Goal: Task Accomplishment & Management: Complete application form

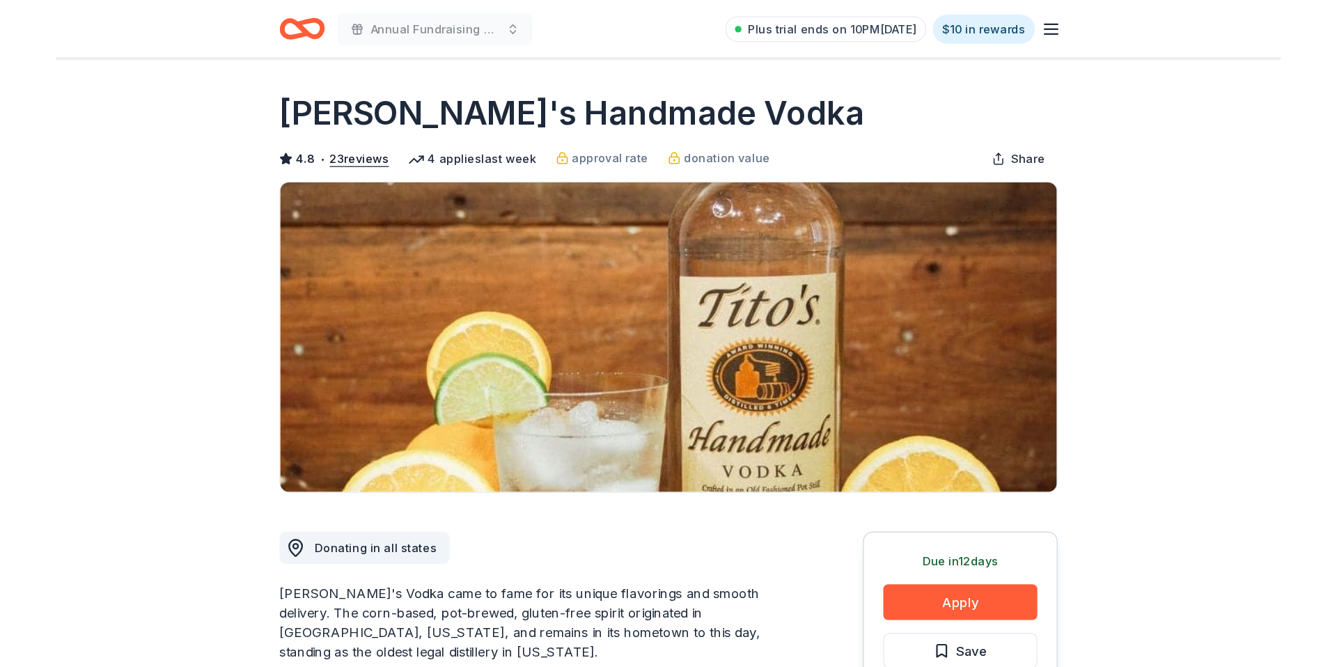
scroll to position [495, 0]
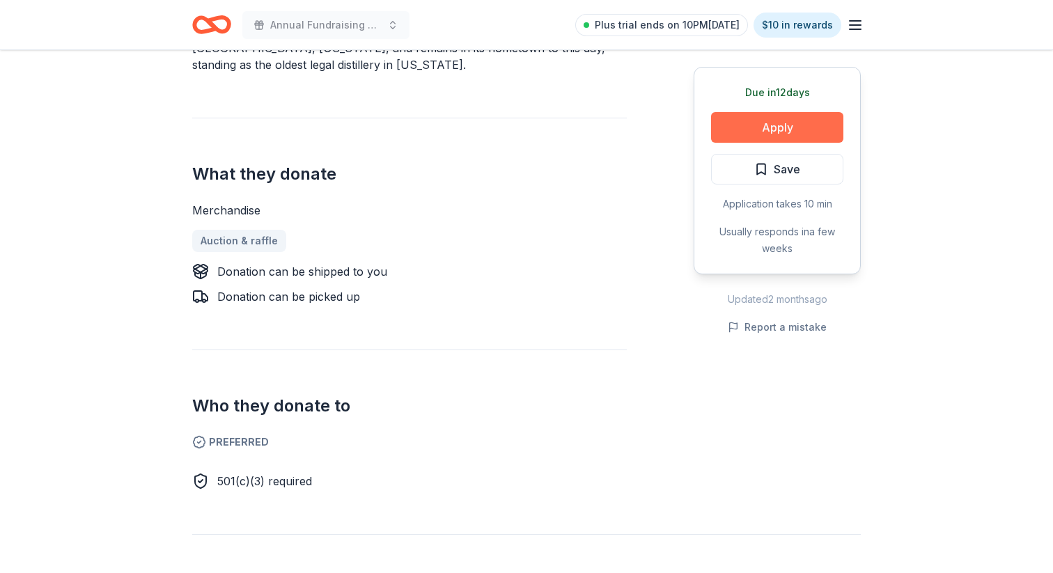
click at [800, 132] on button "Apply" at bounding box center [777, 127] width 132 height 31
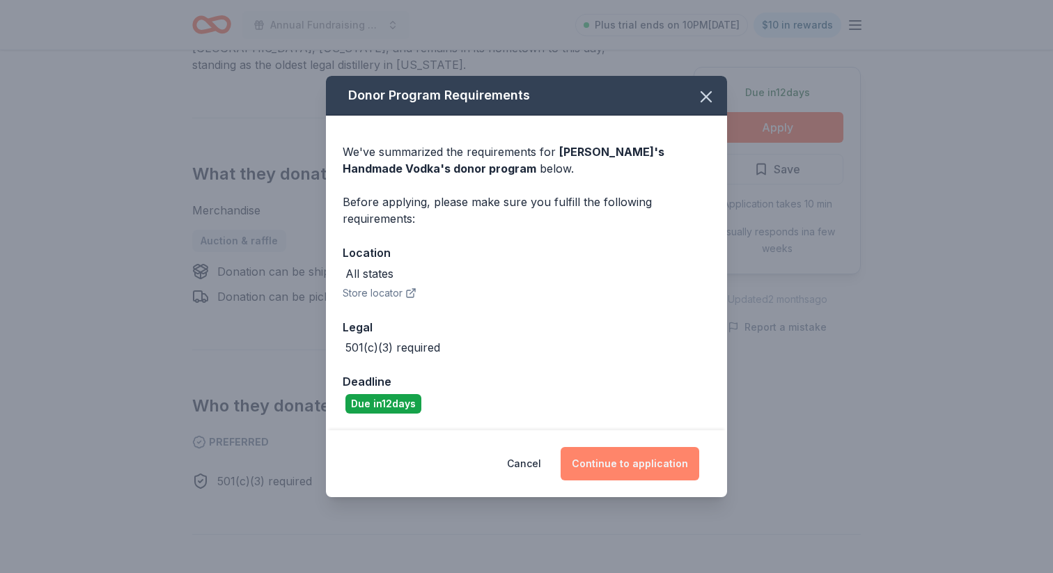
click at [616, 457] on button "Continue to application" at bounding box center [630, 463] width 139 height 33
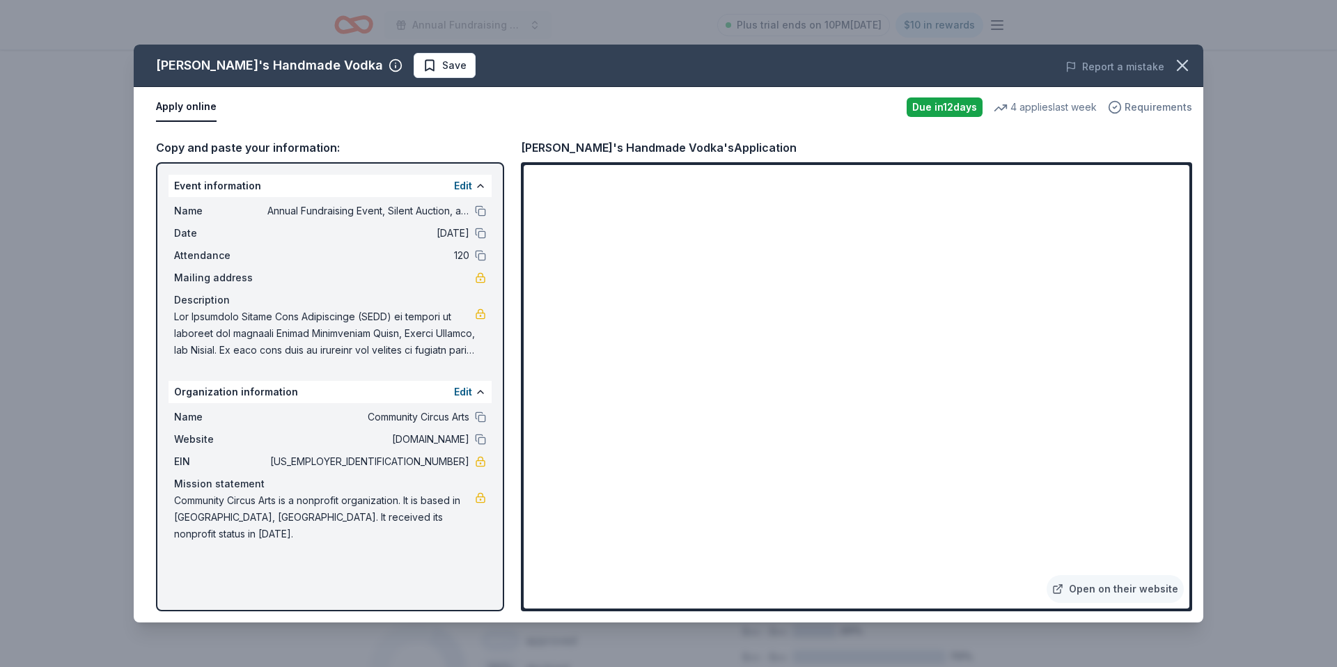
click at [1052, 109] on icon "button" at bounding box center [1115, 107] width 14 height 14
click at [801, 77] on div "Report a mistake" at bounding box center [995, 66] width 416 height 39
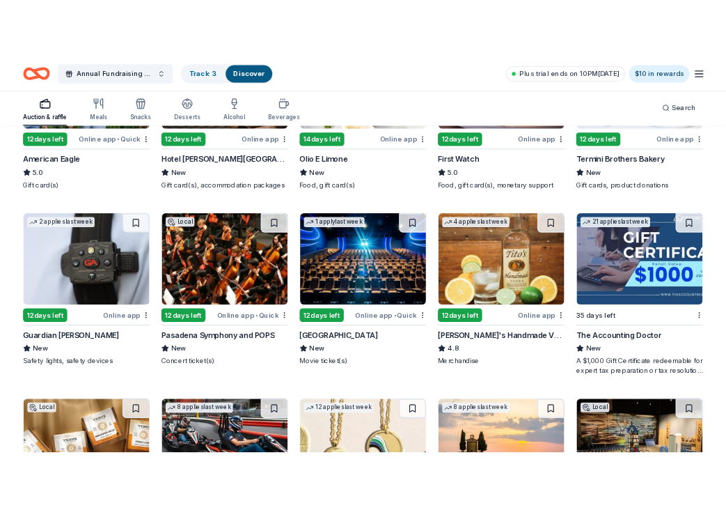
scroll to position [1872, 0]
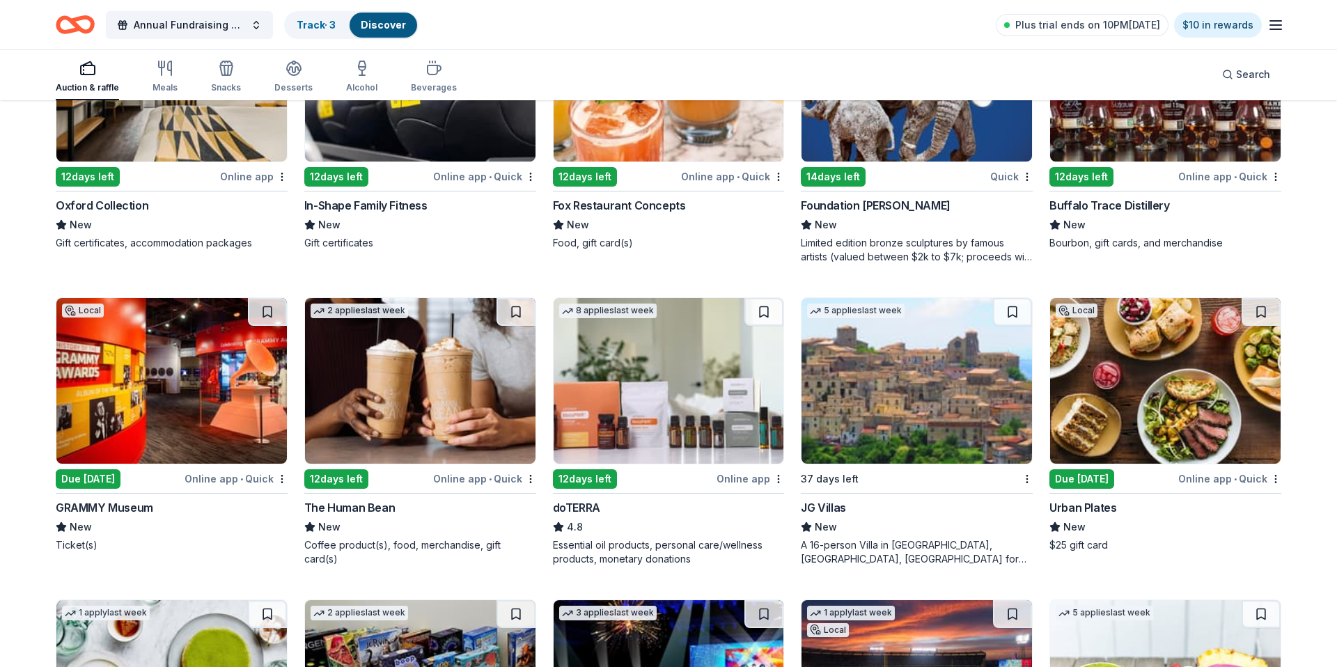
scroll to position [3546, 0]
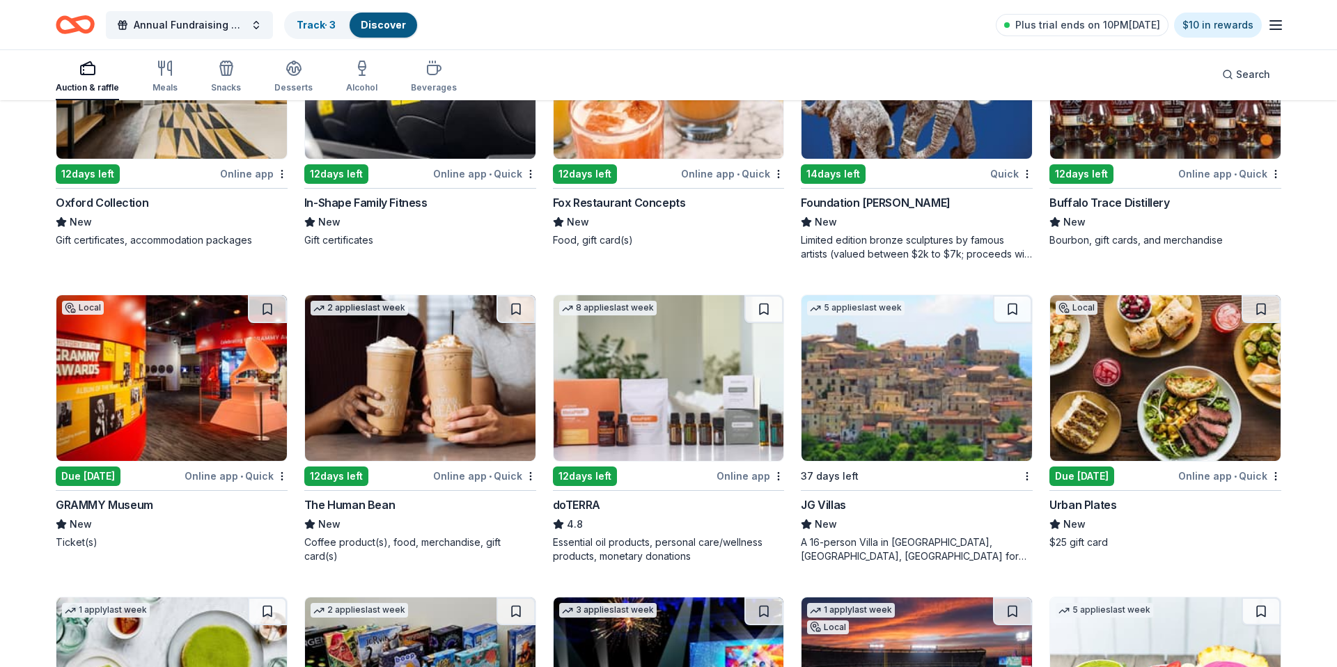
click at [1095, 175] on div "12 days left" at bounding box center [1081, 173] width 64 height 19
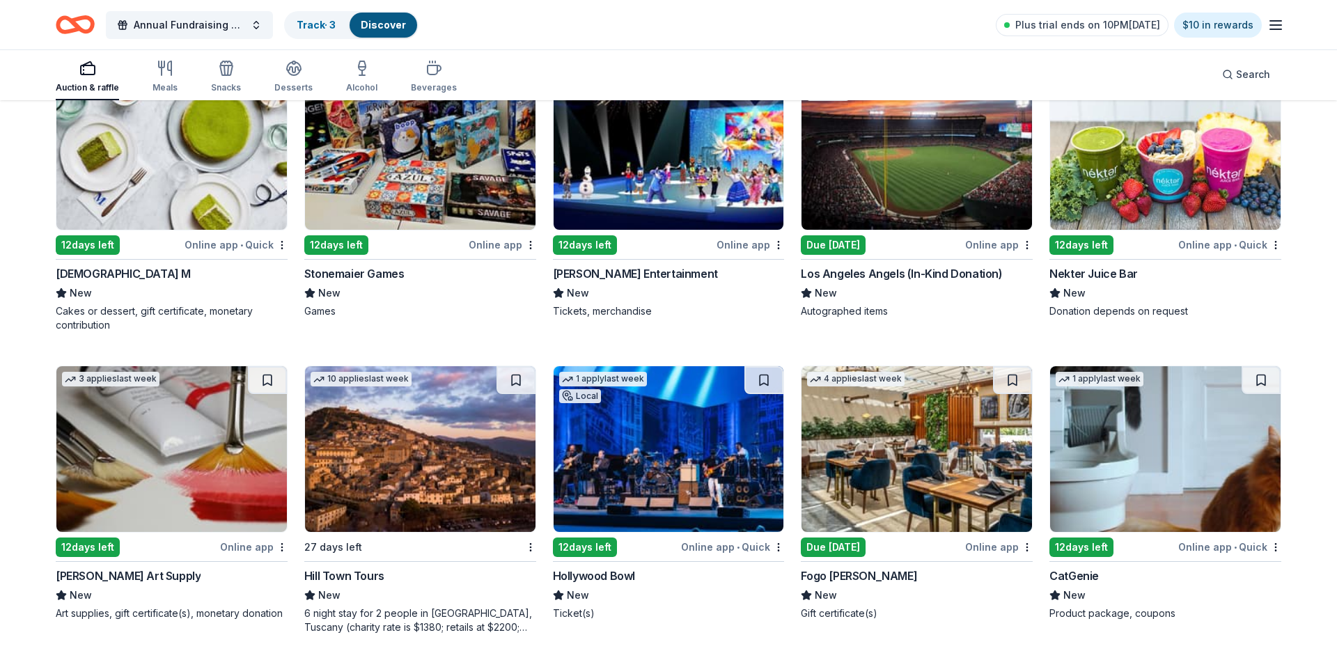
scroll to position [4085, 0]
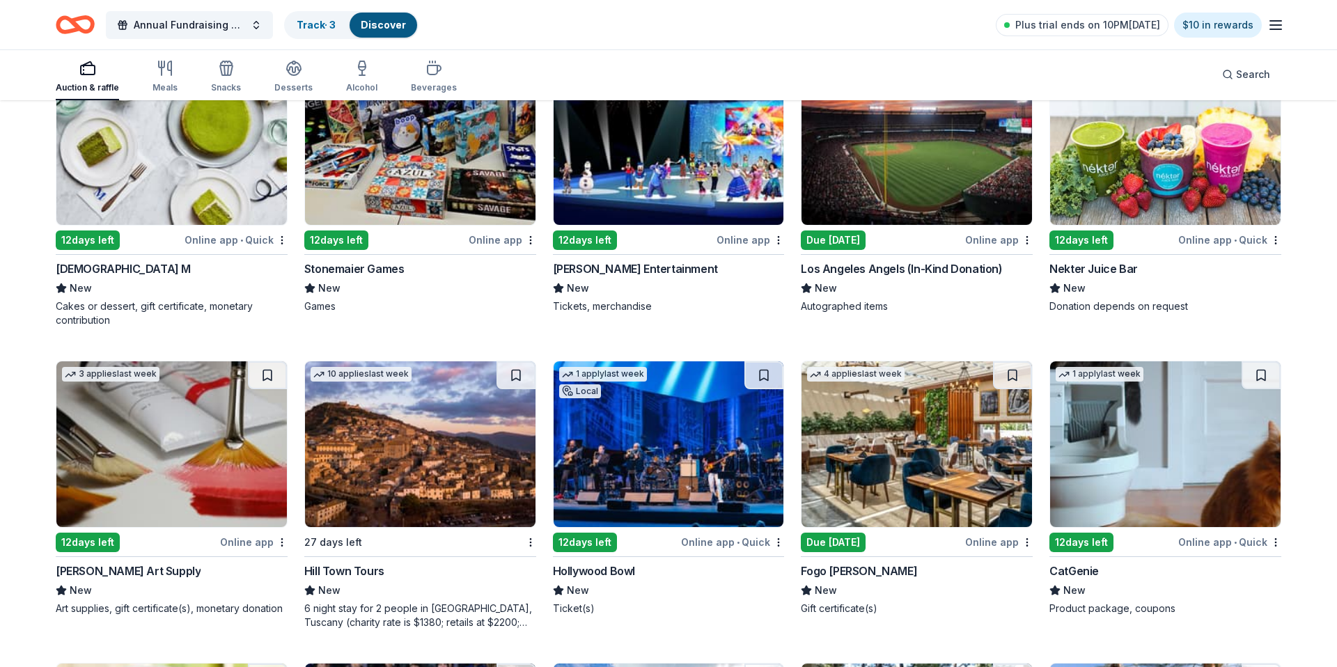
click at [841, 240] on div "Due [DATE]" at bounding box center [833, 239] width 65 height 19
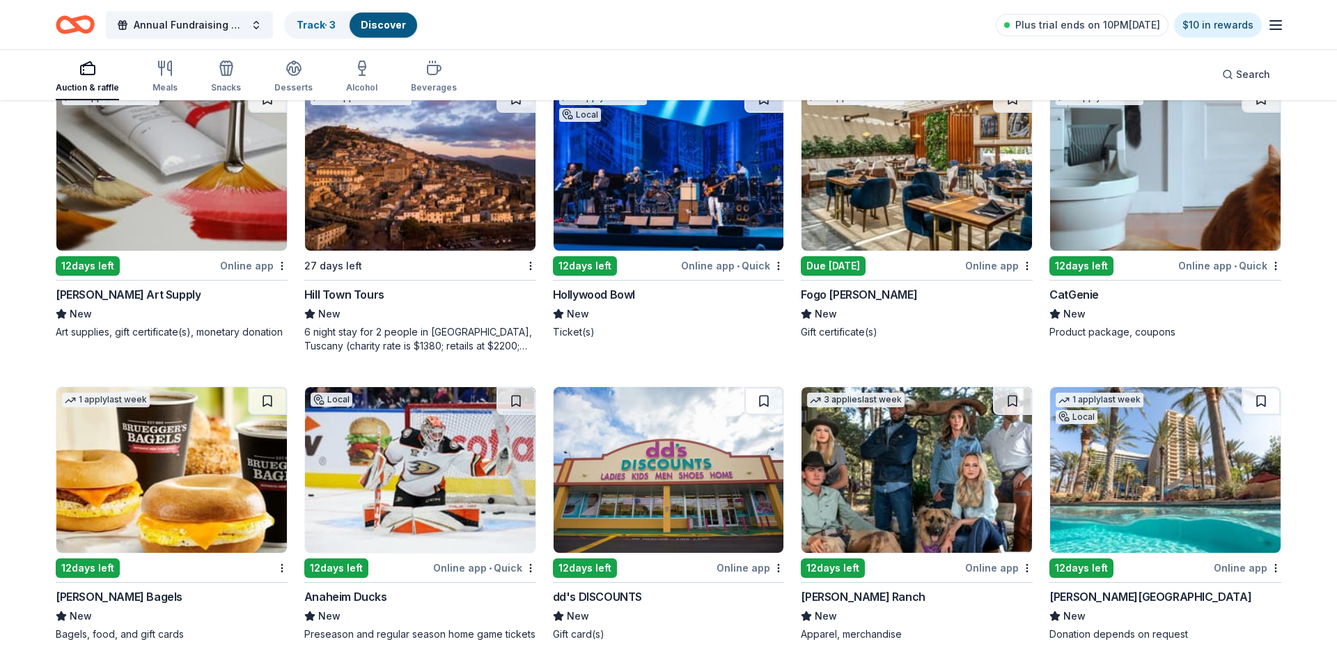
scroll to position [4367, 0]
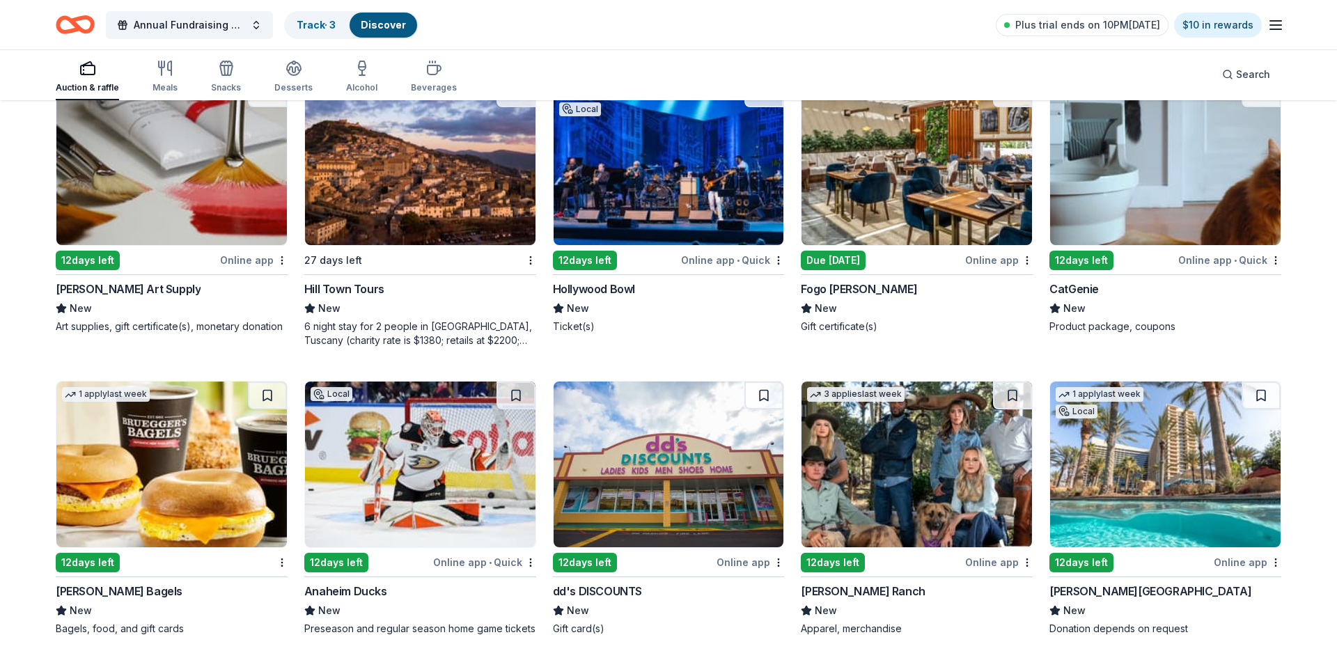
click at [652, 217] on img at bounding box center [669, 162] width 230 height 166
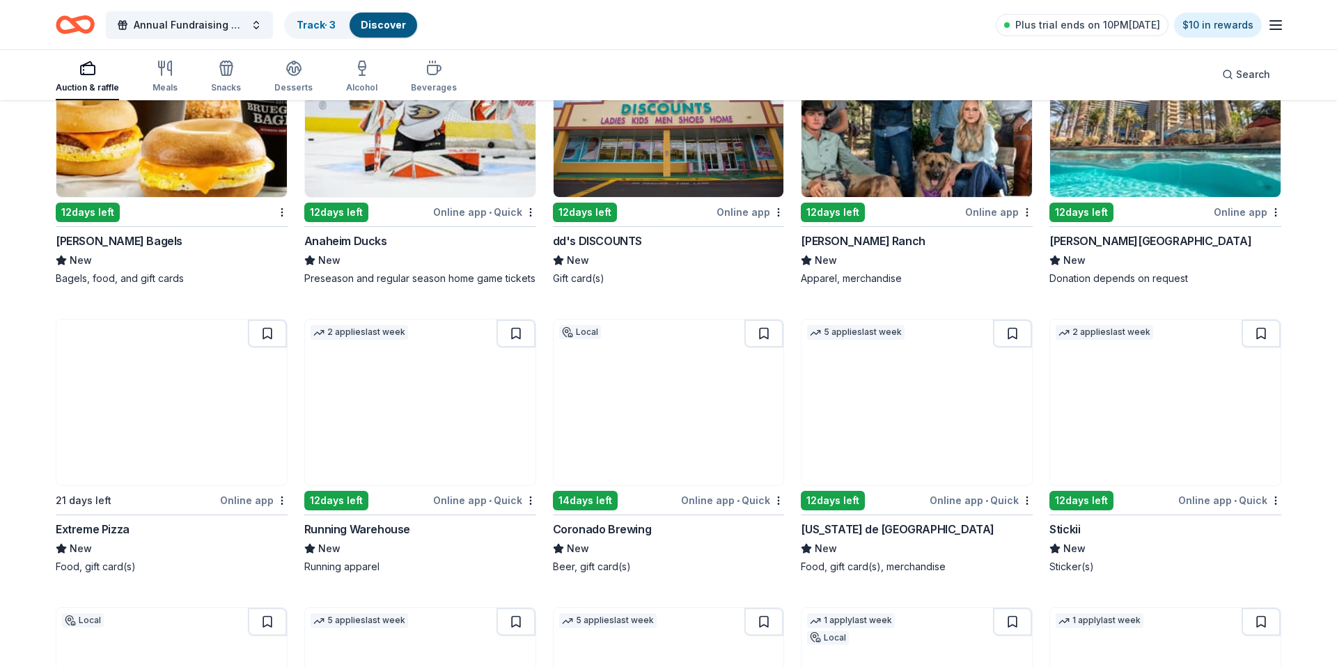
scroll to position [4721, 0]
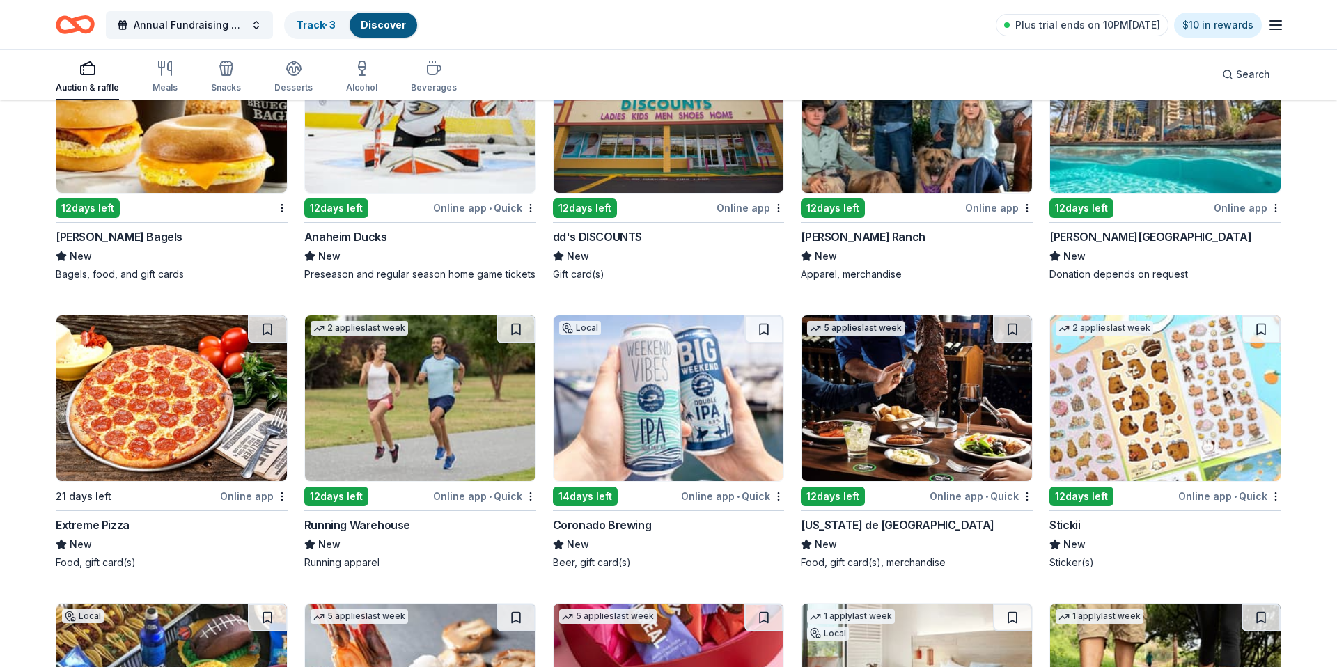
click at [1099, 199] on div "12 days left" at bounding box center [1081, 207] width 64 height 19
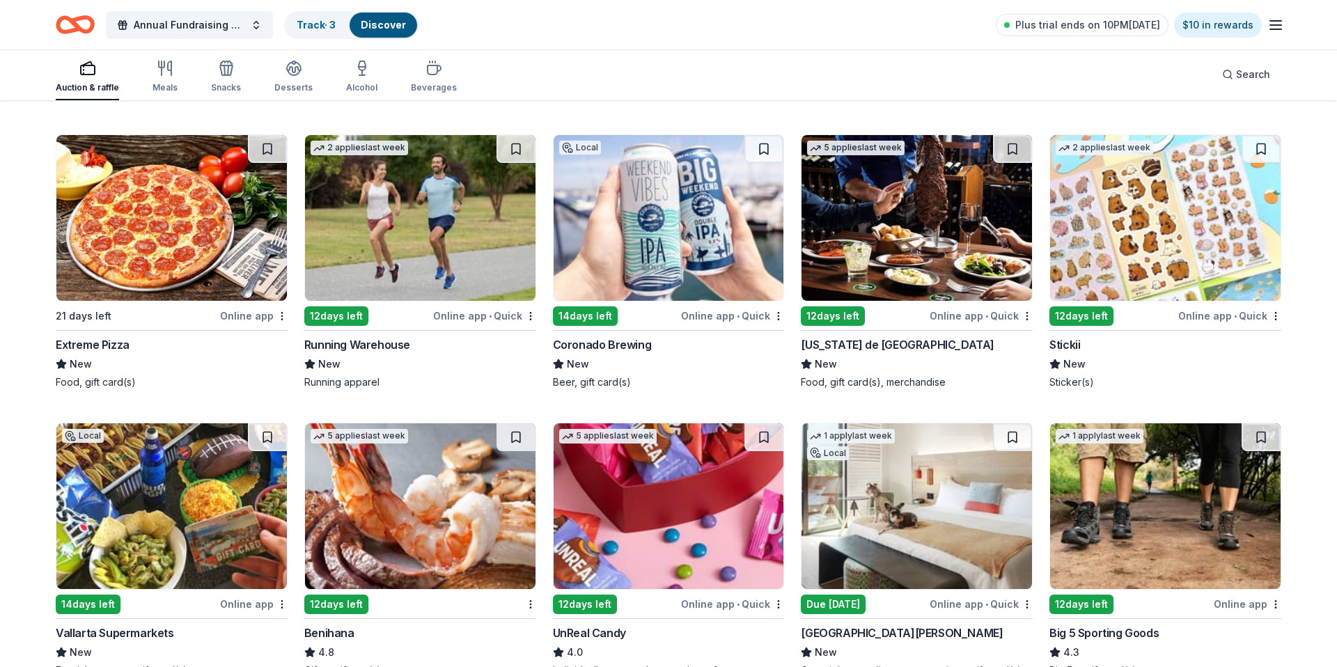
scroll to position [4903, 0]
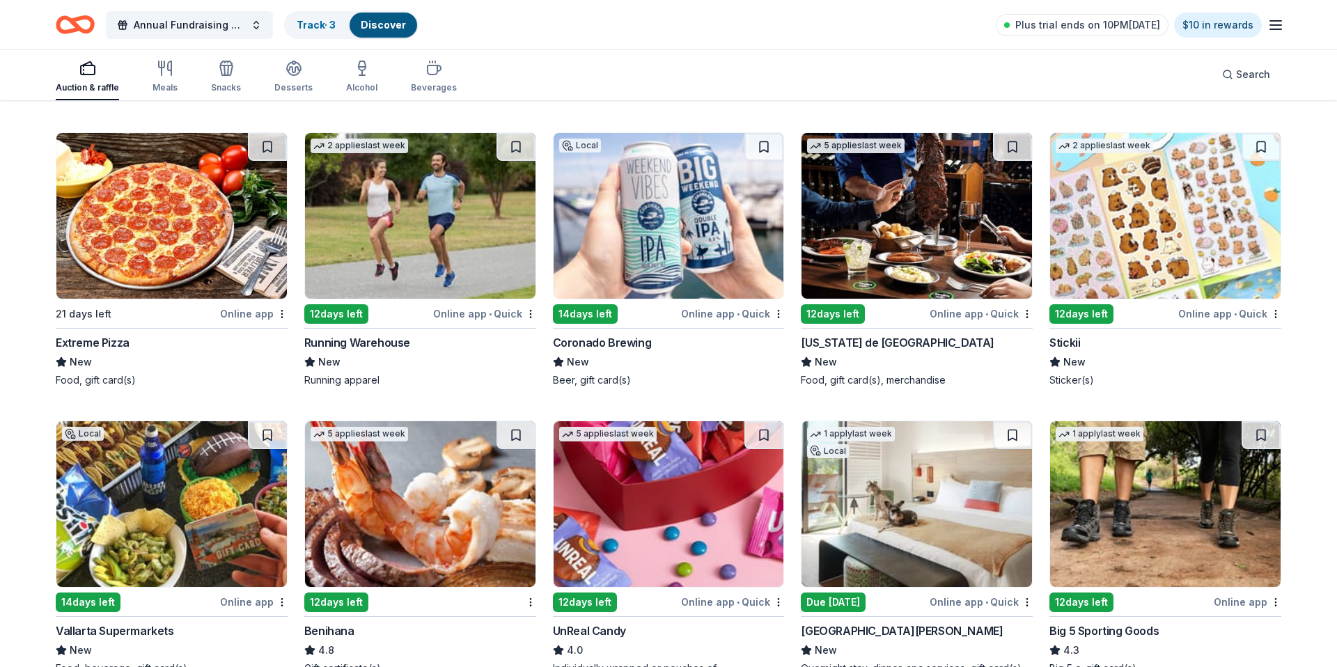
click at [627, 232] on img at bounding box center [669, 216] width 230 height 166
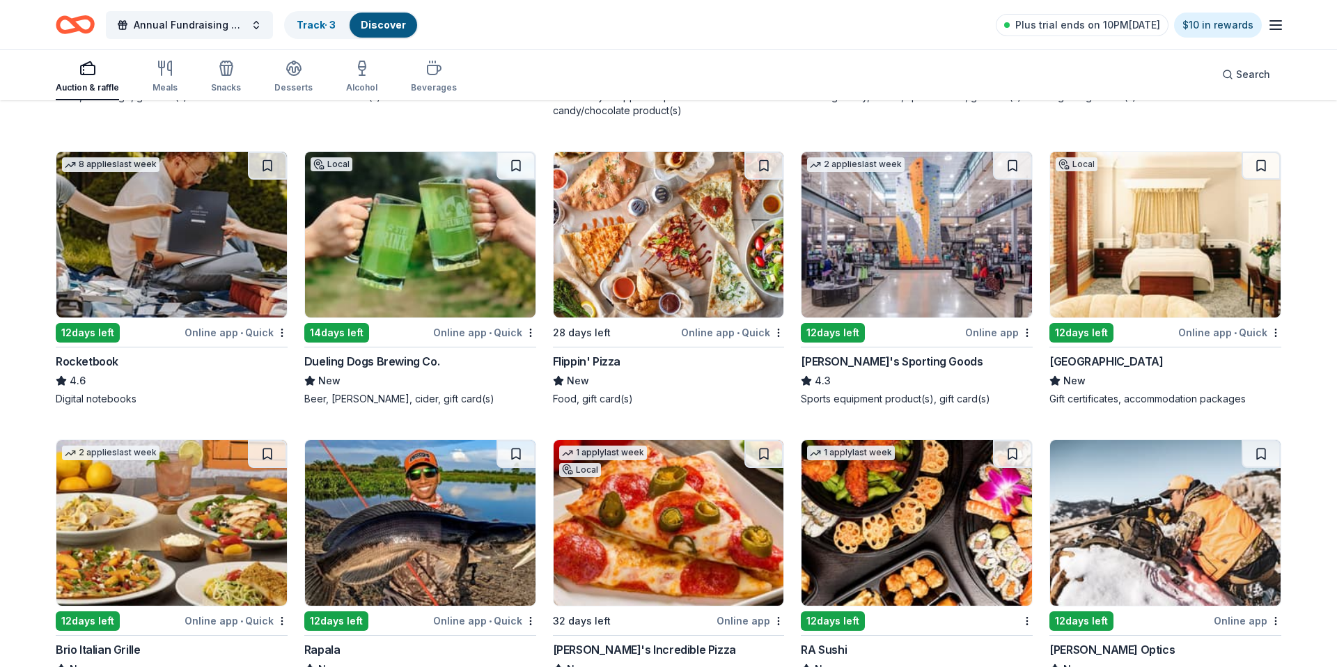
scroll to position [5477, 0]
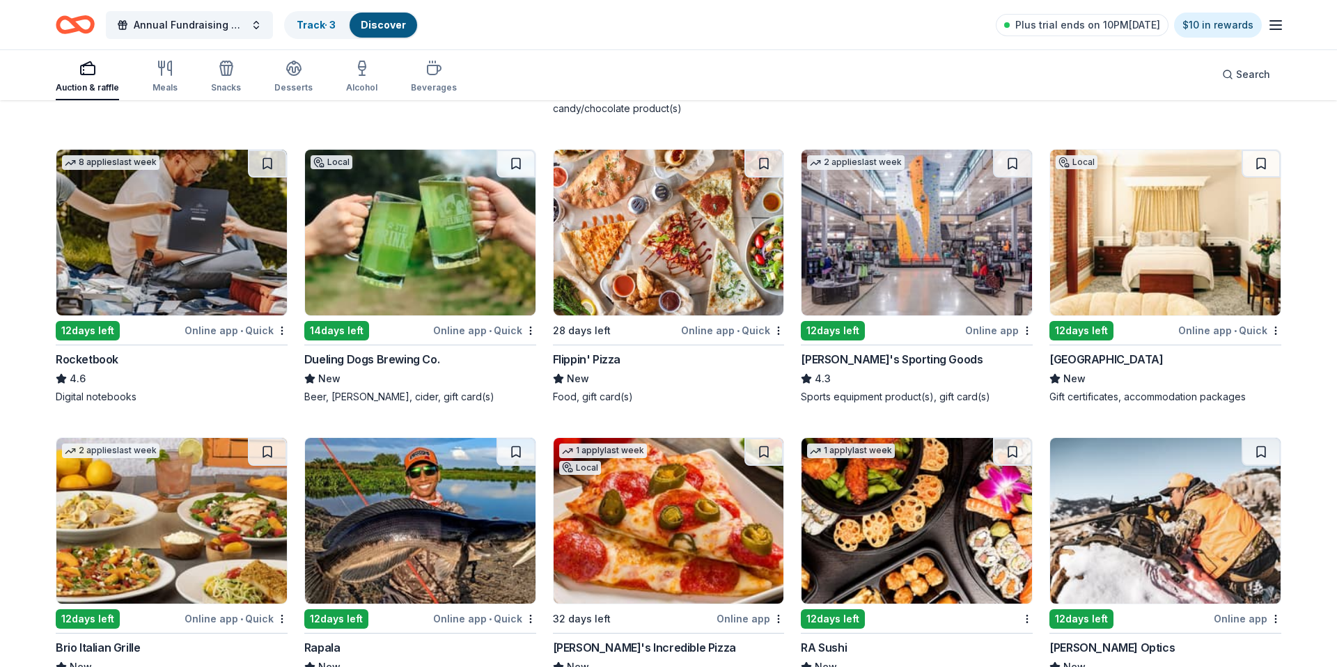
click at [188, 270] on img at bounding box center [171, 233] width 230 height 166
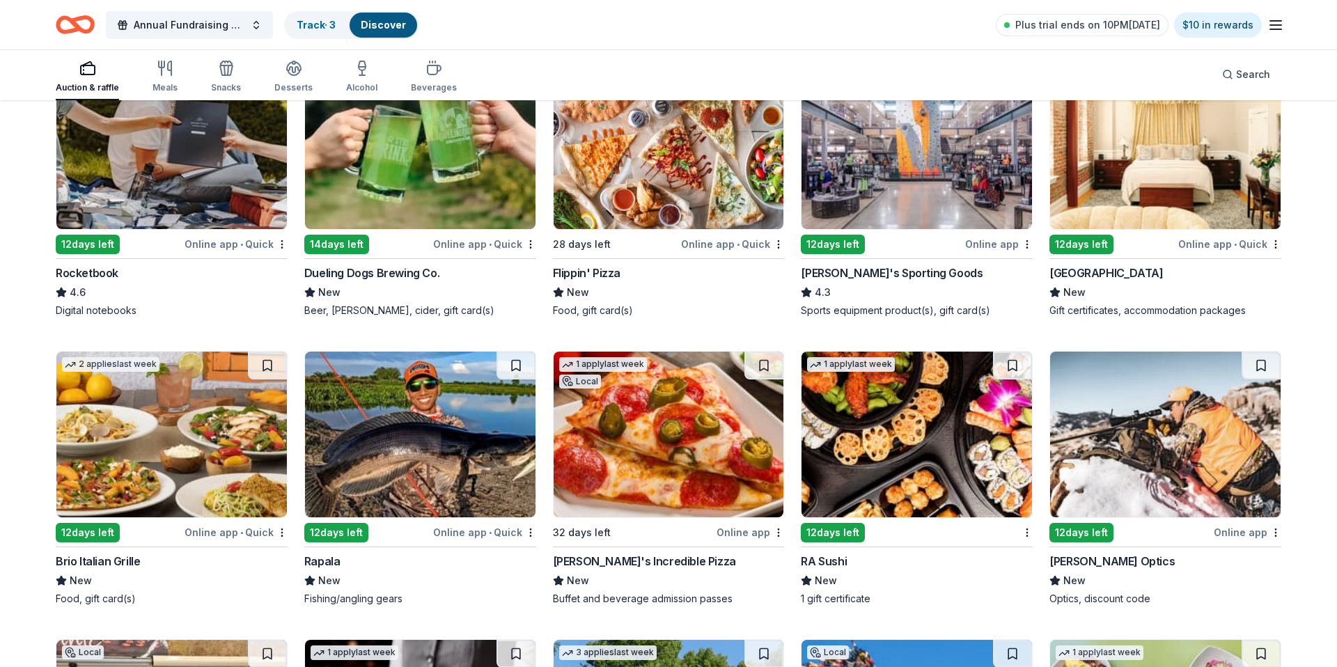
scroll to position [5547, 0]
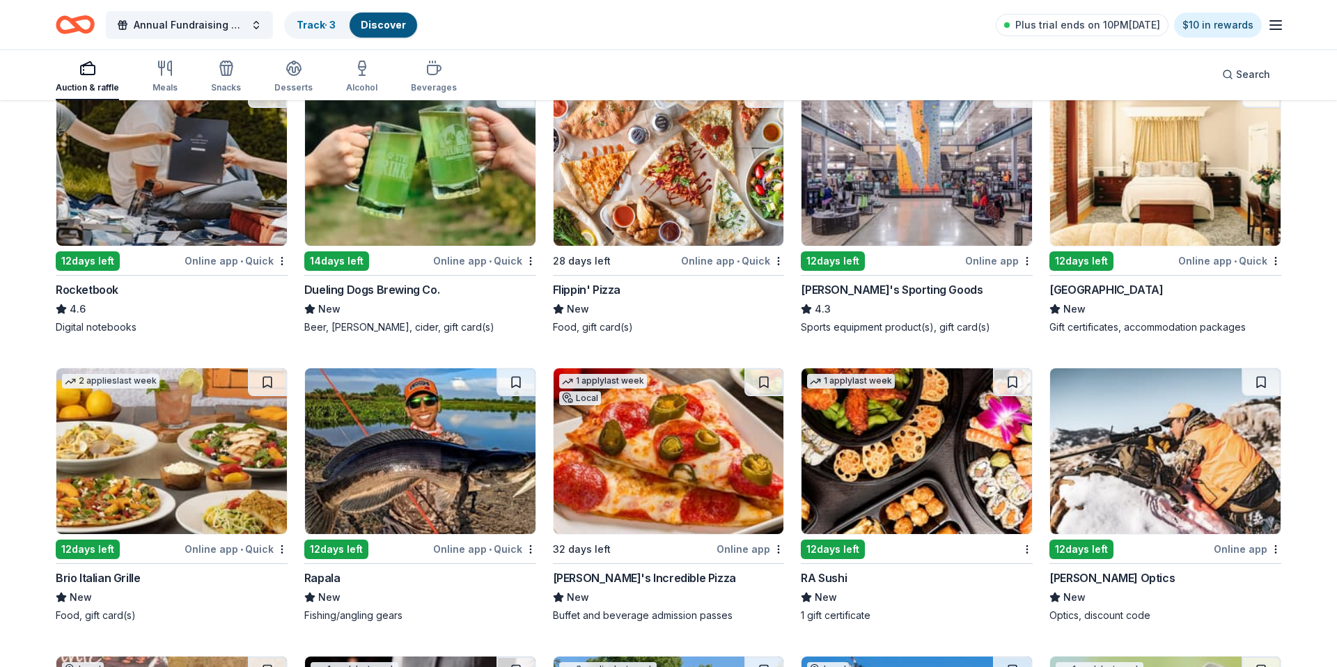
click at [876, 221] on img at bounding box center [916, 163] width 230 height 166
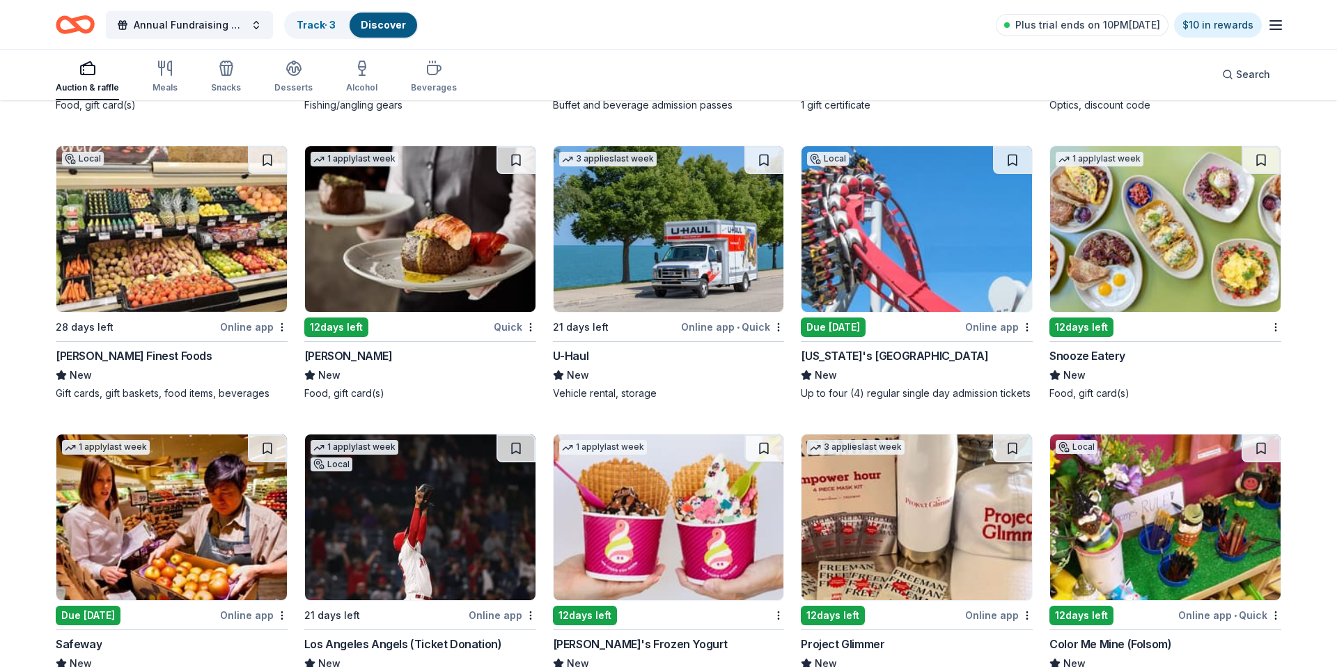
scroll to position [6055, 0]
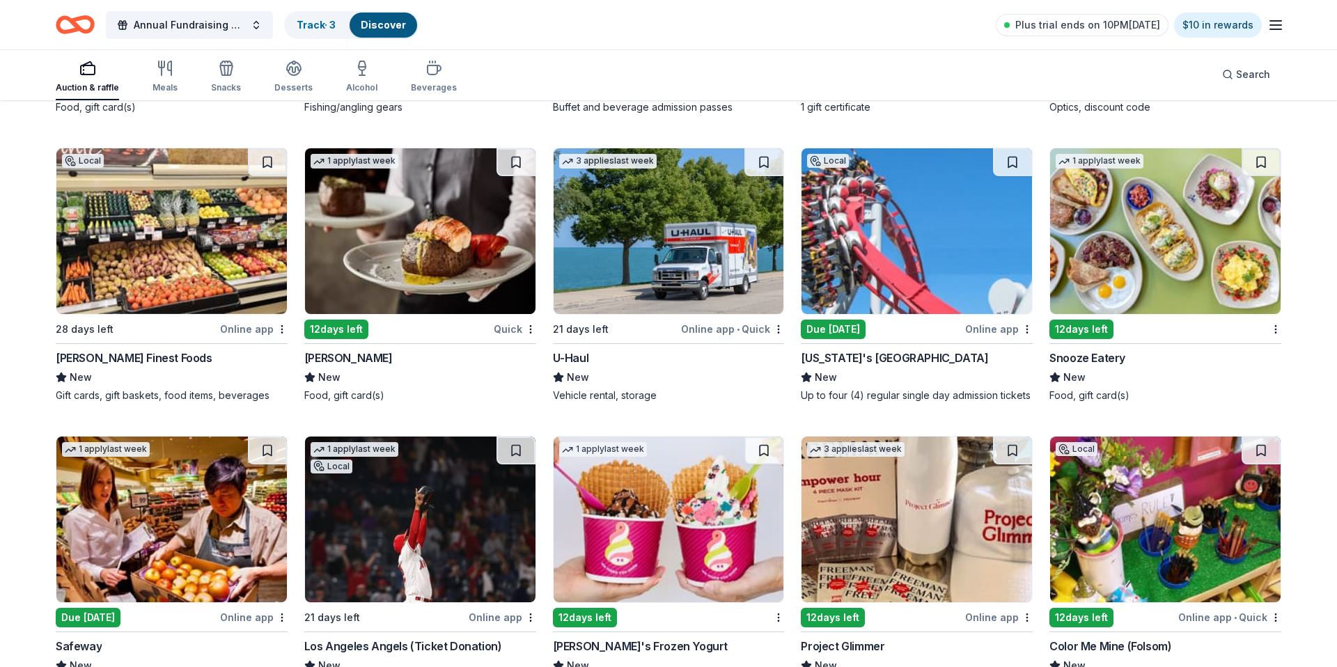
click at [418, 277] on img at bounding box center [420, 231] width 230 height 166
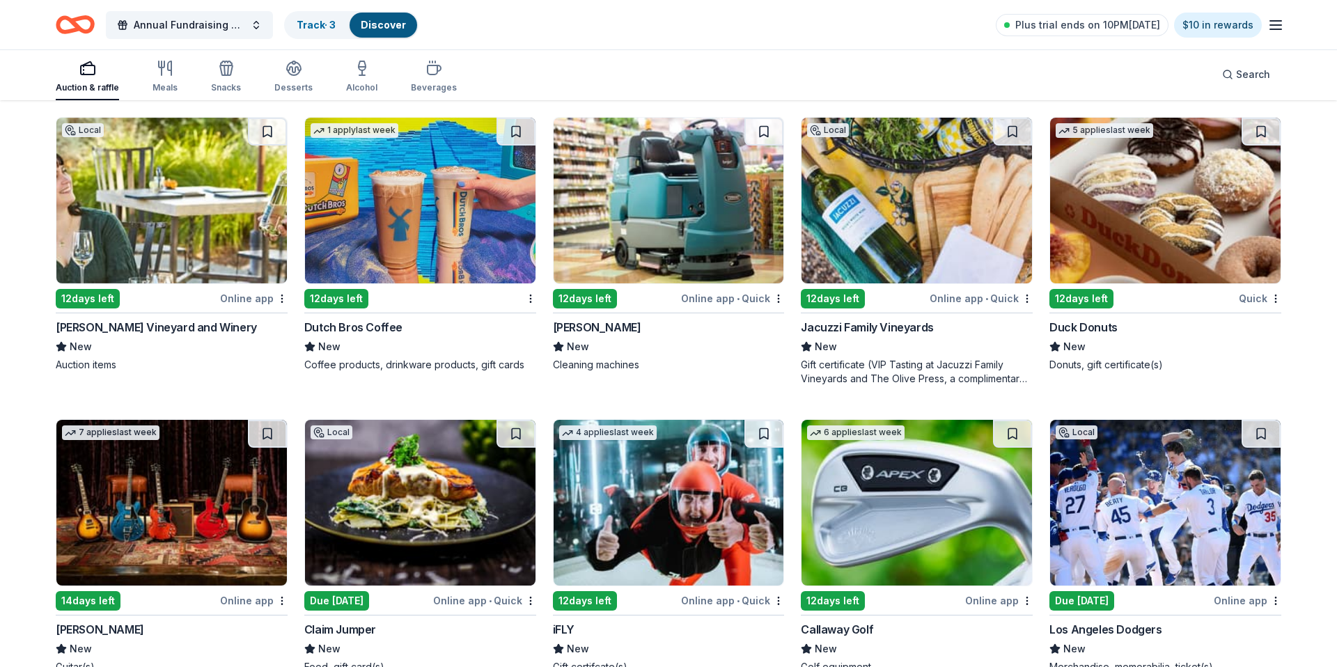
scroll to position [6968, 0]
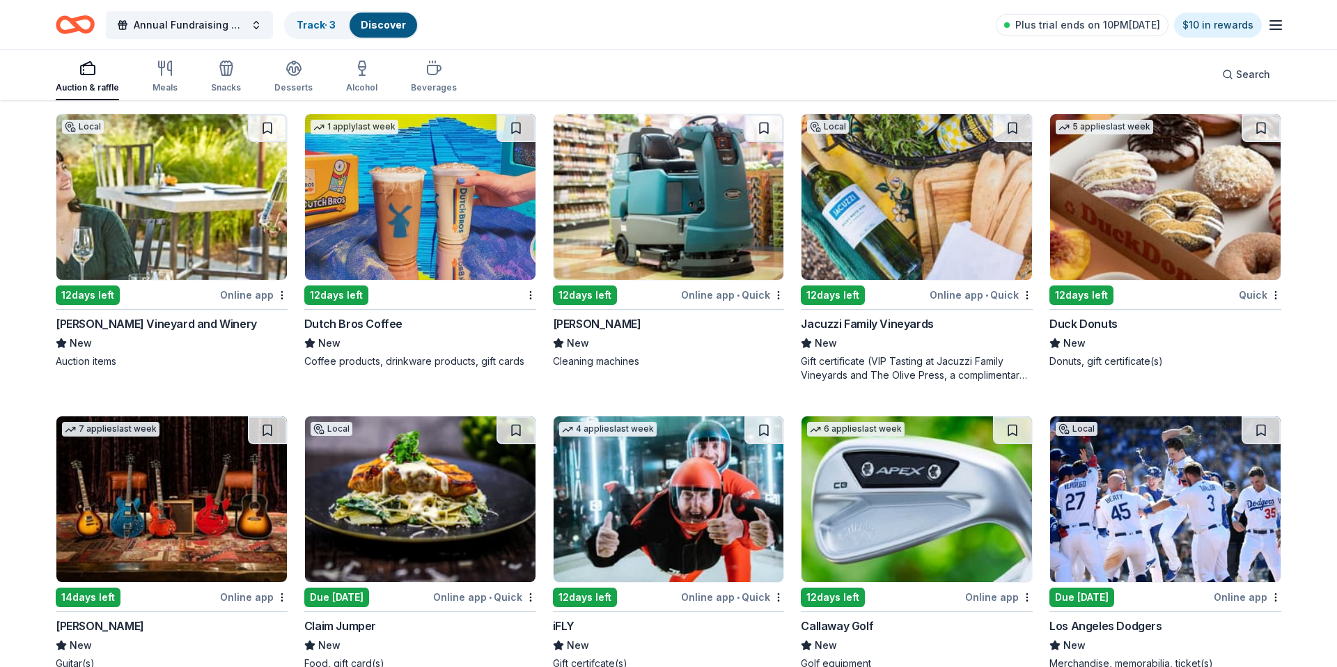
click at [412, 260] on img at bounding box center [420, 197] width 230 height 166
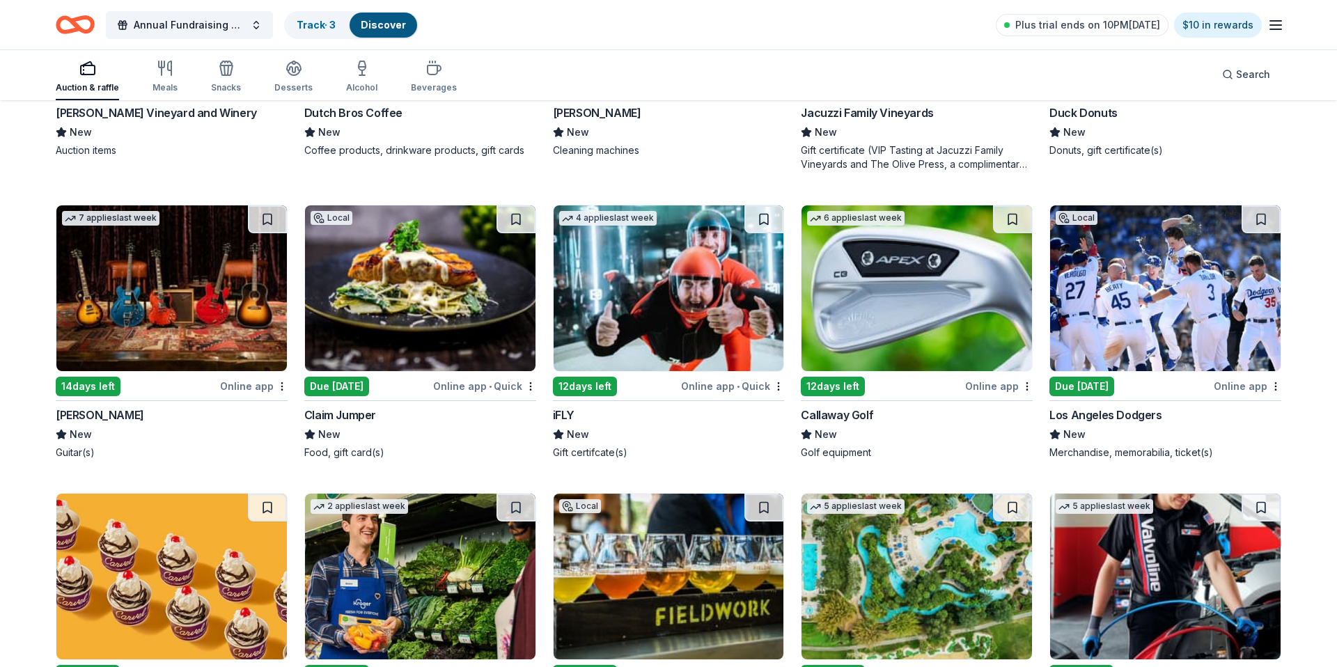
scroll to position [7189, 0]
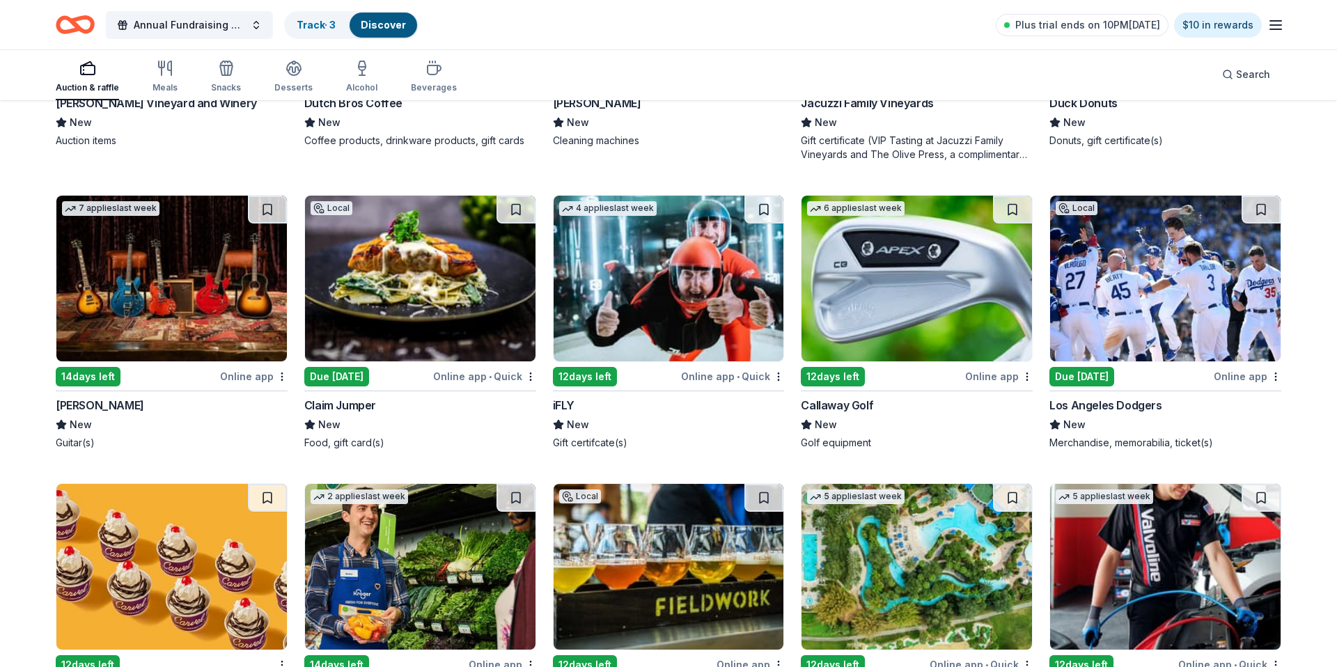
click at [448, 322] on img at bounding box center [420, 279] width 230 height 166
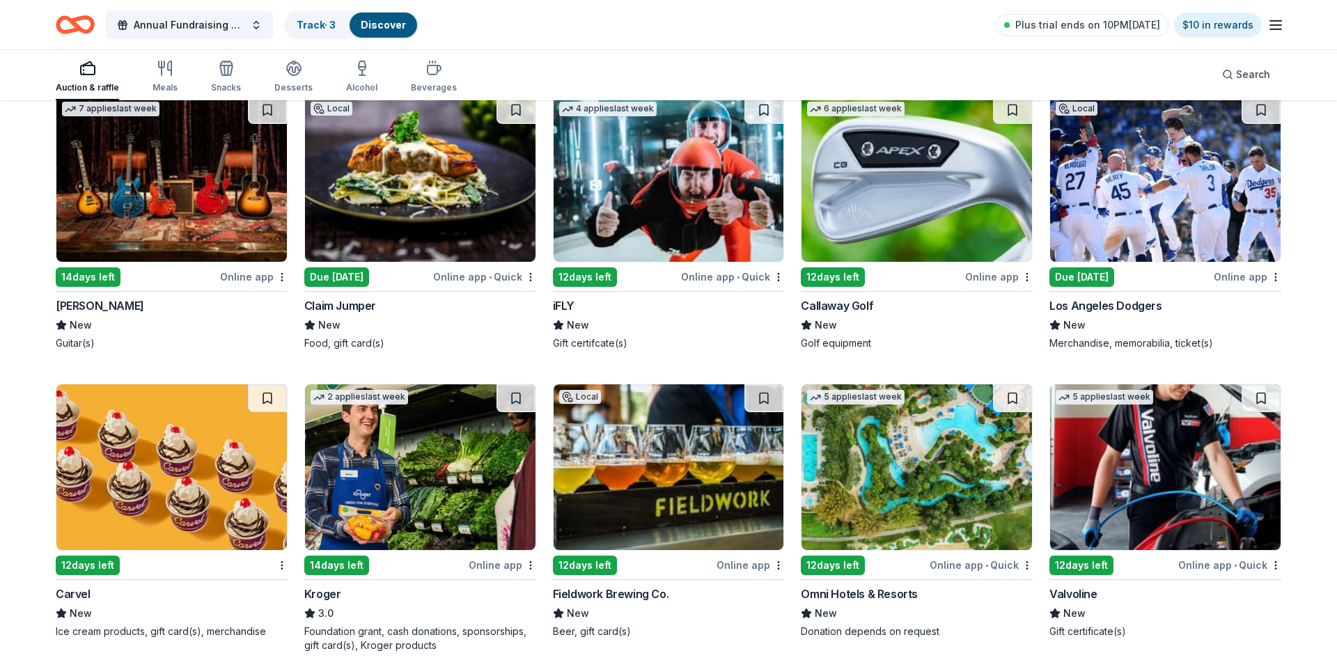
scroll to position [7290, 0]
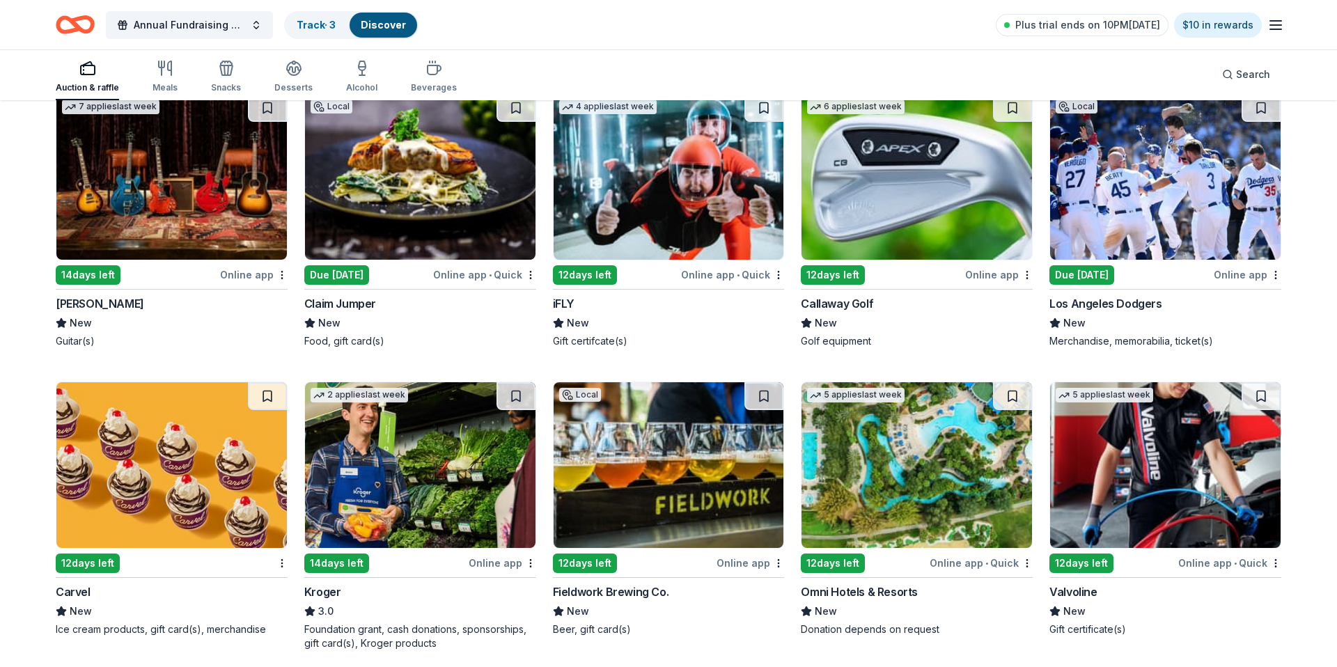
click at [948, 237] on img at bounding box center [916, 177] width 230 height 166
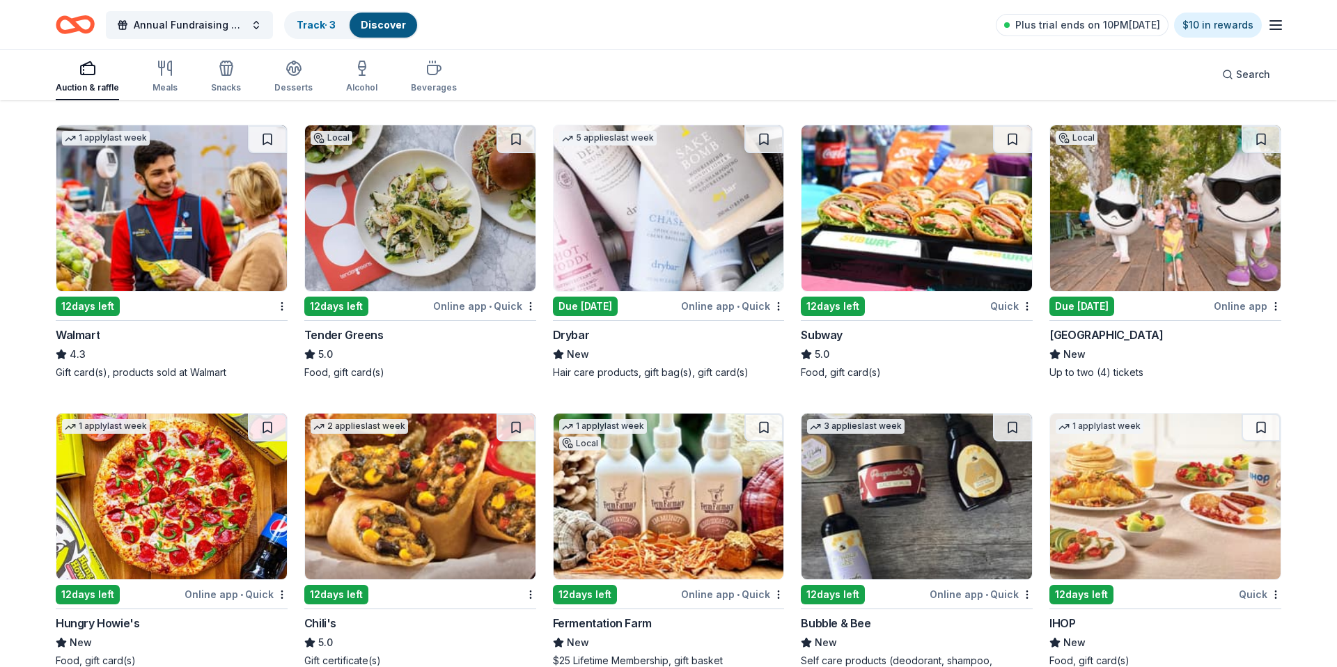
scroll to position [8161, 0]
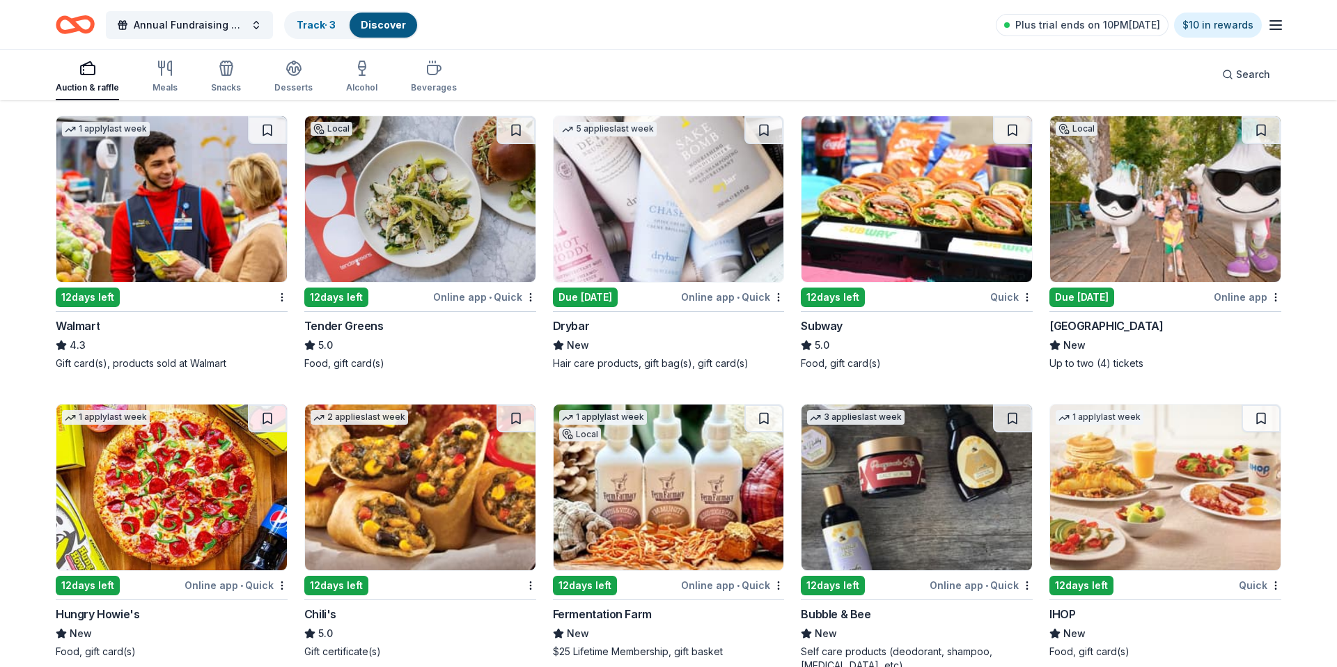
click at [902, 191] on img at bounding box center [916, 199] width 230 height 166
click at [165, 226] on img at bounding box center [171, 199] width 230 height 166
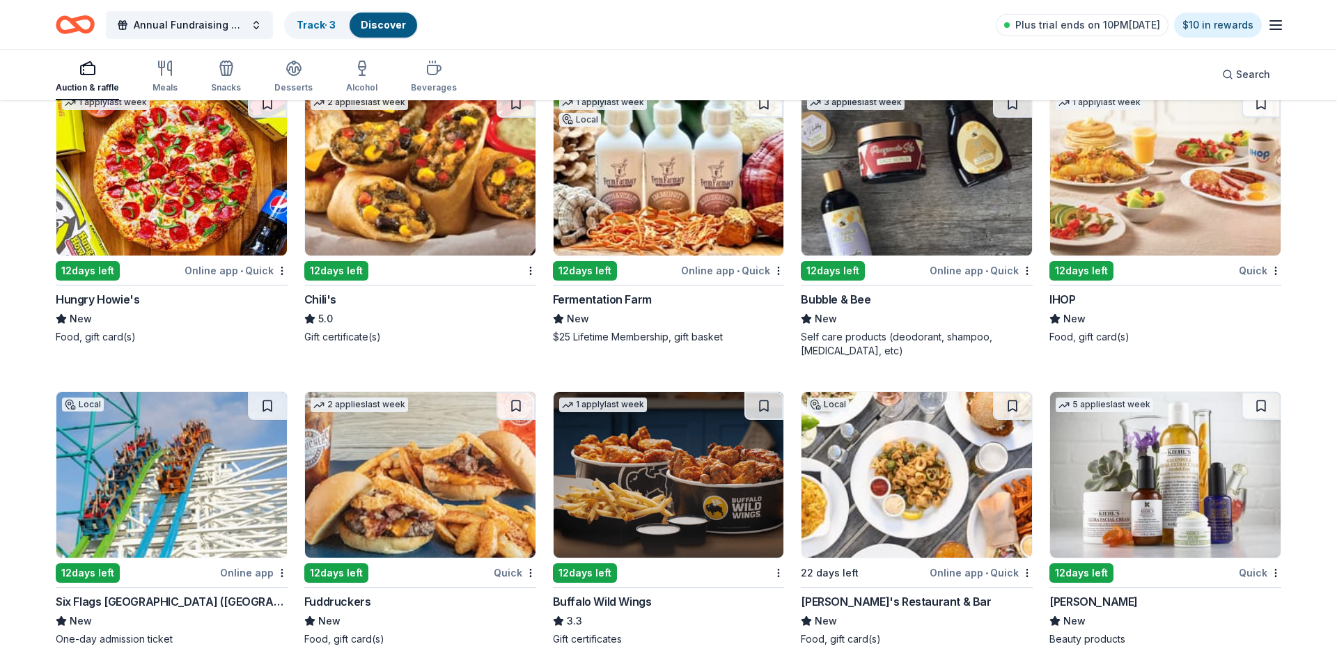
scroll to position [8453, 0]
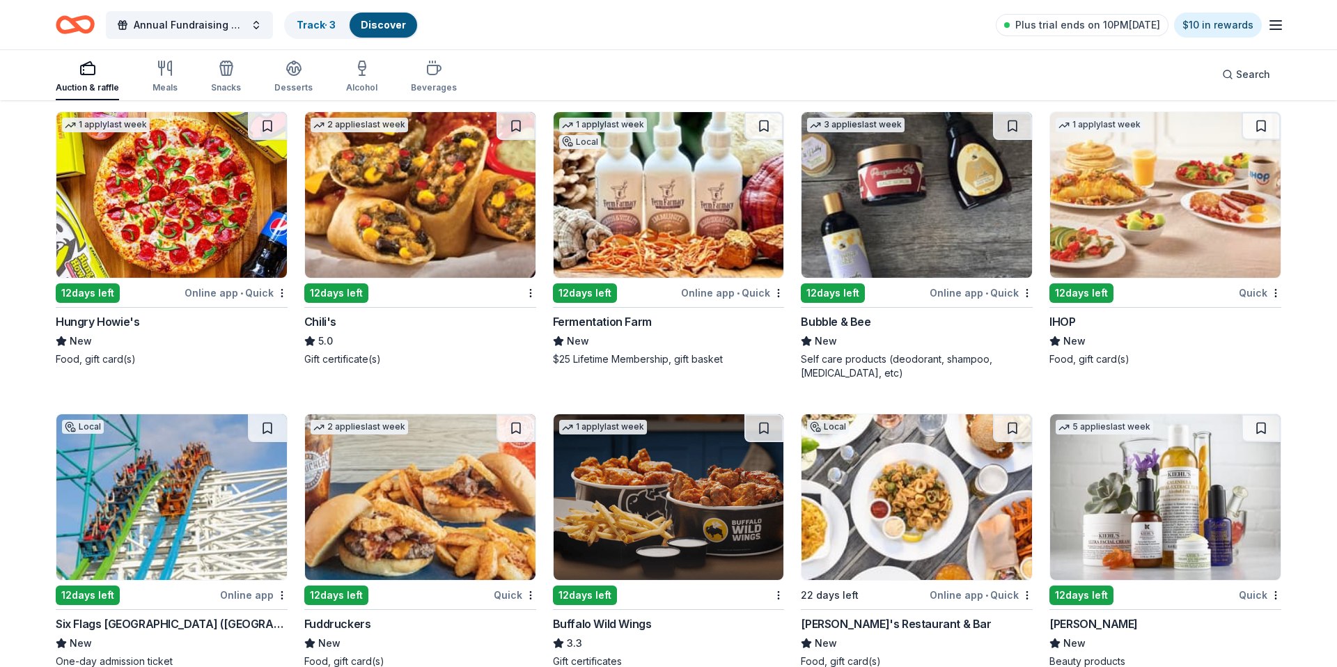
click at [1121, 203] on img at bounding box center [1165, 195] width 230 height 166
click at [219, 515] on img at bounding box center [171, 497] width 230 height 166
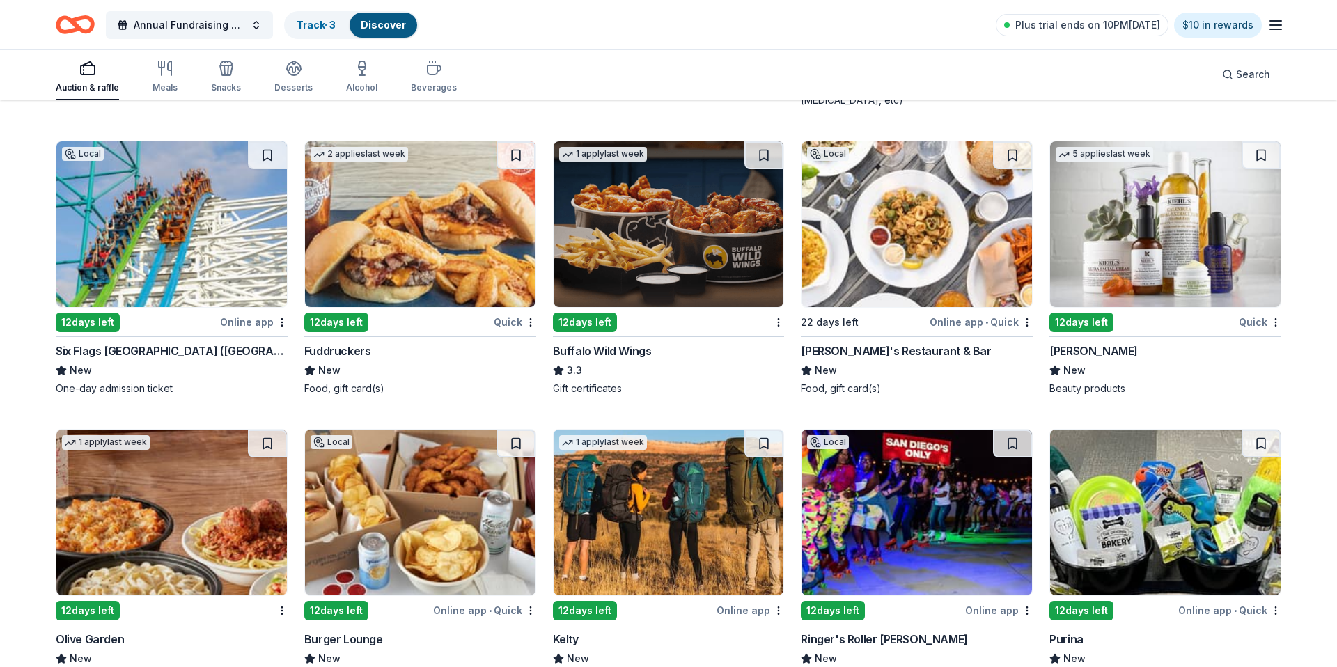
scroll to position [8706, 0]
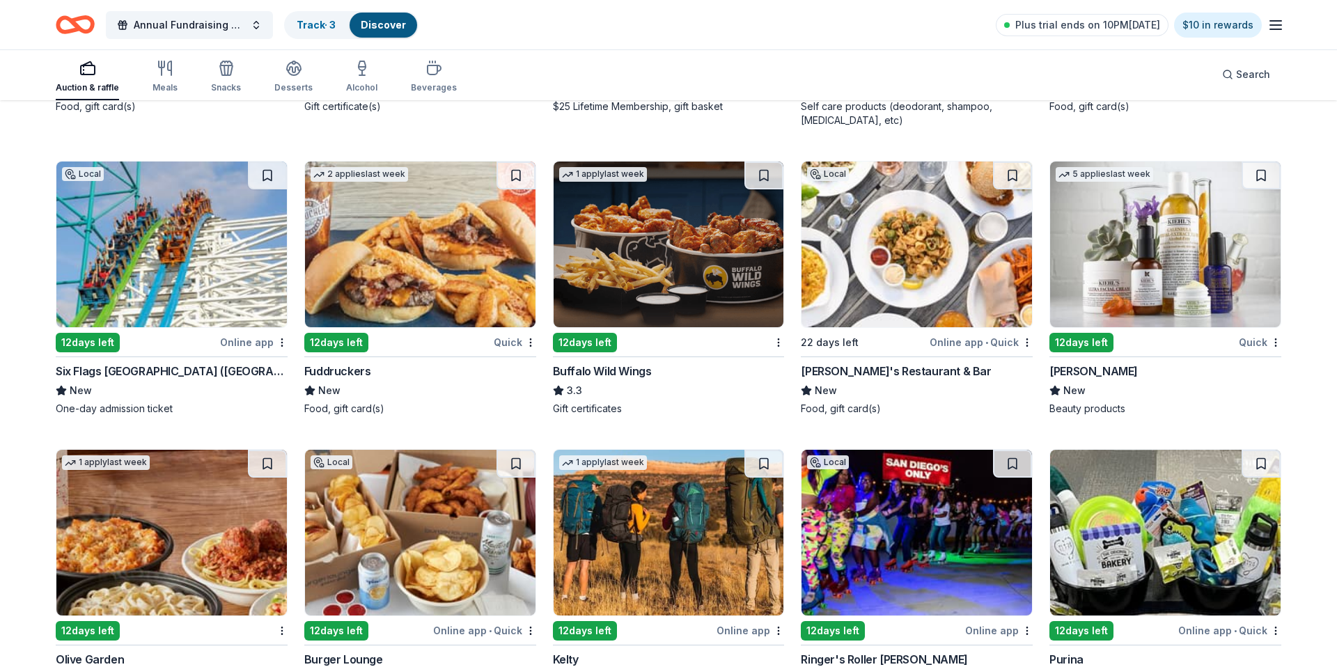
click at [665, 322] on img at bounding box center [669, 245] width 230 height 166
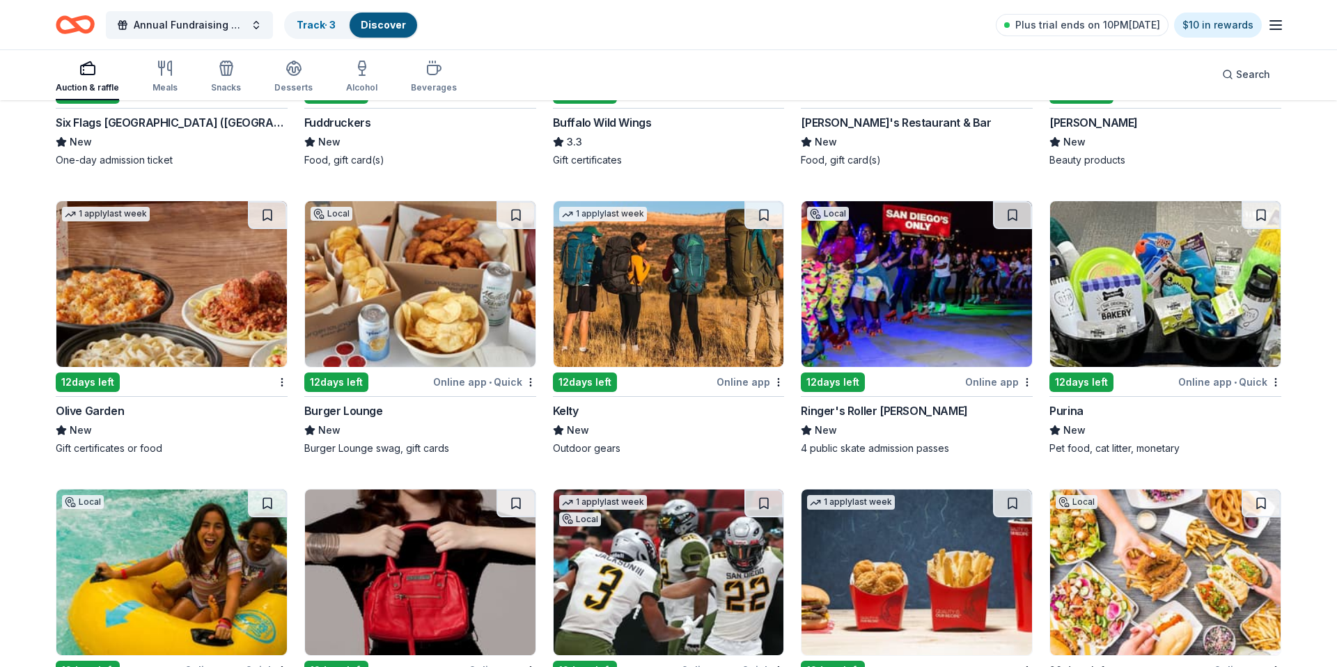
scroll to position [8973, 0]
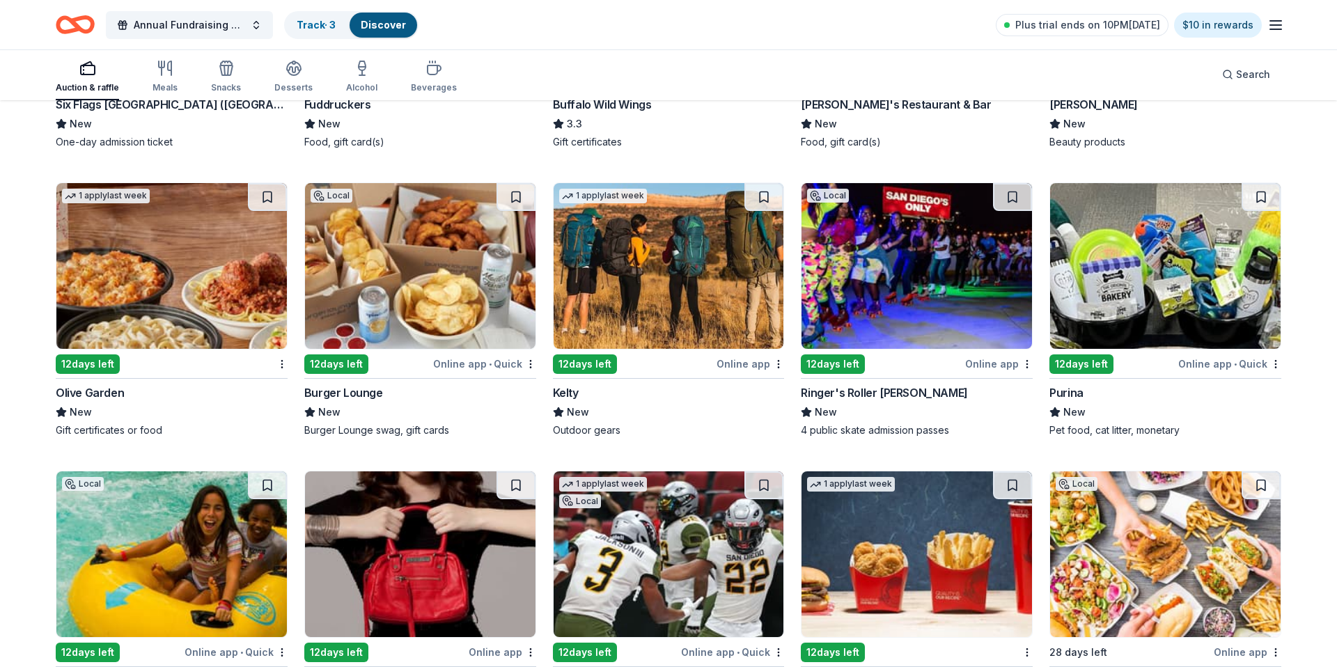
click at [189, 297] on img at bounding box center [171, 266] width 230 height 166
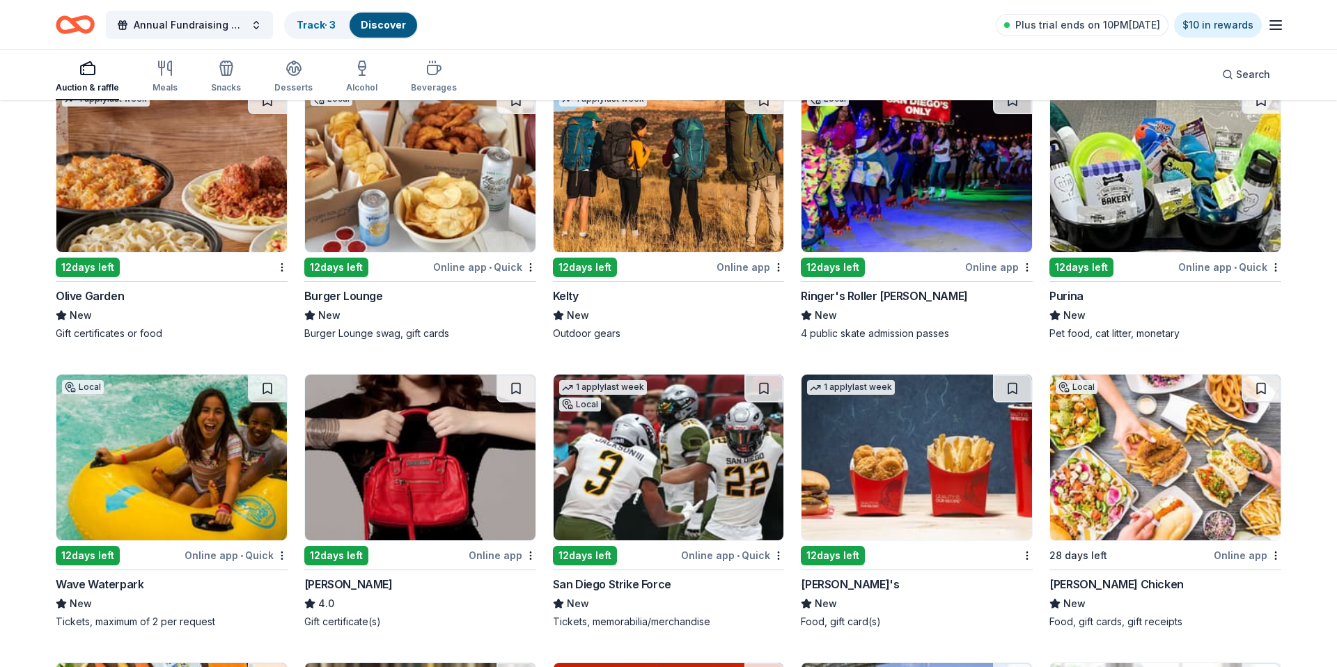
scroll to position [9062, 0]
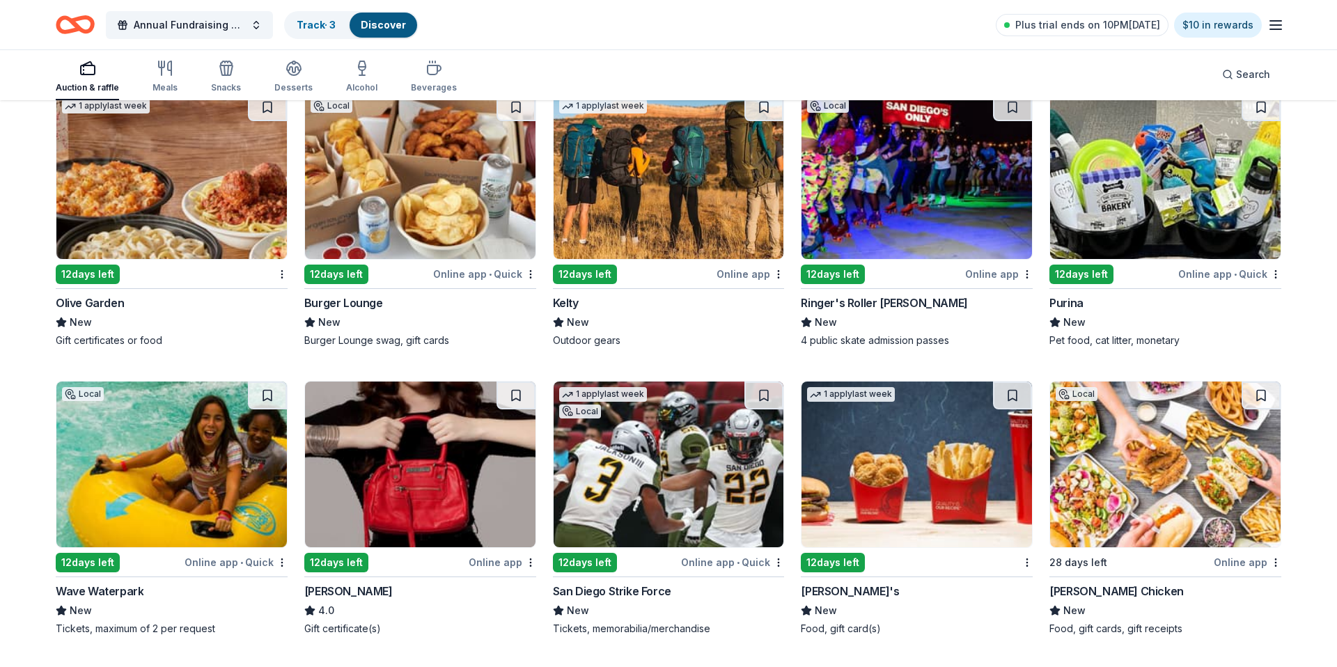
click at [1251, 182] on img at bounding box center [1165, 176] width 230 height 166
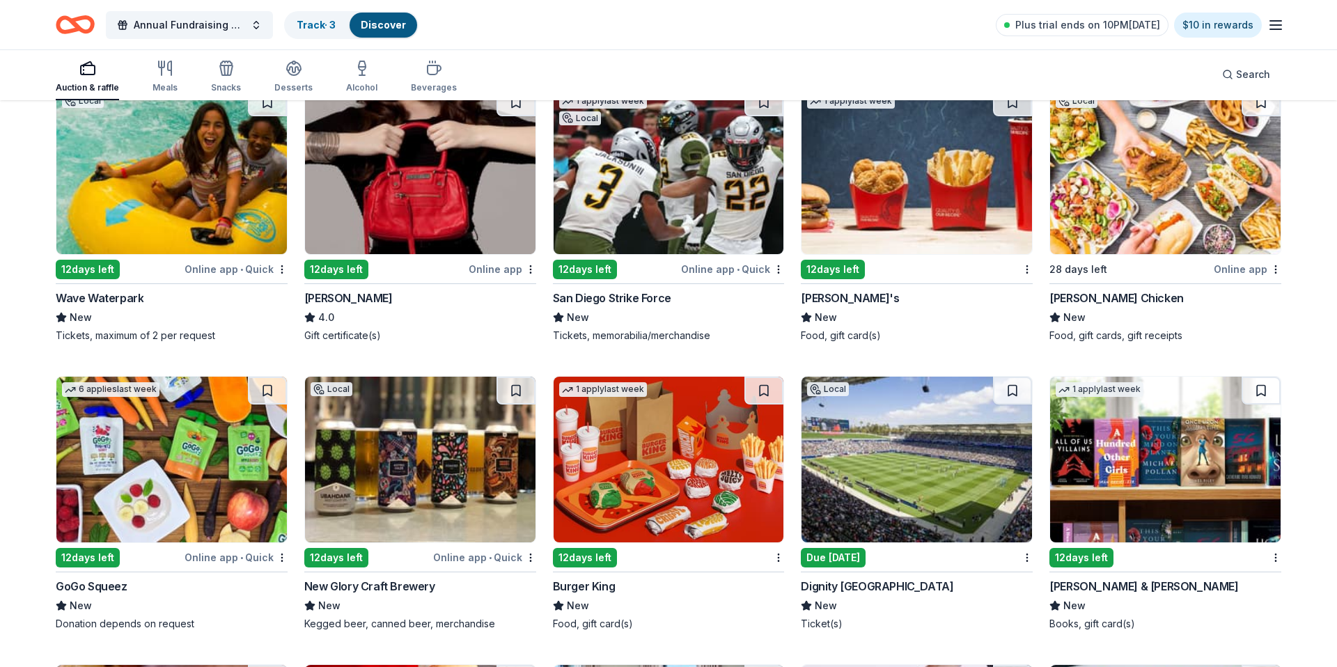
scroll to position [9354, 0]
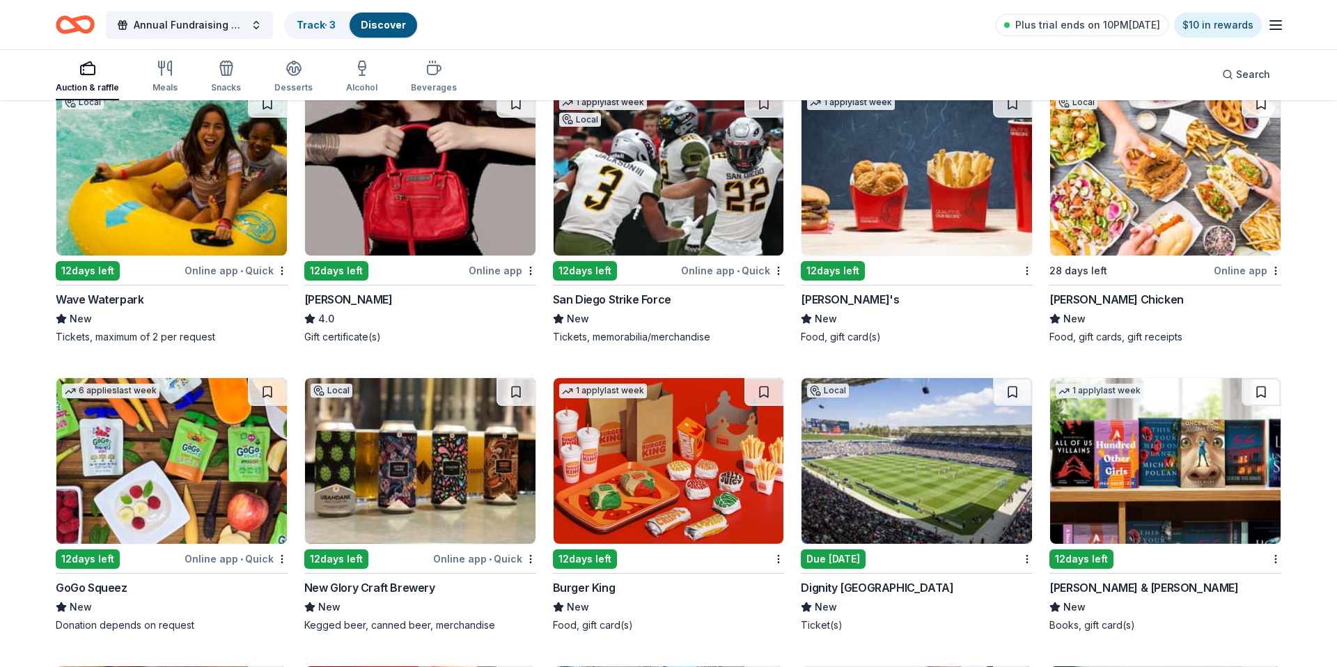
click at [899, 174] on img at bounding box center [916, 173] width 230 height 166
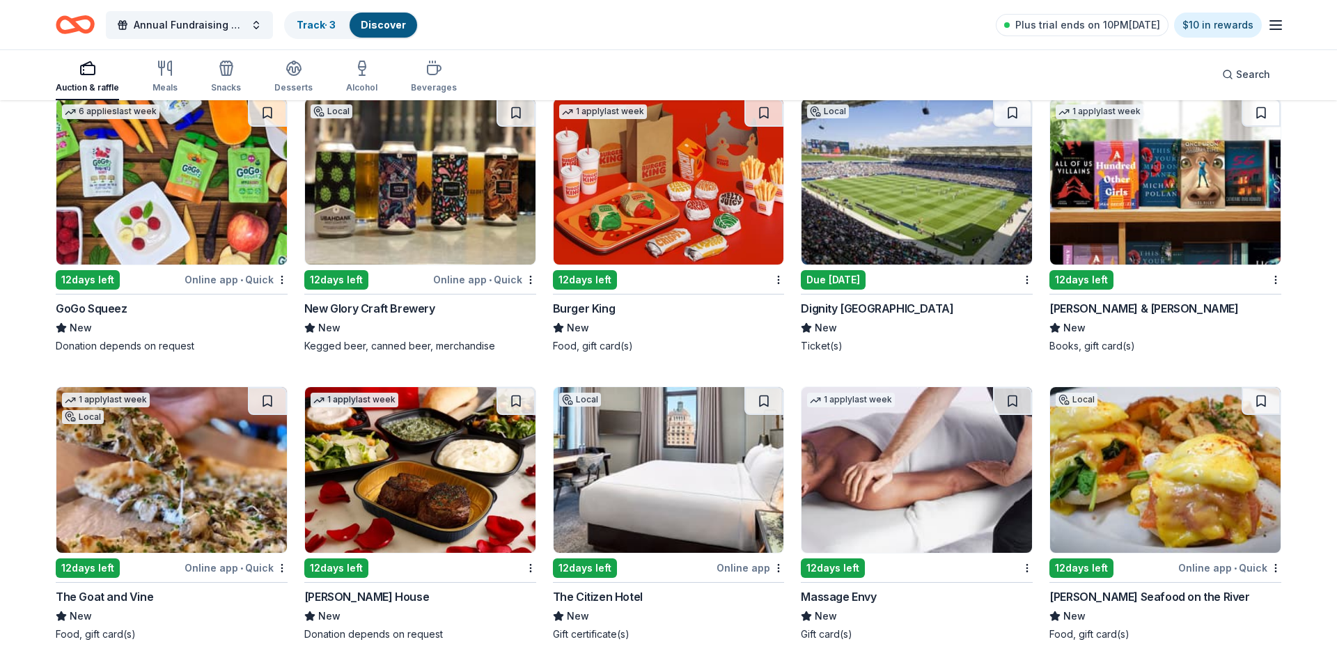
scroll to position [9635, 0]
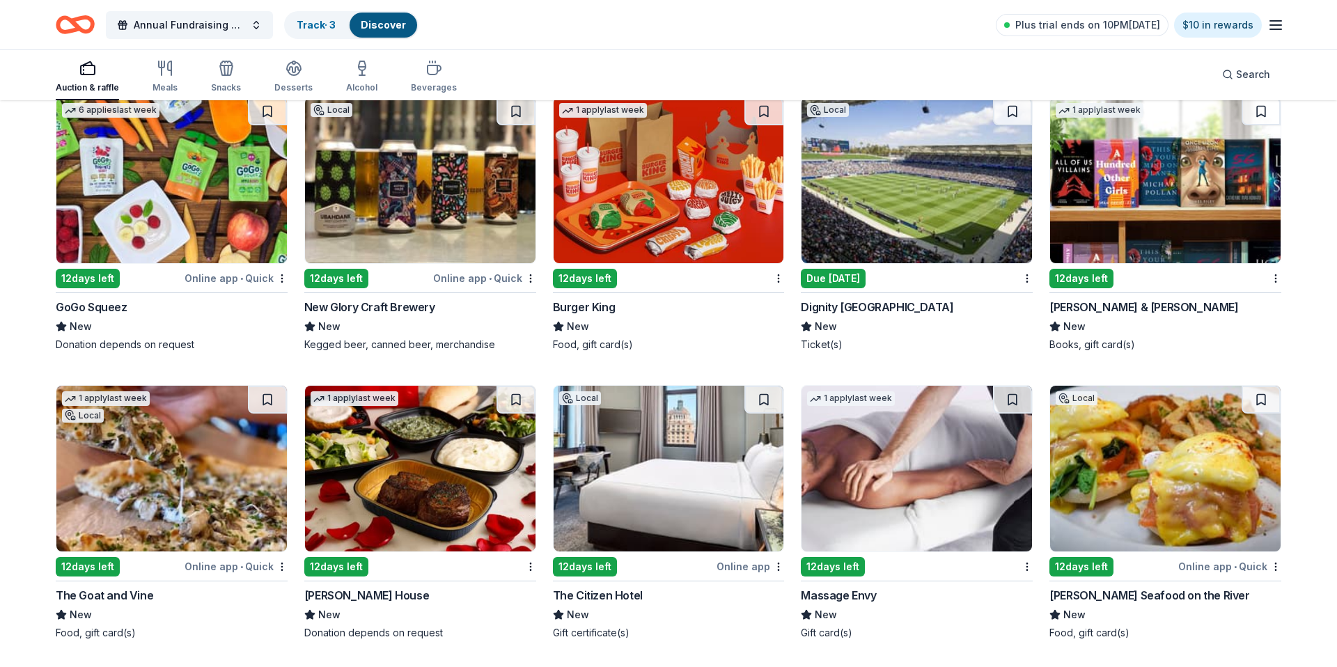
click at [220, 189] on img at bounding box center [171, 180] width 230 height 166
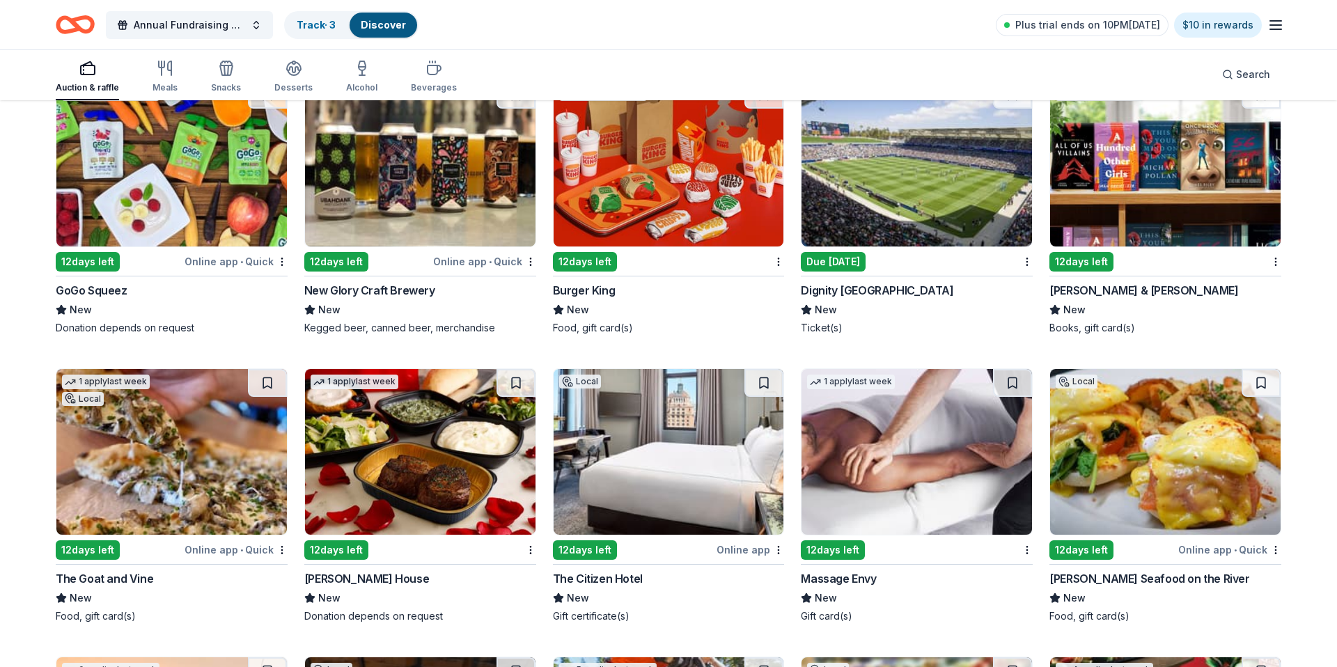
scroll to position [9652, 0]
click at [703, 194] on img at bounding box center [669, 163] width 230 height 166
click at [1229, 162] on img at bounding box center [1165, 163] width 230 height 166
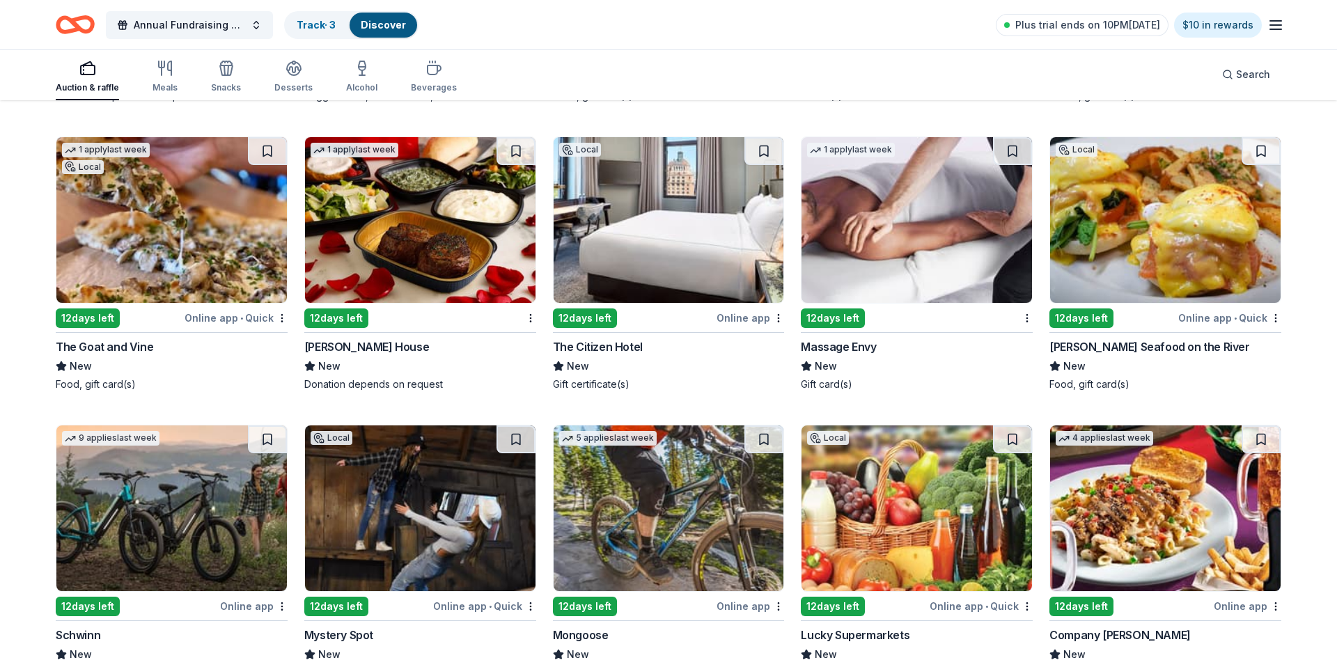
scroll to position [9886, 0]
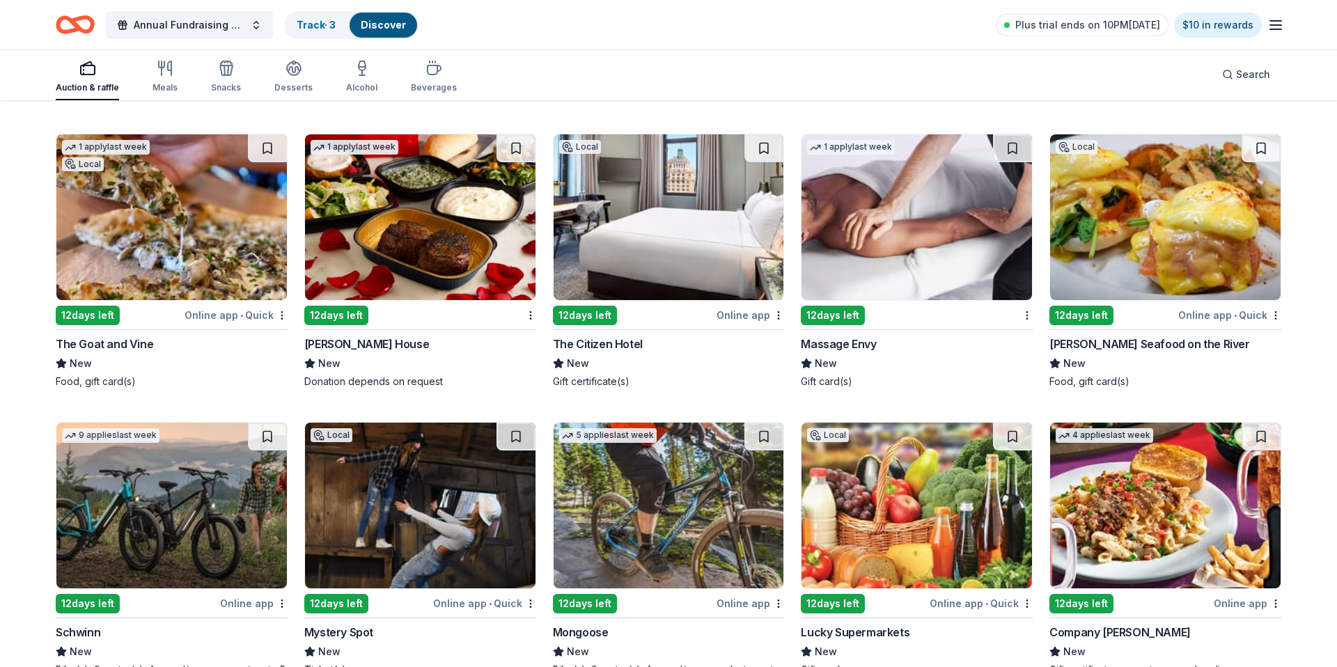
click at [464, 222] on img at bounding box center [420, 217] width 230 height 166
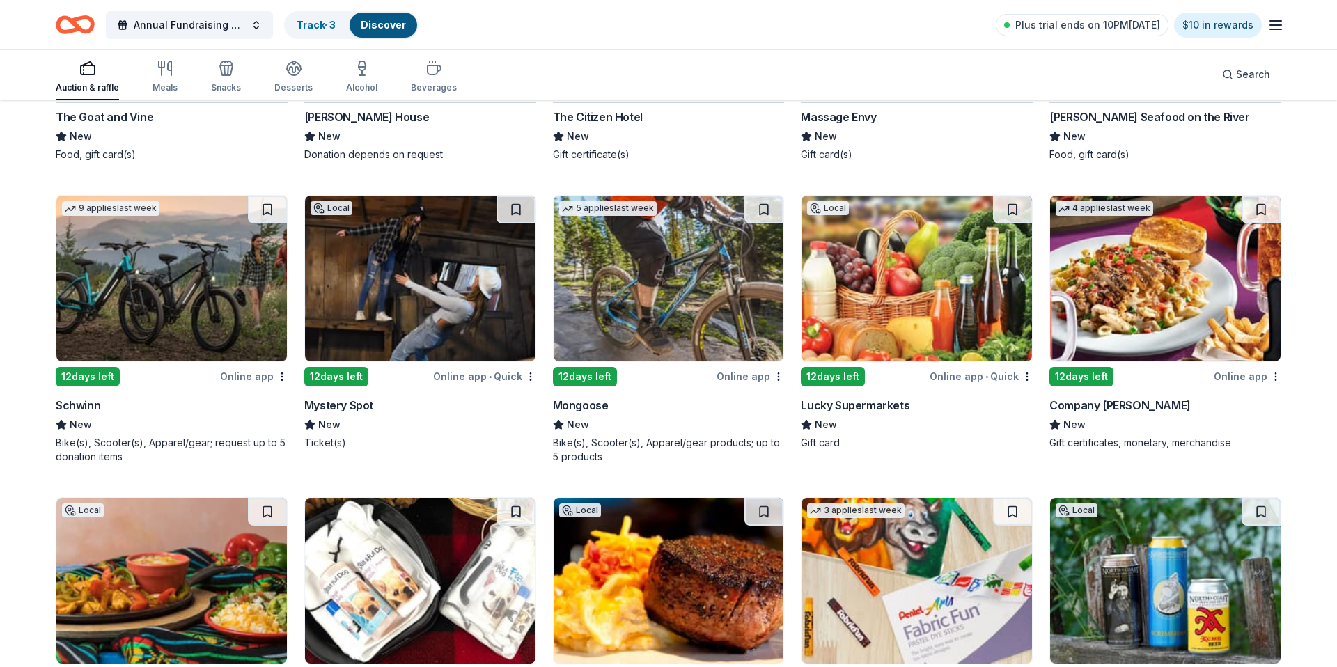
scroll to position [10115, 0]
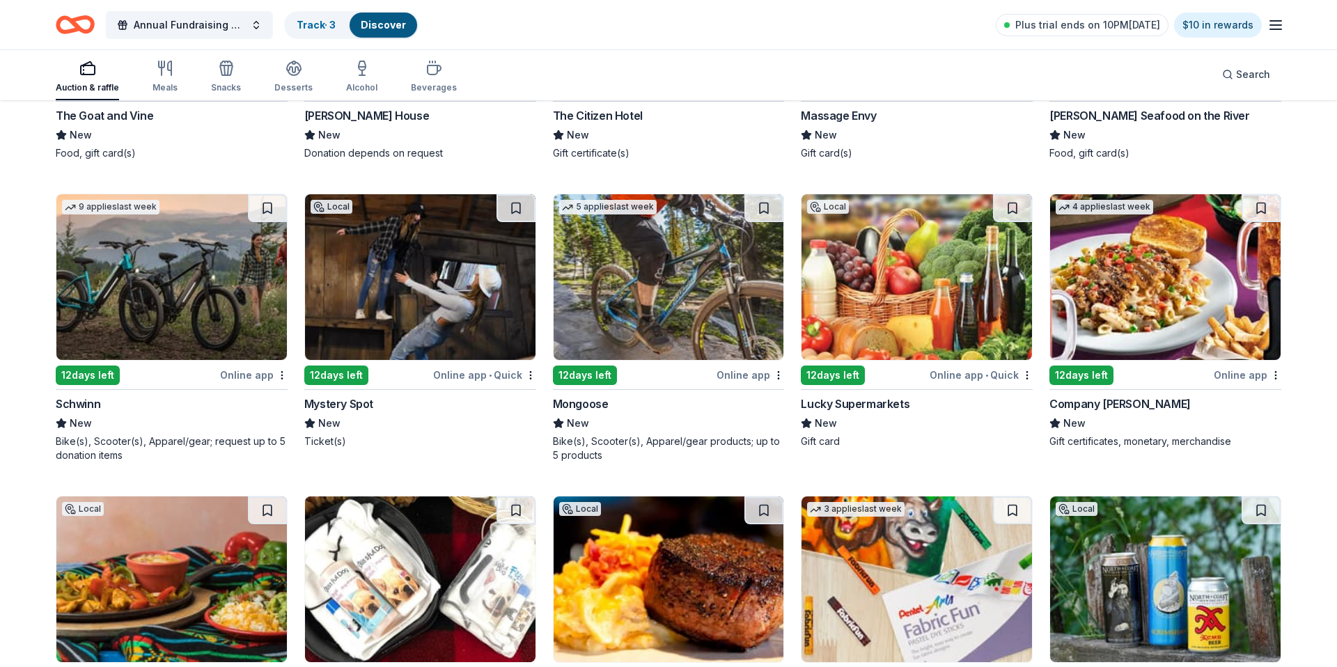
click at [193, 281] on img at bounding box center [171, 277] width 230 height 166
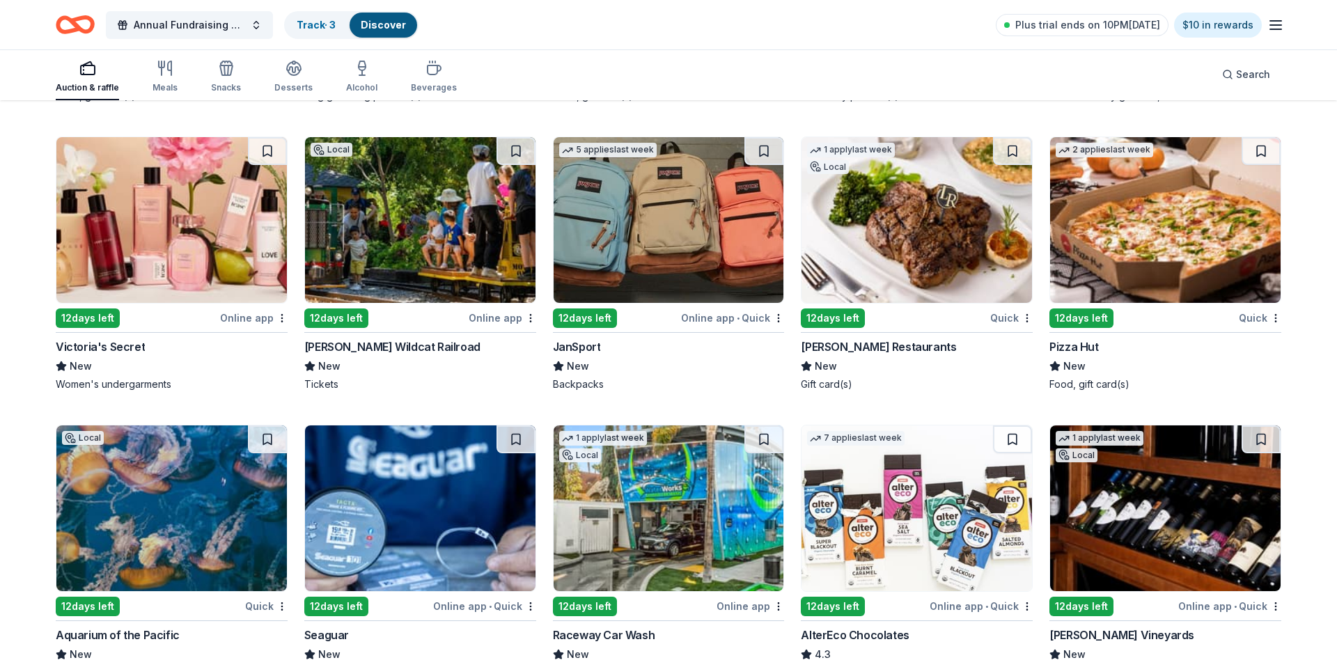
scroll to position [10767, 0]
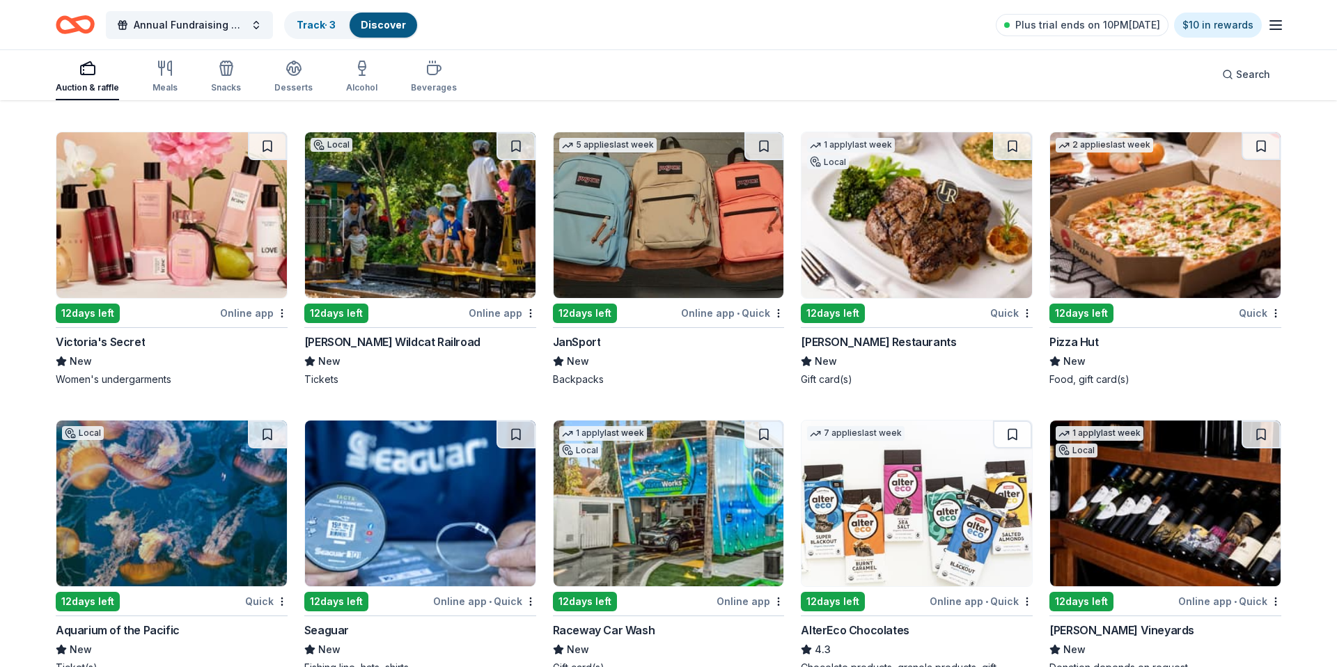
click at [219, 223] on img at bounding box center [171, 215] width 230 height 166
click at [673, 255] on img at bounding box center [669, 215] width 230 height 166
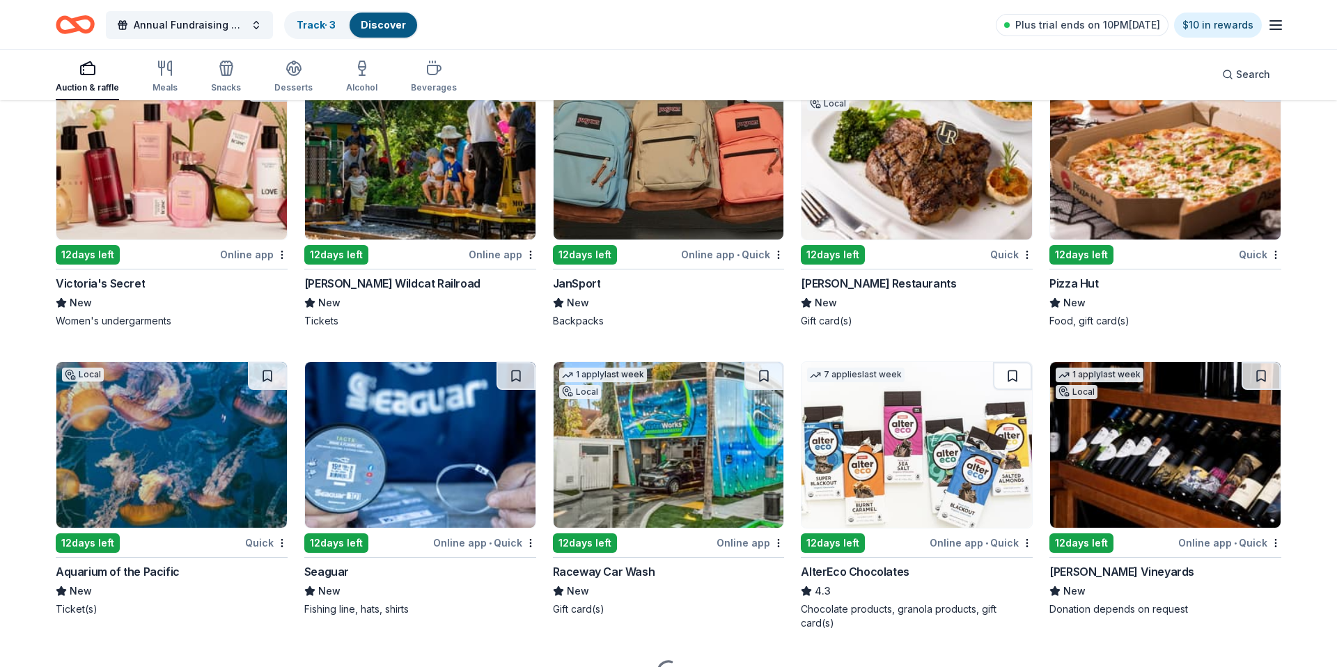
scroll to position [10828, 0]
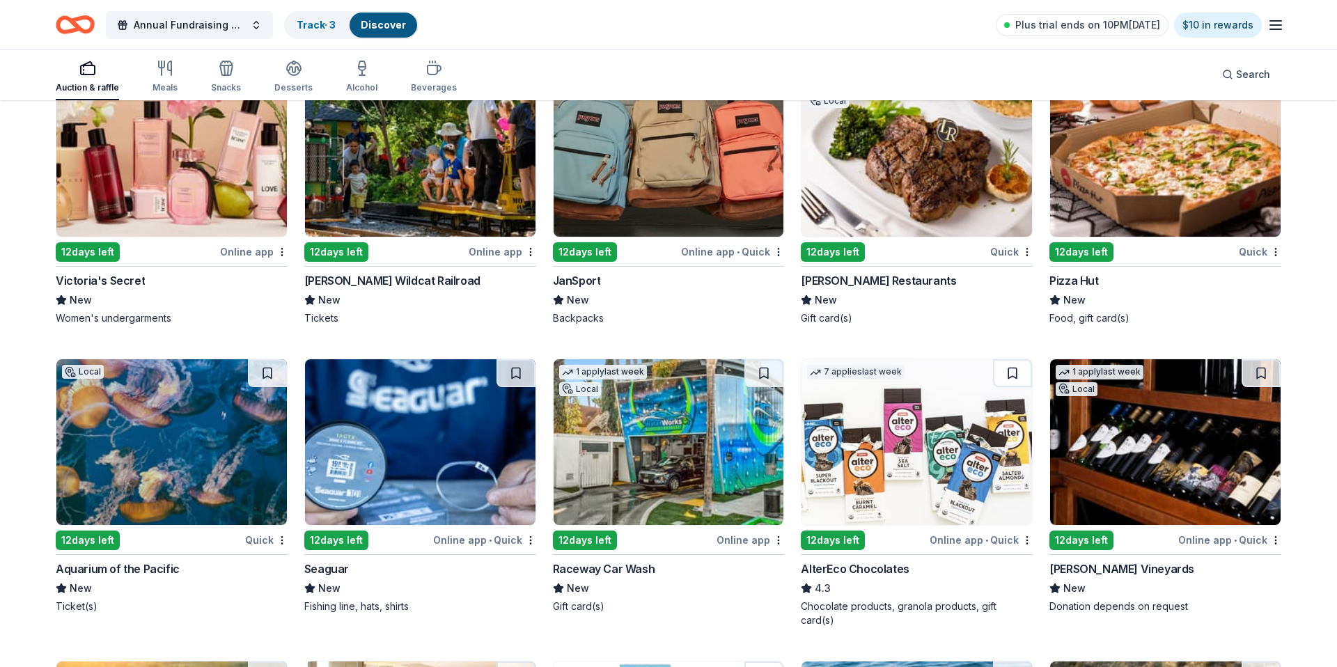
click at [1171, 155] on img at bounding box center [1165, 154] width 230 height 166
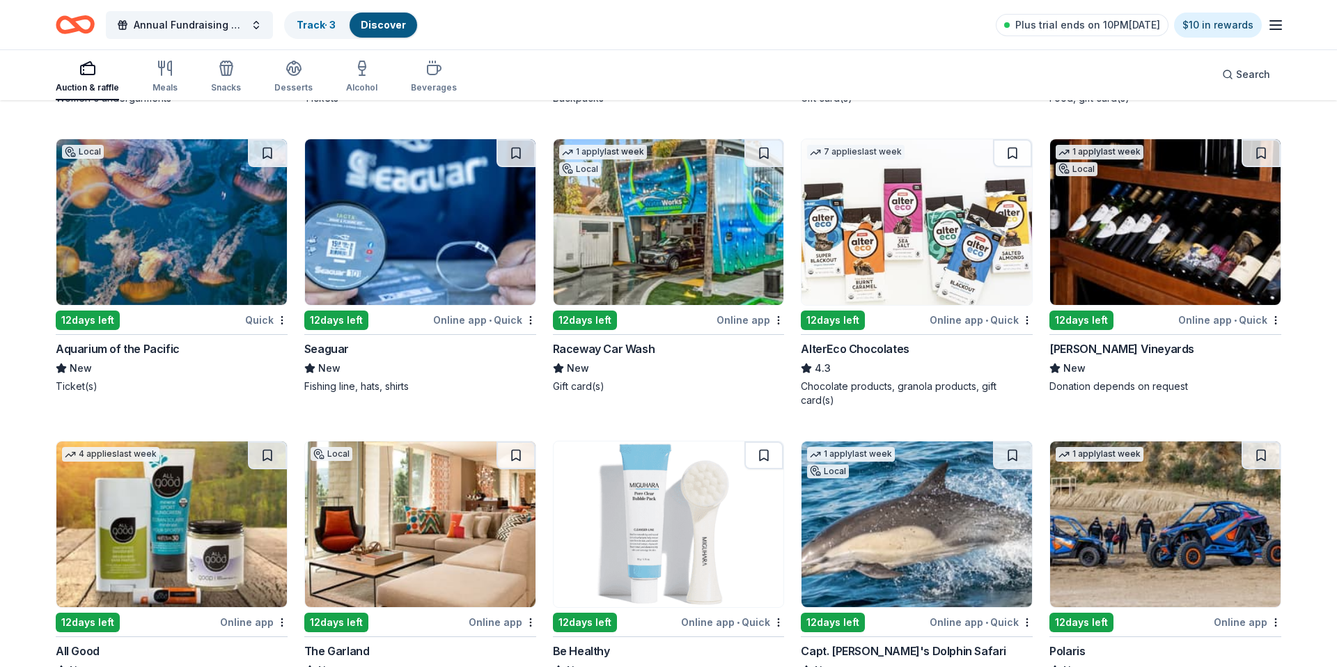
scroll to position [11050, 0]
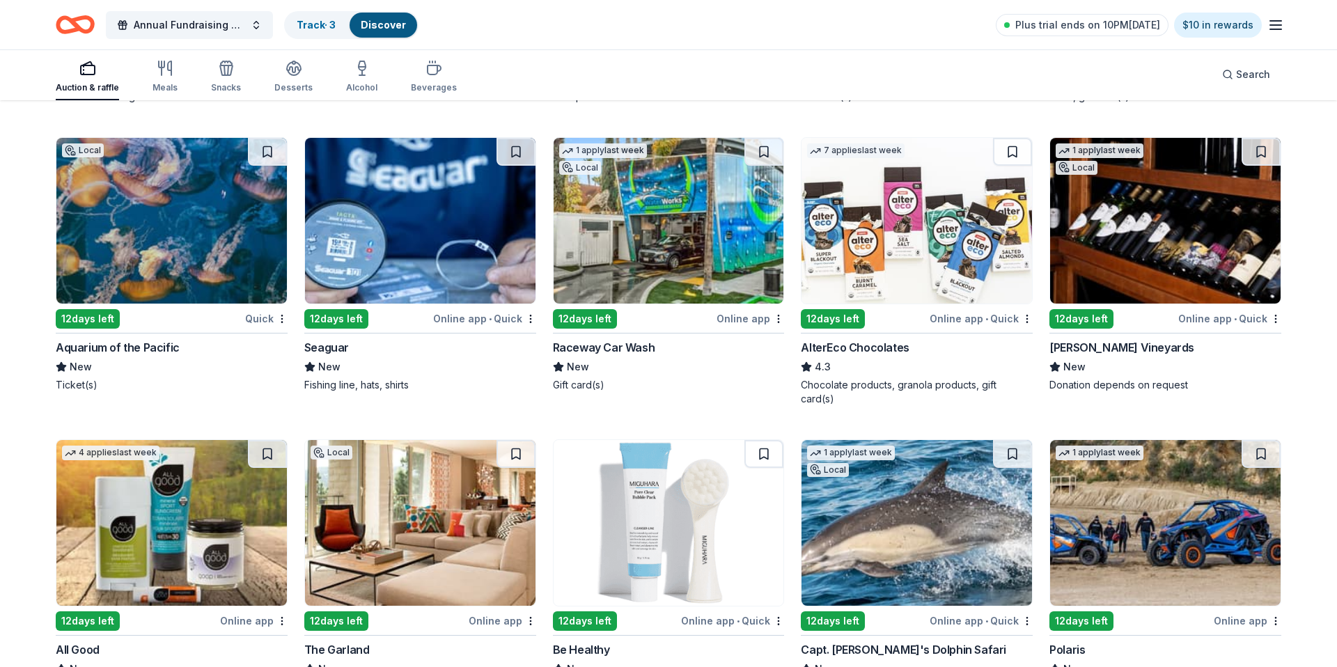
click at [178, 240] on img at bounding box center [171, 221] width 230 height 166
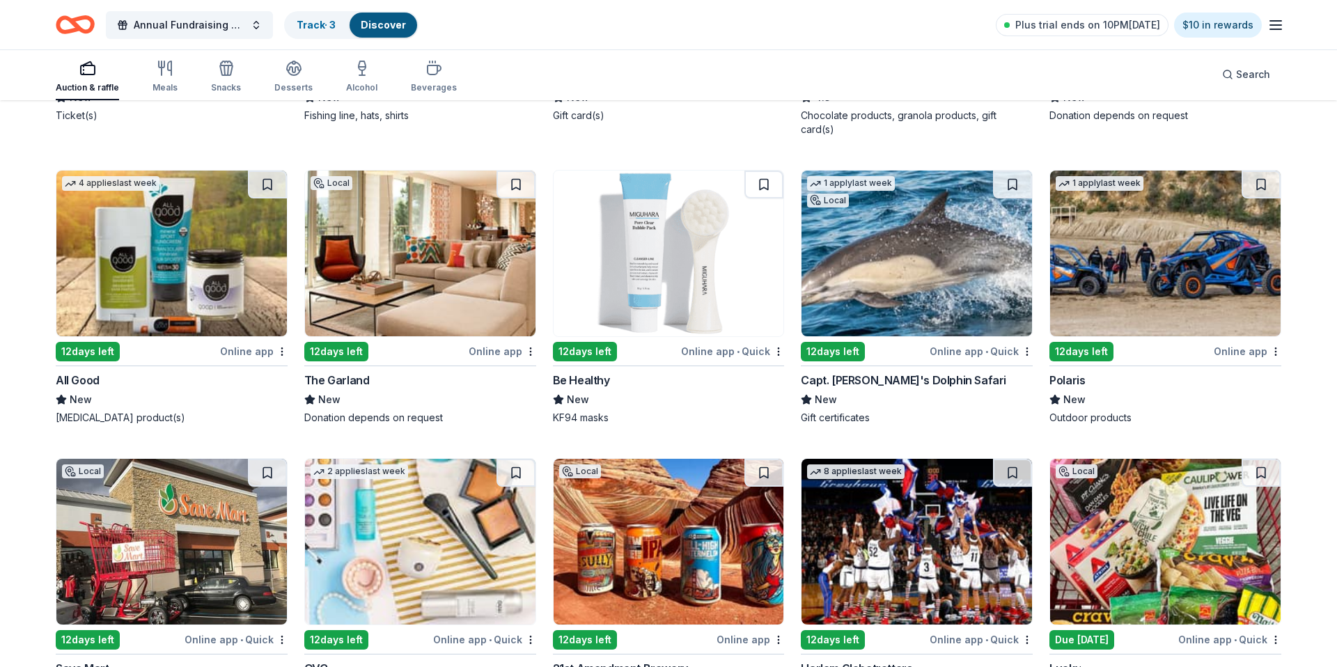
scroll to position [11320, 0]
click at [1165, 228] on img at bounding box center [1165, 253] width 230 height 166
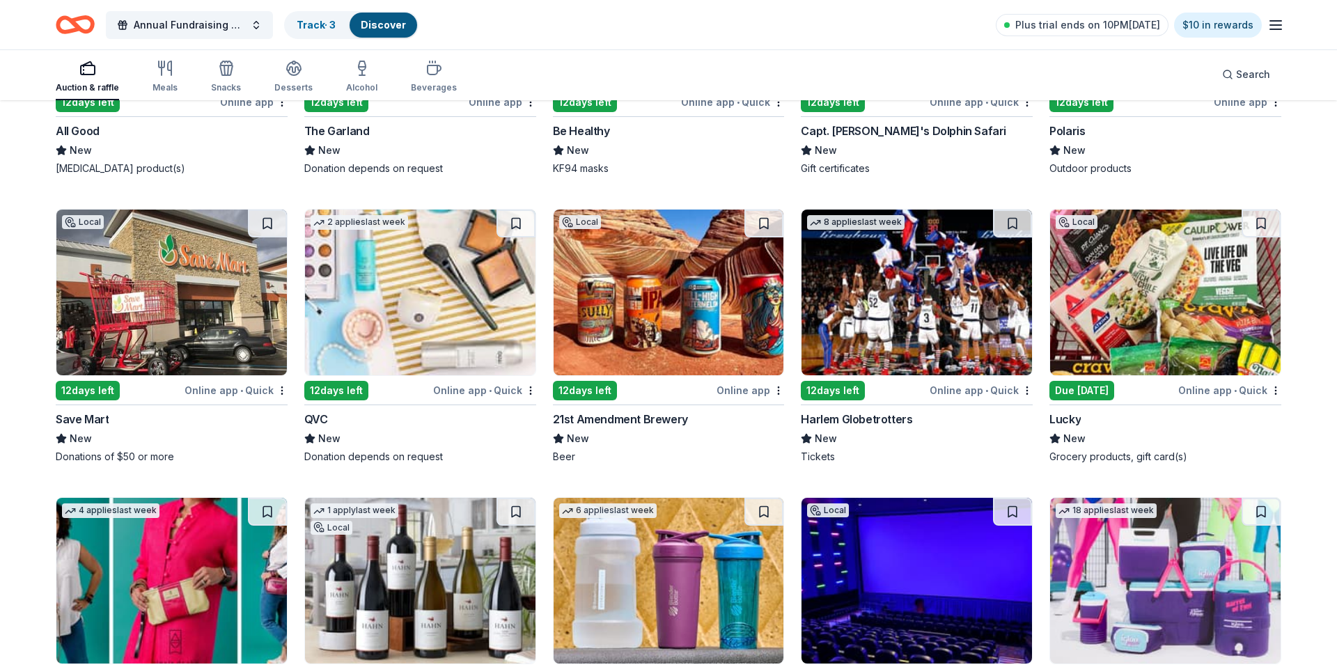
scroll to position [11575, 0]
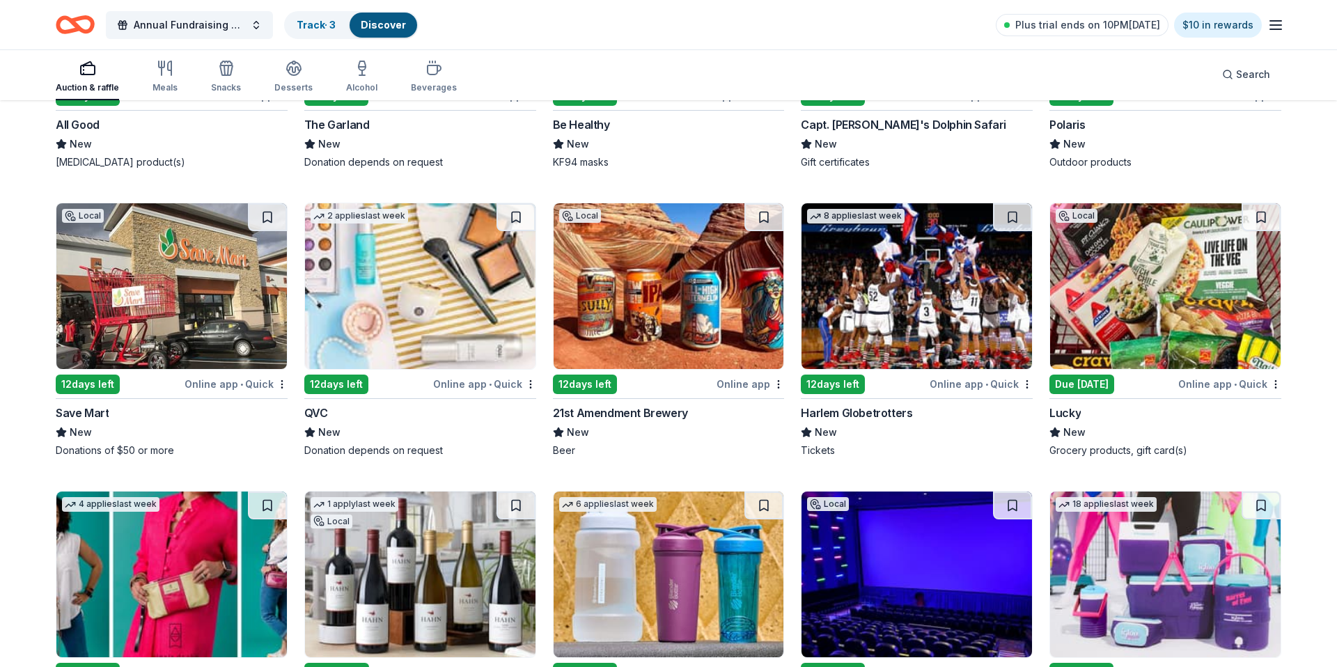
click at [846, 290] on img at bounding box center [916, 286] width 230 height 166
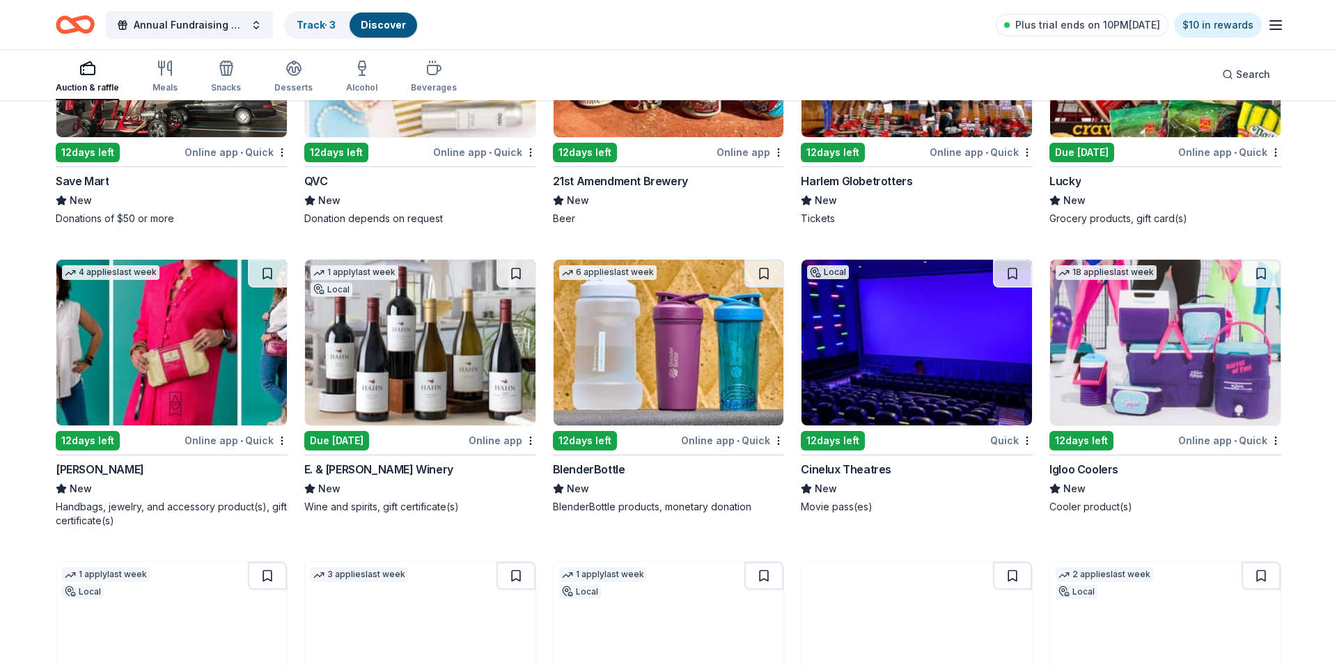
scroll to position [11813, 0]
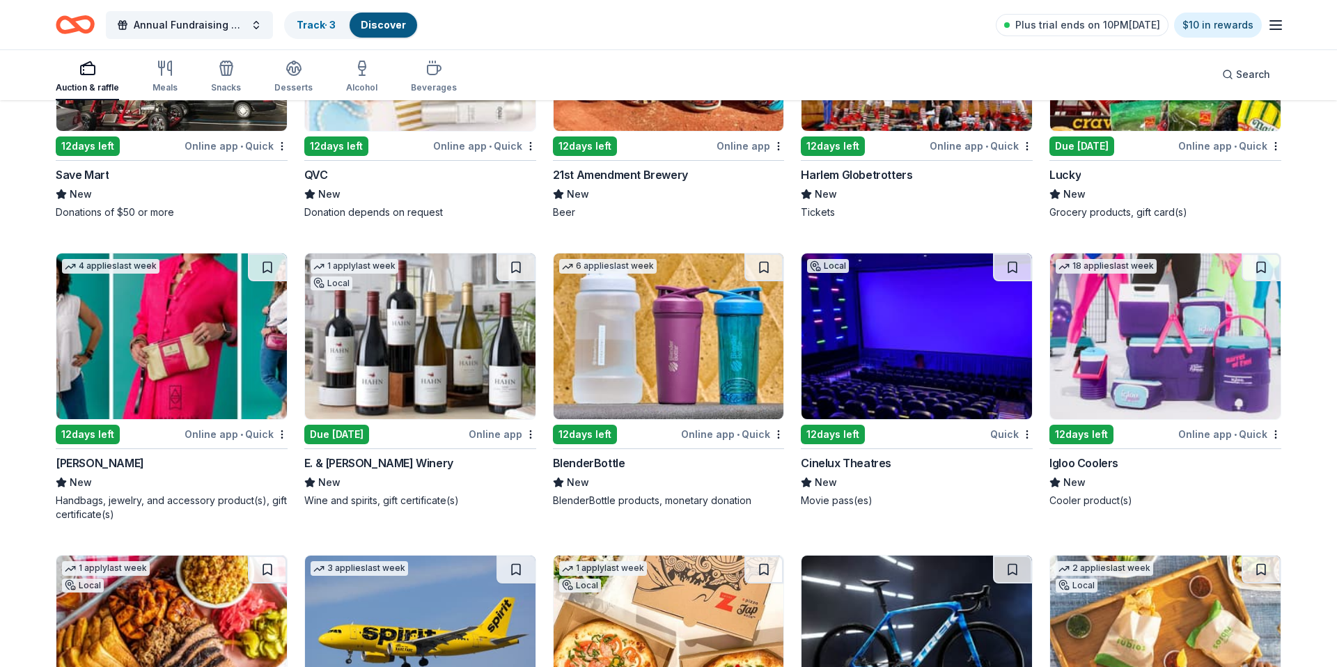
click at [1169, 343] on img at bounding box center [1165, 336] width 230 height 166
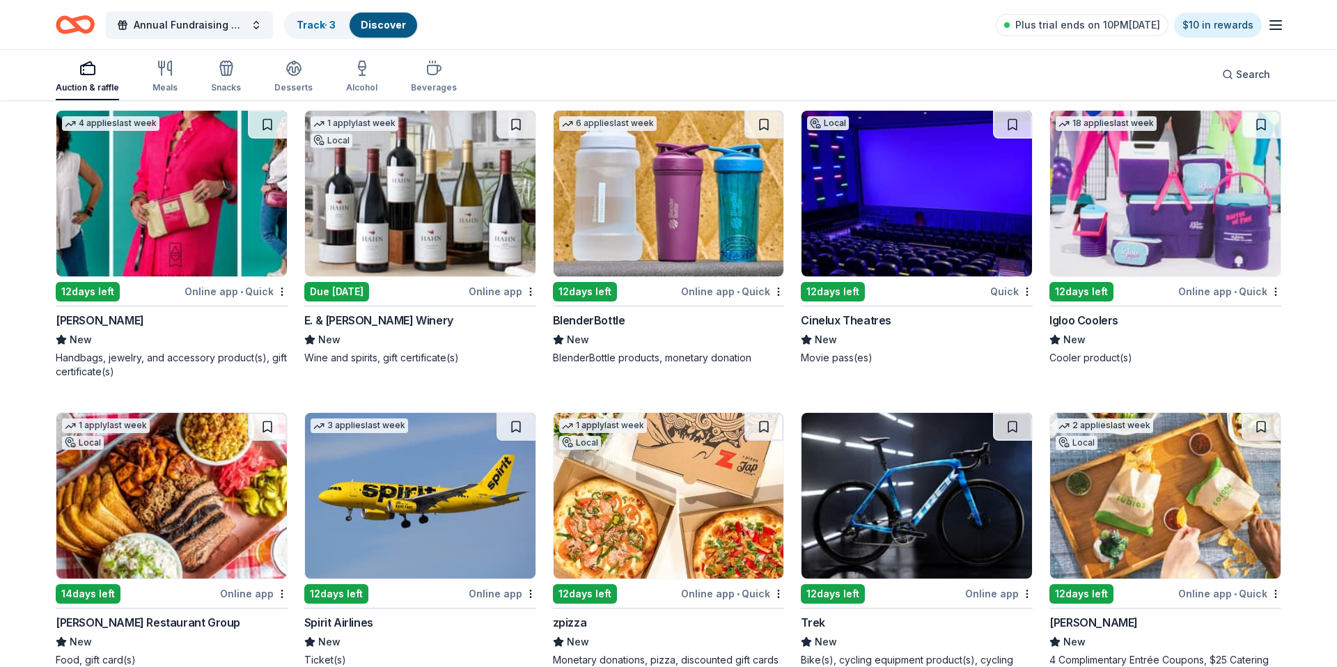
scroll to position [11957, 0]
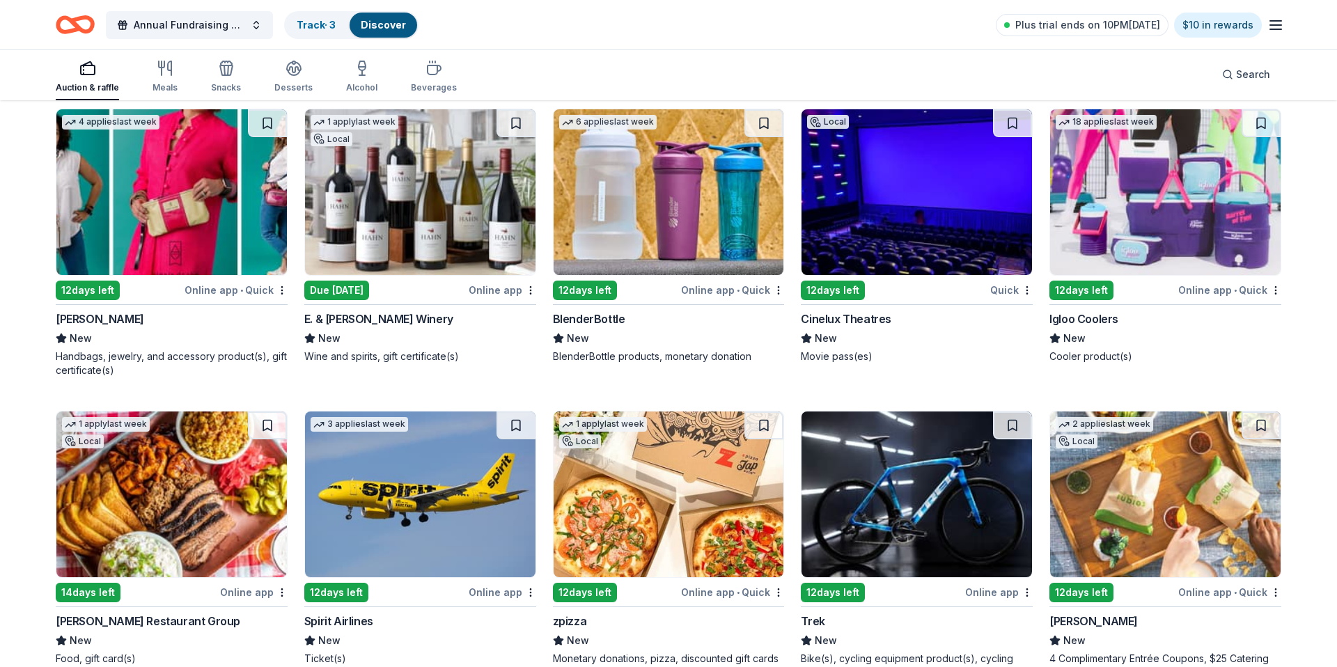
click at [392, 203] on img at bounding box center [420, 192] width 230 height 166
click at [628, 215] on img at bounding box center [669, 192] width 230 height 166
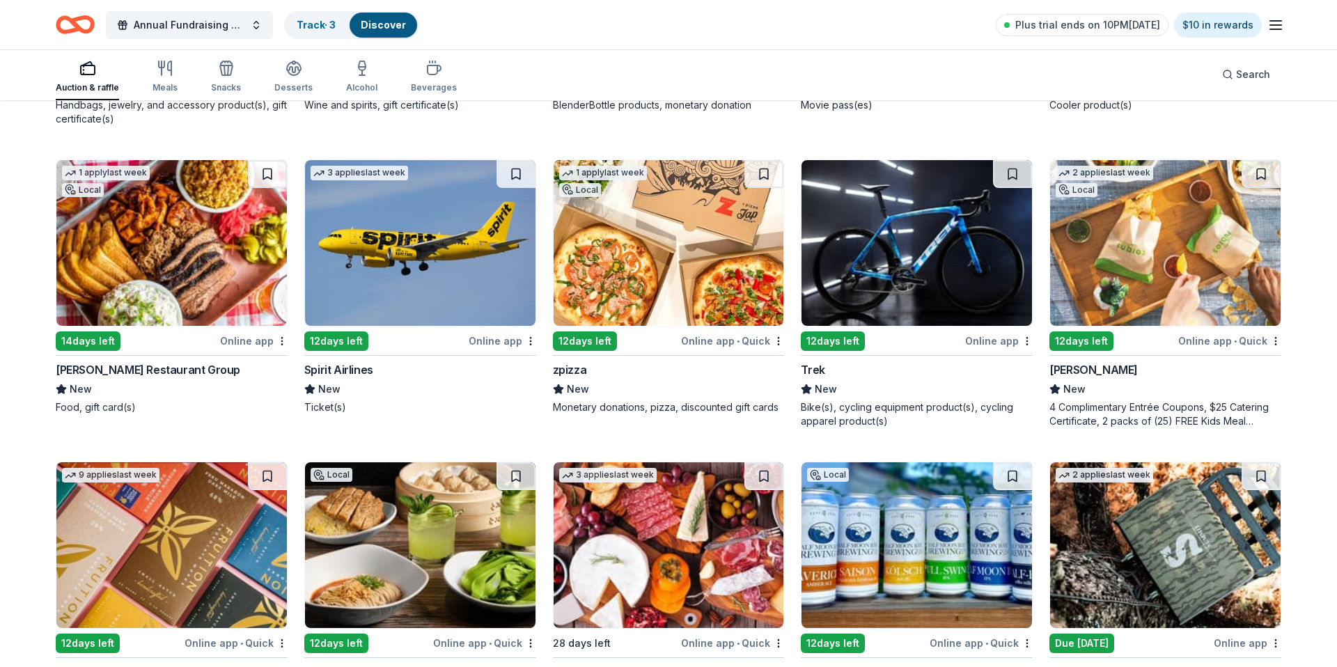
scroll to position [11325, 0]
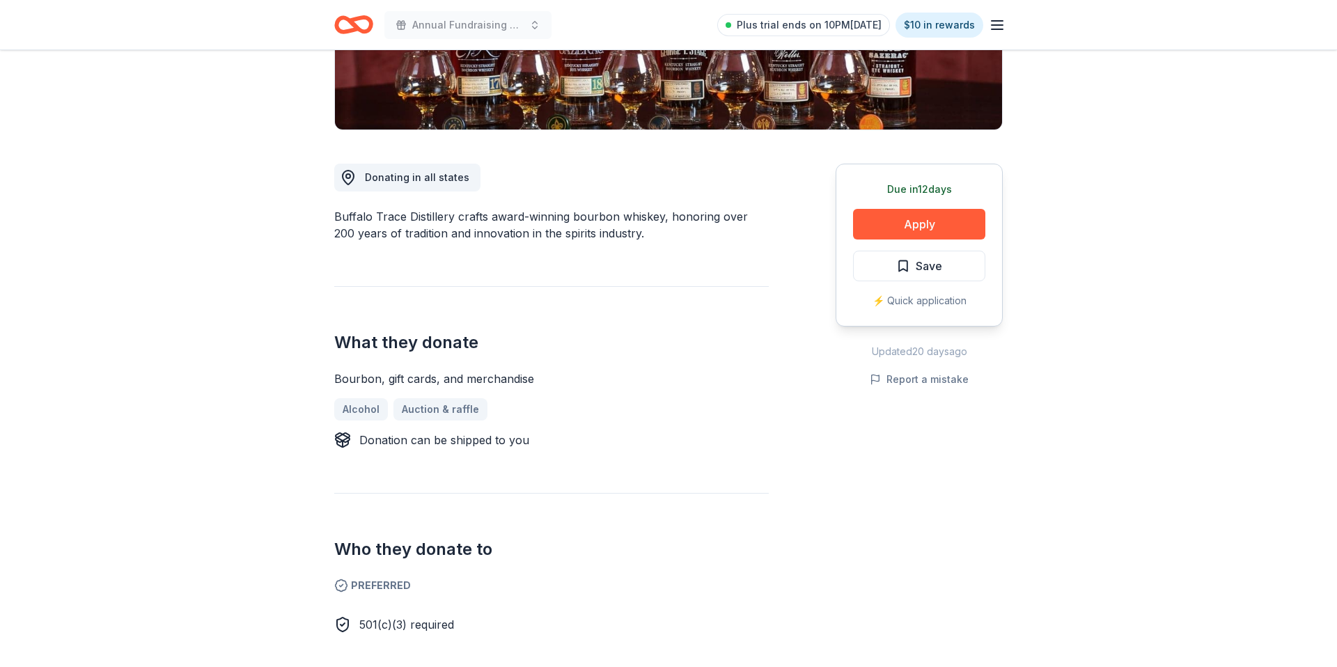
scroll to position [295, 0]
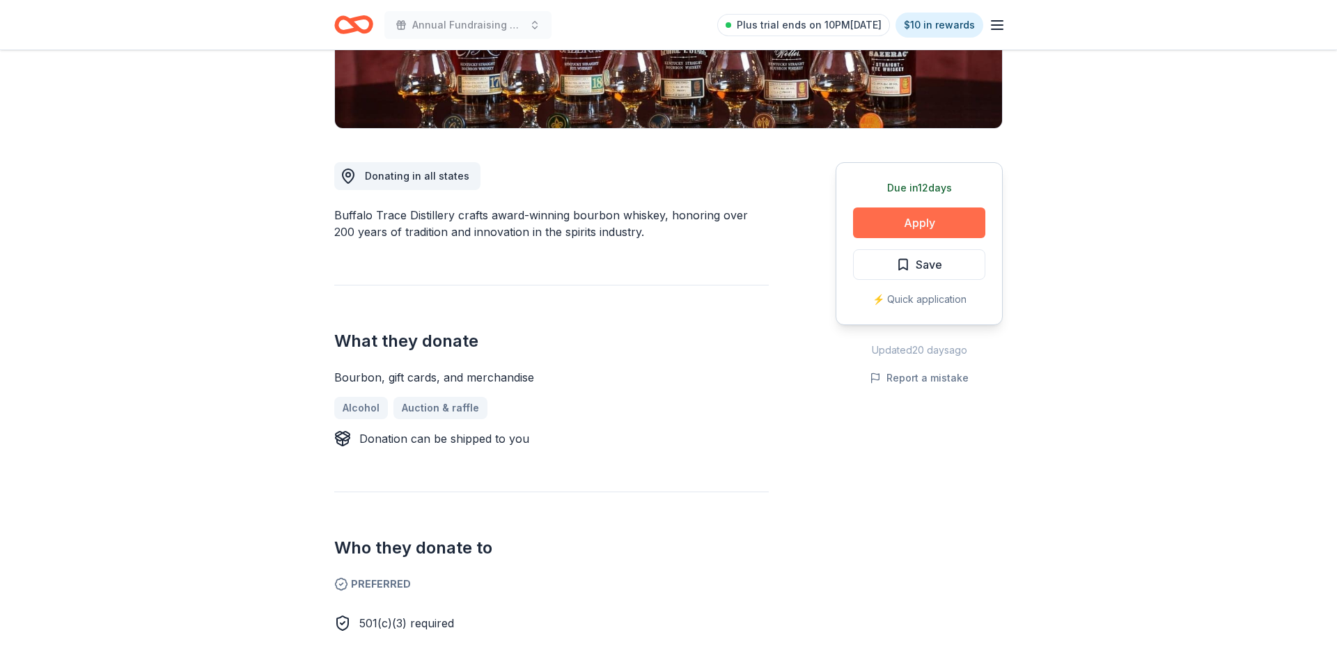
click at [927, 226] on button "Apply" at bounding box center [919, 222] width 132 height 31
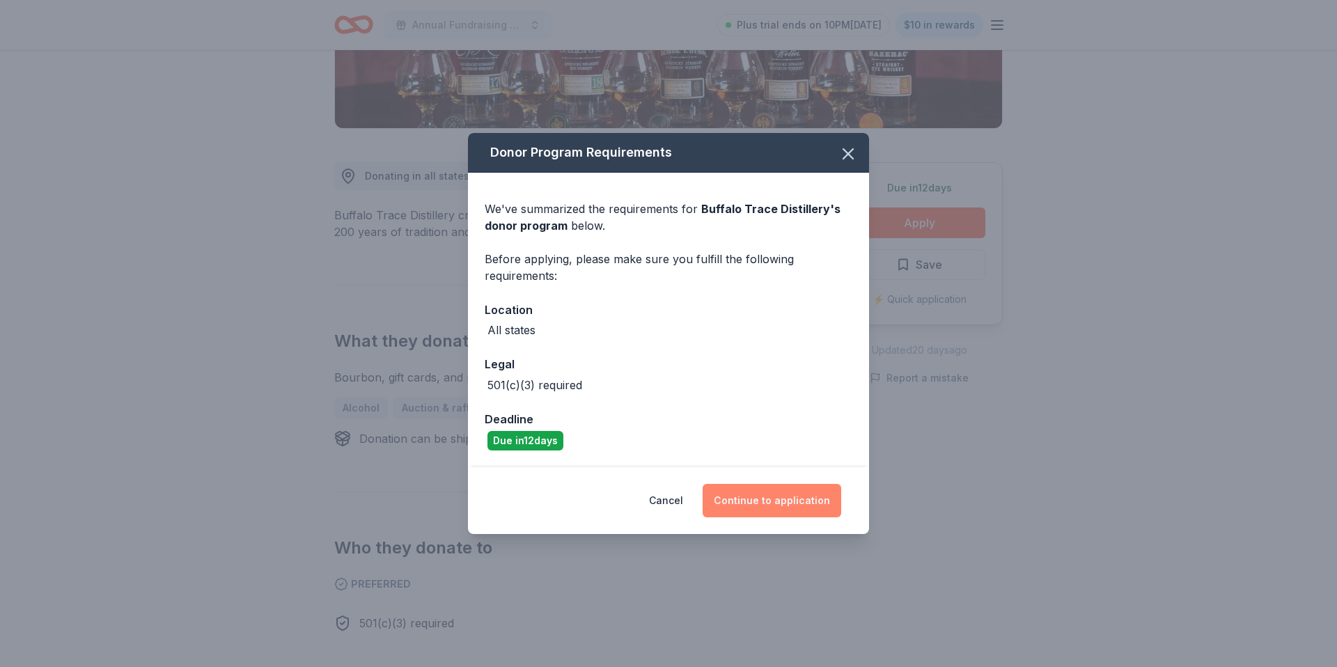
click at [757, 495] on button "Continue to application" at bounding box center [772, 500] width 139 height 33
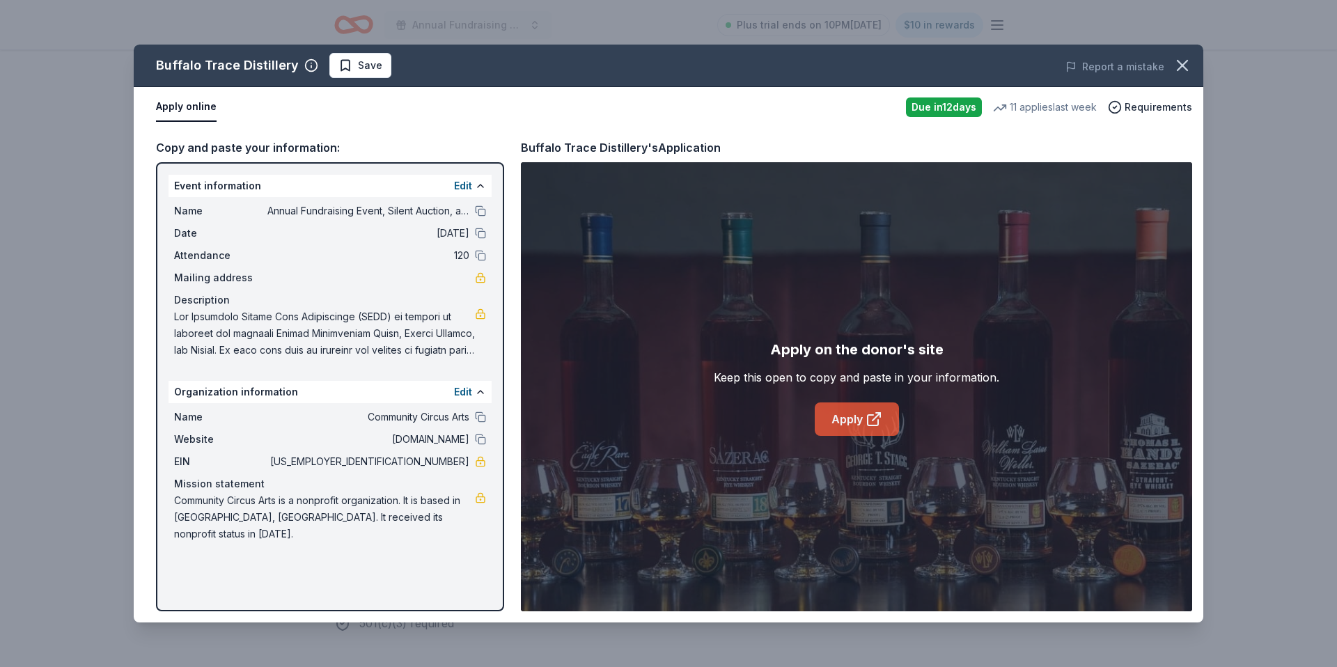
click at [841, 419] on link "Apply" at bounding box center [857, 418] width 84 height 33
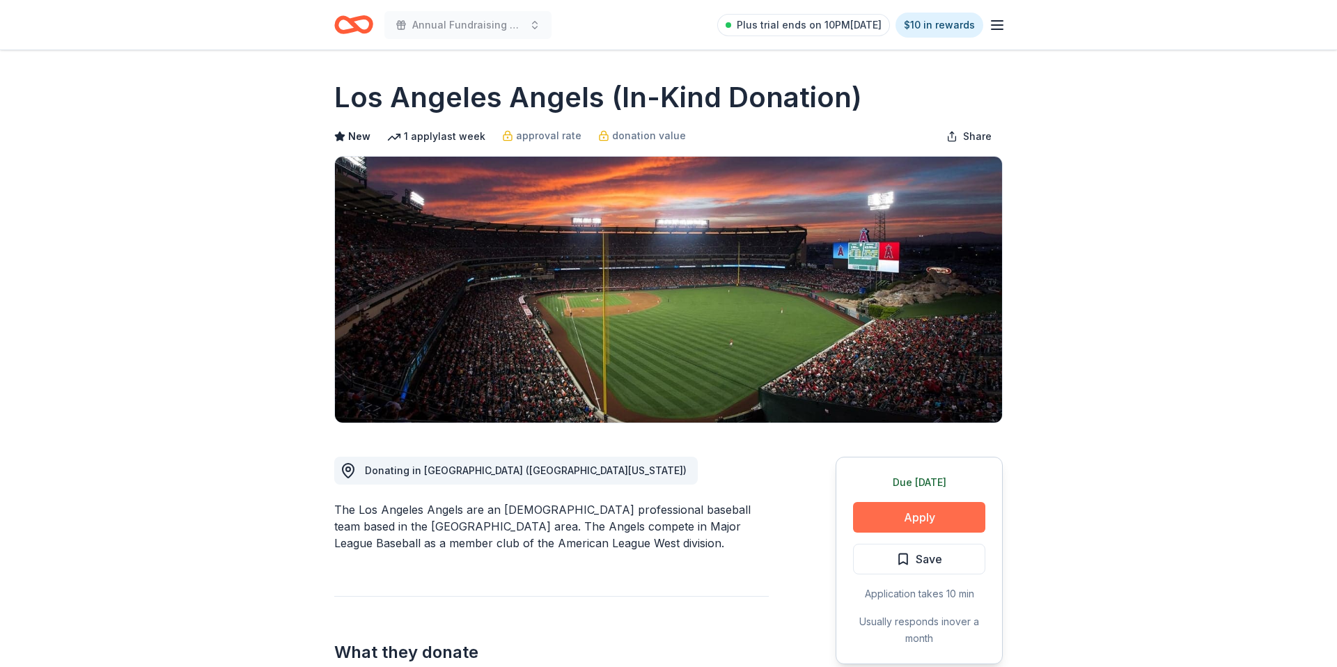
click at [927, 519] on button "Apply" at bounding box center [919, 517] width 132 height 31
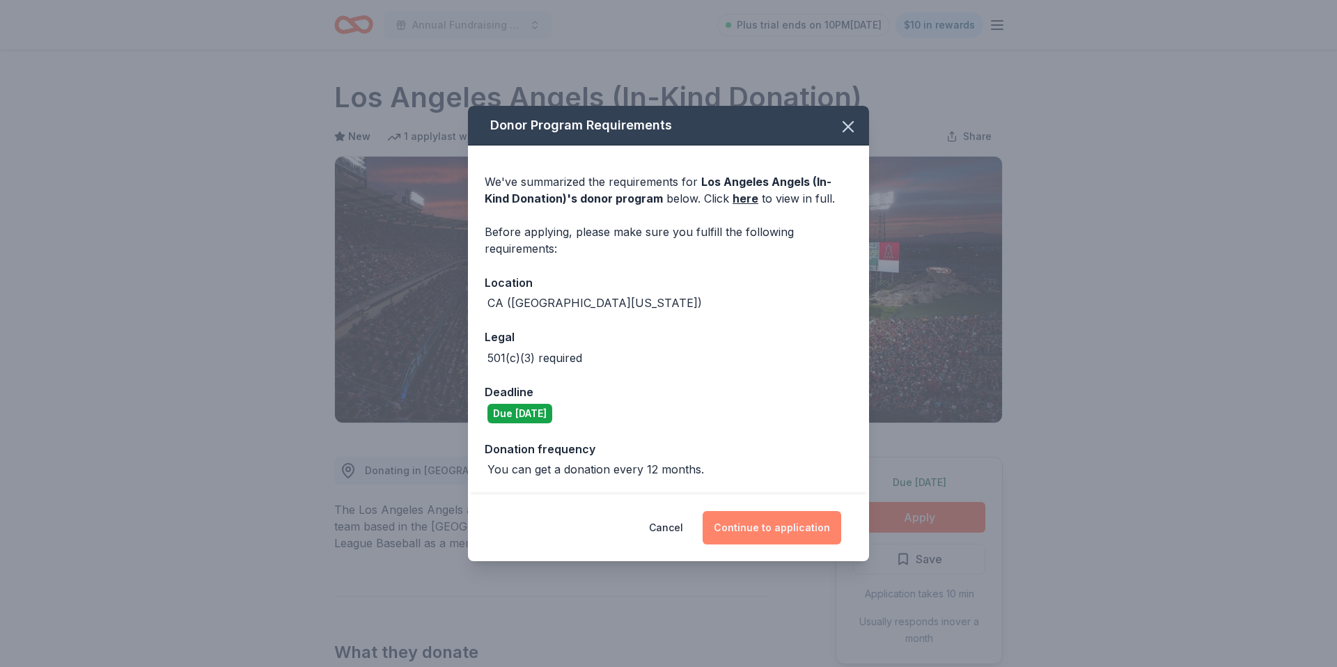
click at [788, 523] on button "Continue to application" at bounding box center [772, 527] width 139 height 33
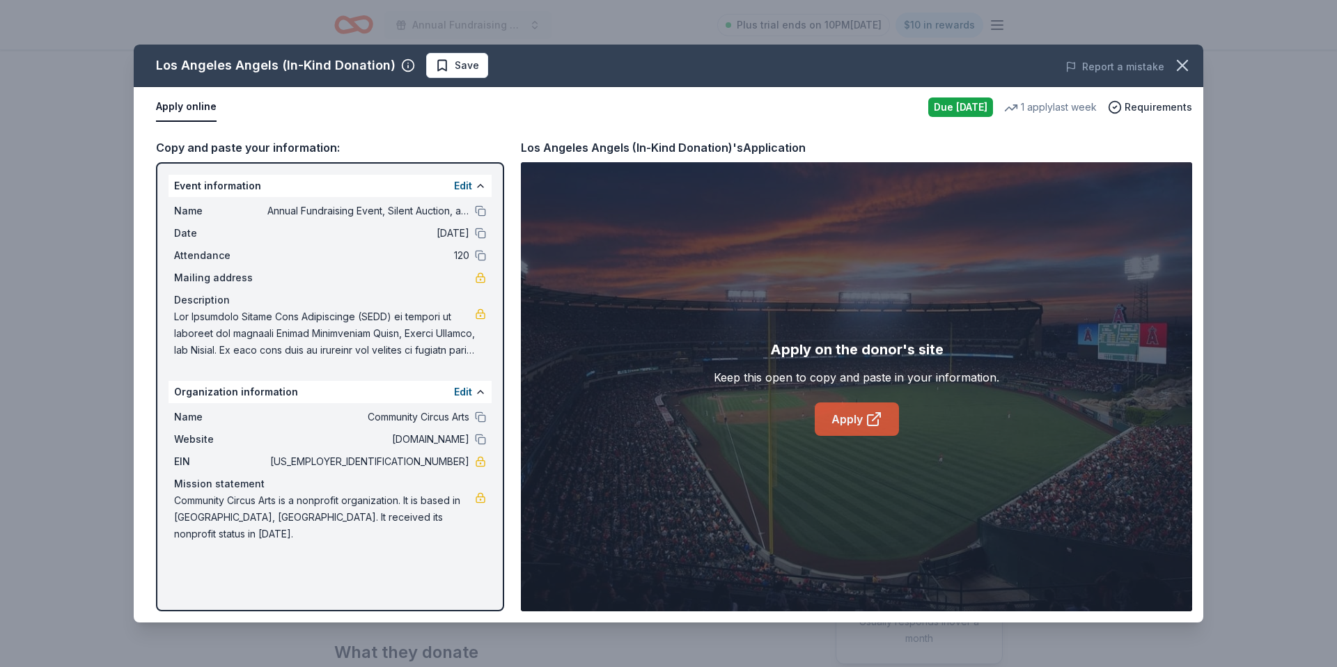
click at [842, 409] on link "Apply" at bounding box center [857, 418] width 84 height 33
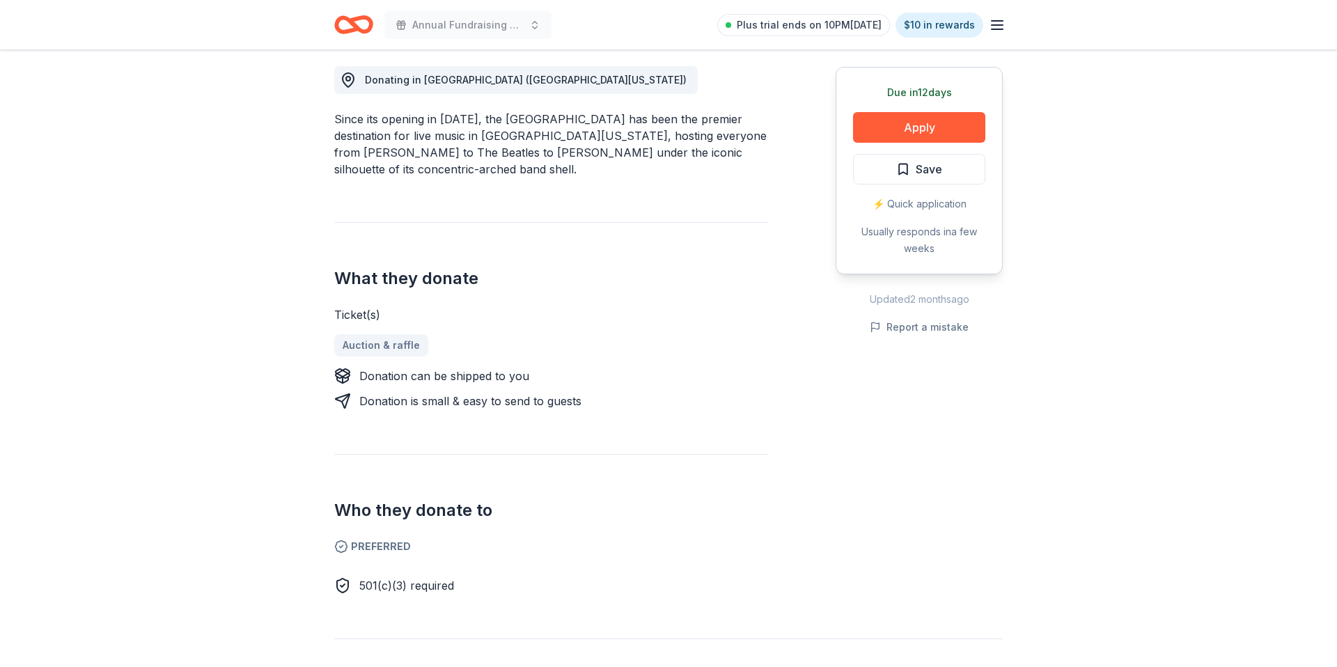
scroll to position [394, 0]
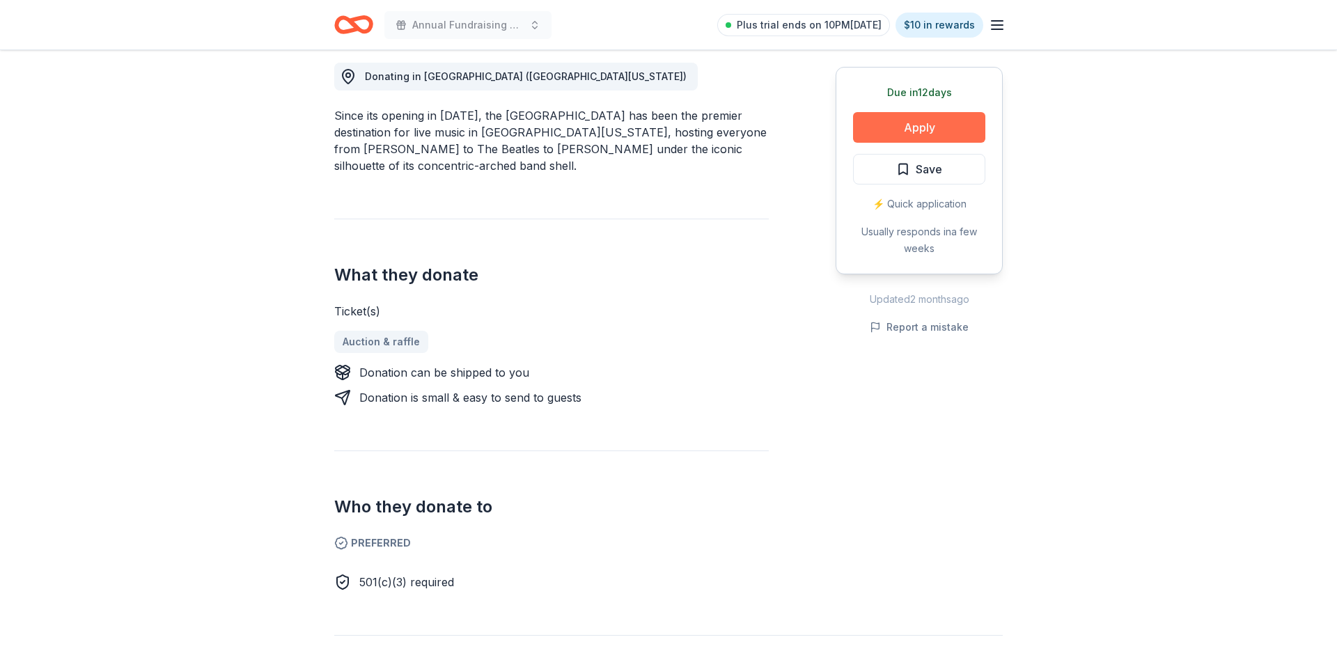
click at [941, 118] on button "Apply" at bounding box center [919, 127] width 132 height 31
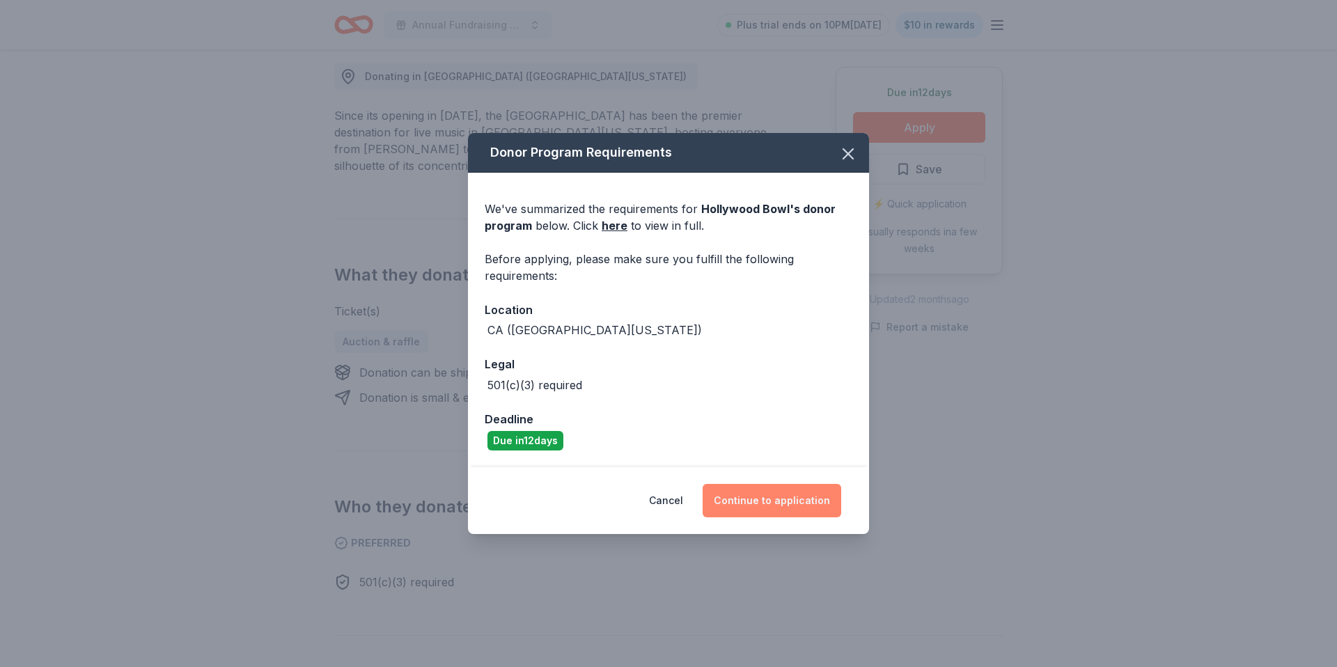
click at [760, 506] on button "Continue to application" at bounding box center [772, 500] width 139 height 33
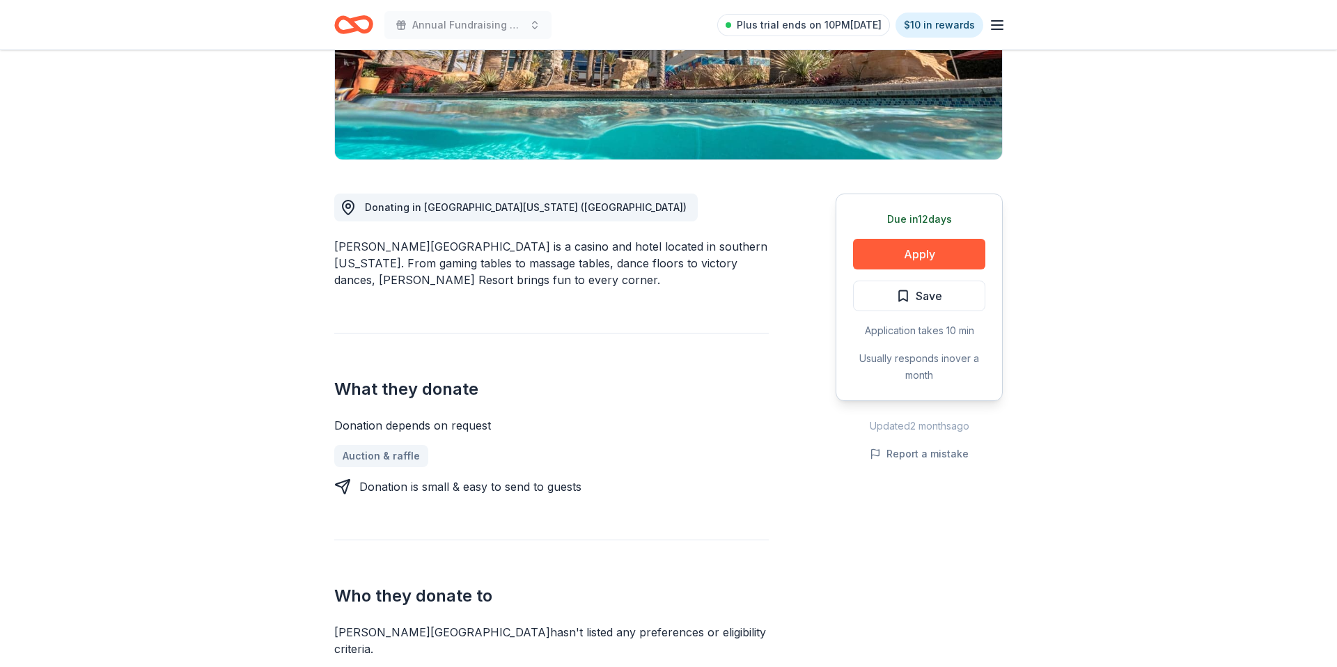
scroll to position [264, 0]
click at [914, 260] on button "Apply" at bounding box center [919, 253] width 132 height 31
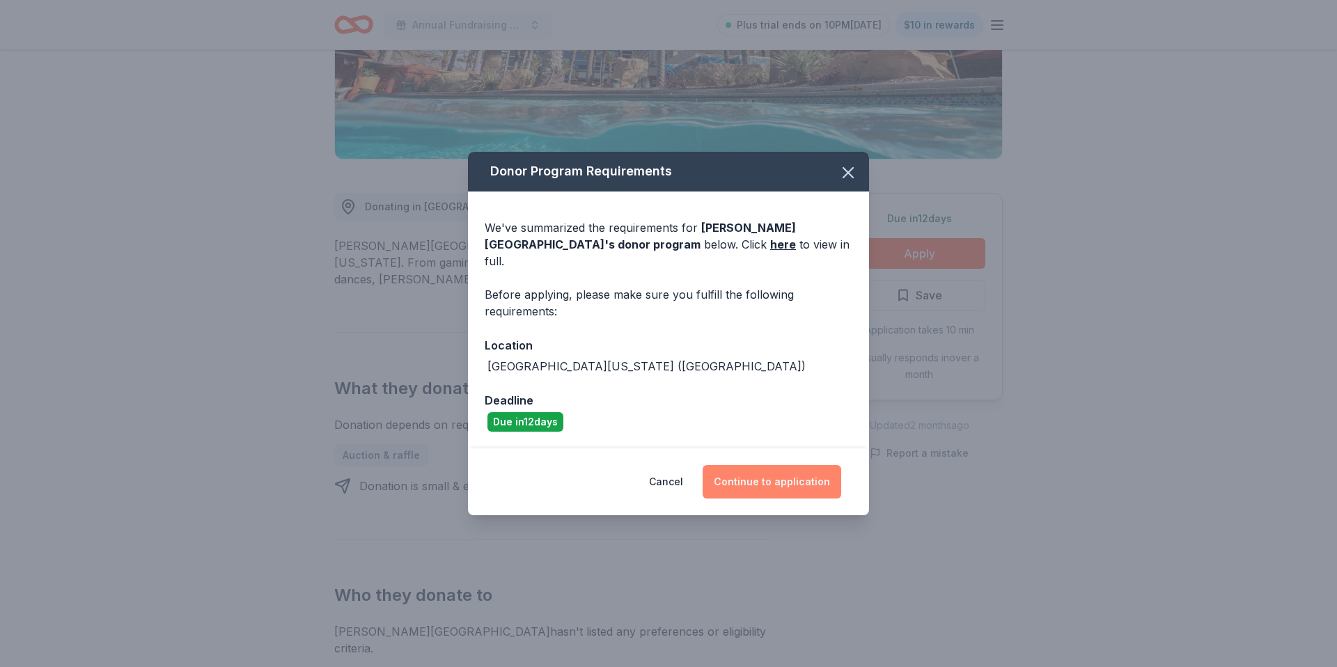
click at [761, 473] on button "Continue to application" at bounding box center [772, 481] width 139 height 33
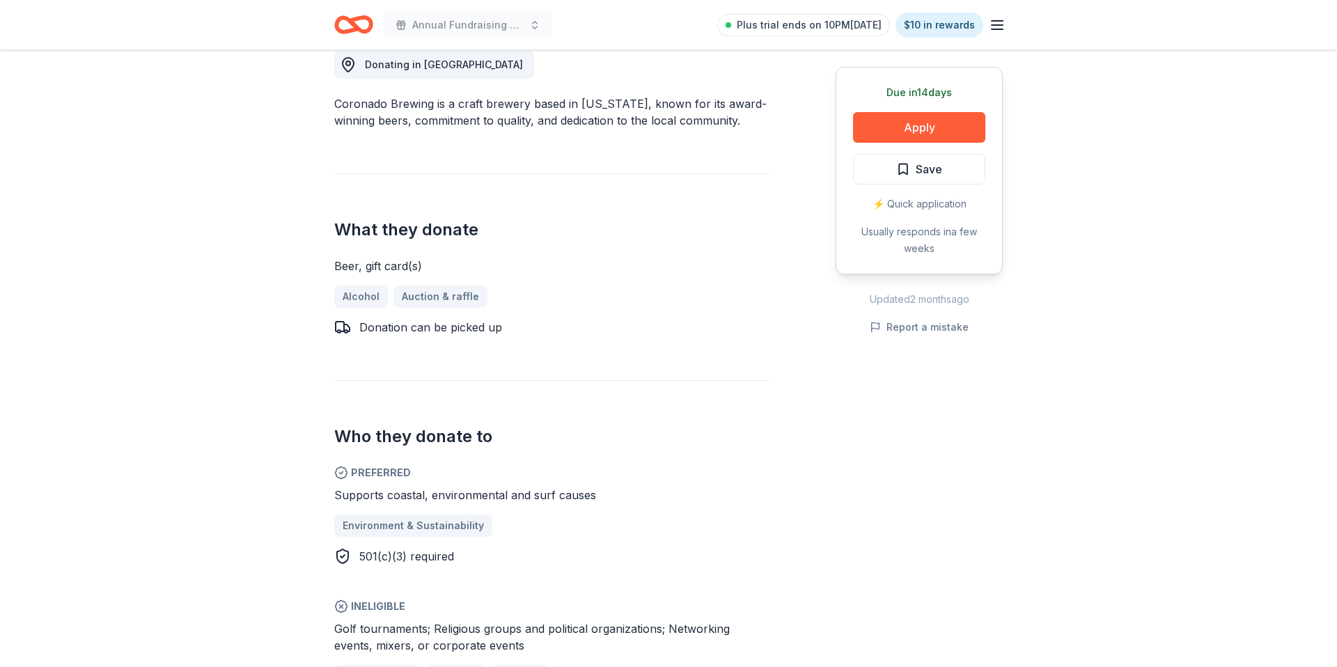
scroll to position [412, 0]
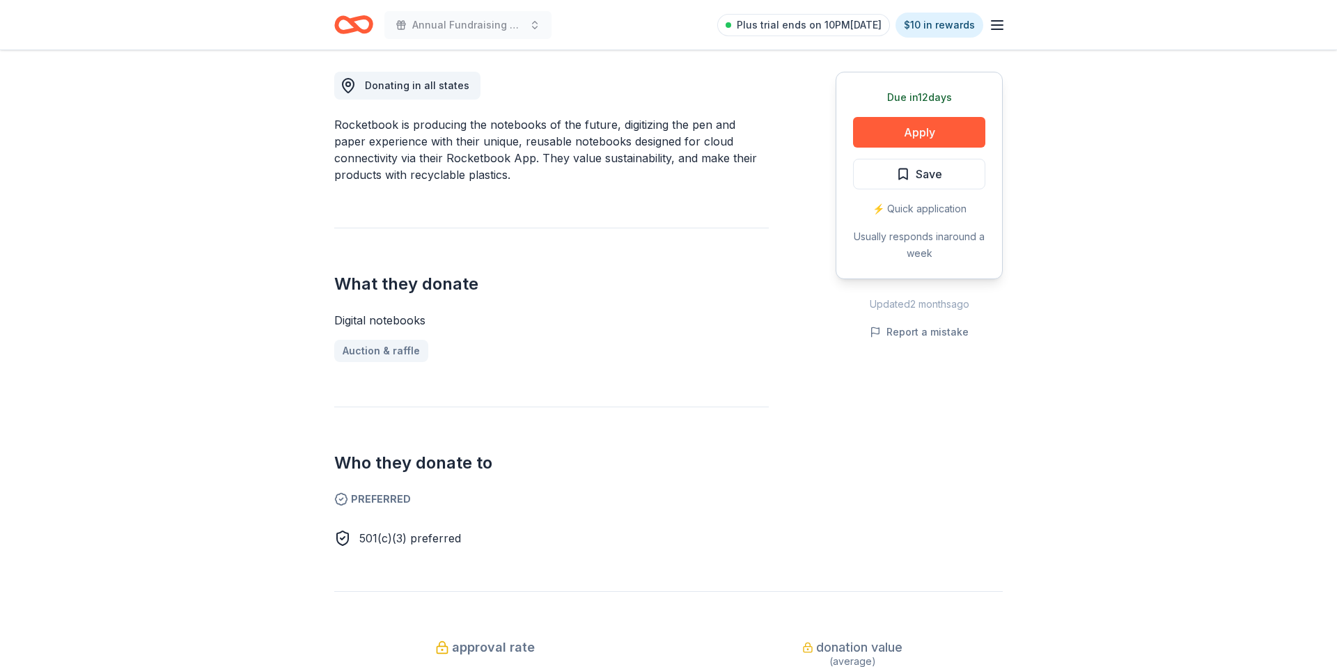
scroll to position [389, 0]
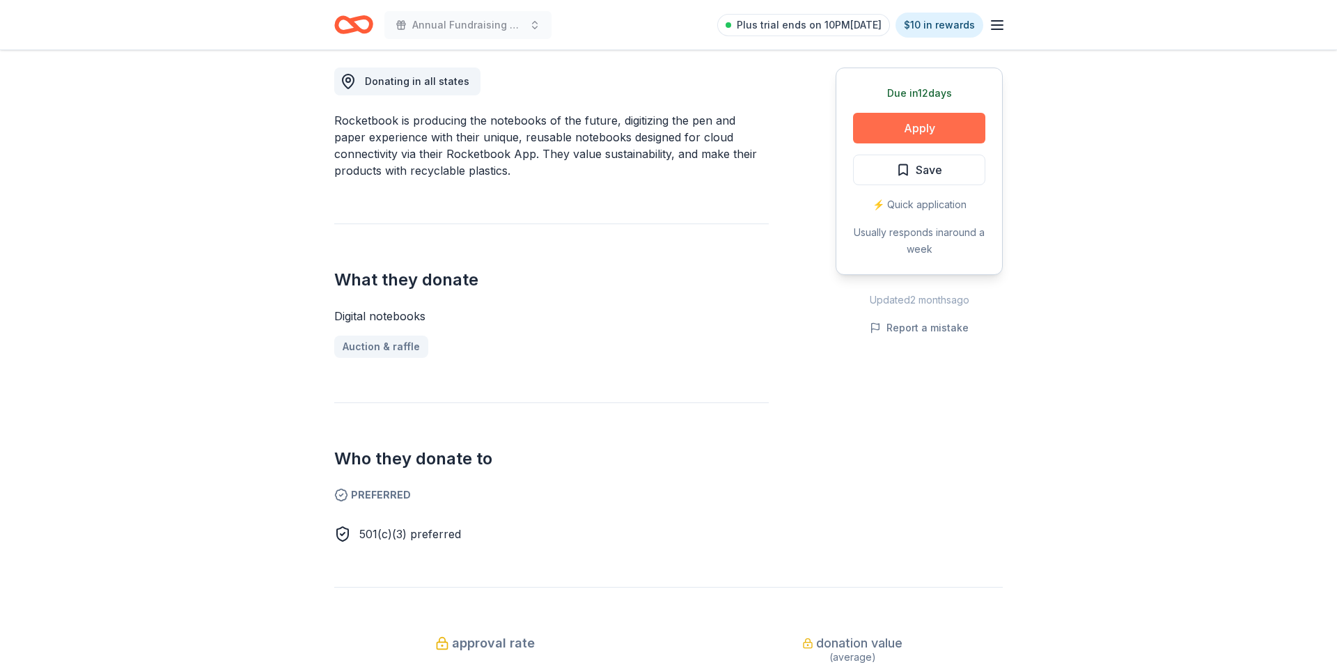
click at [889, 133] on button "Apply" at bounding box center [919, 128] width 132 height 31
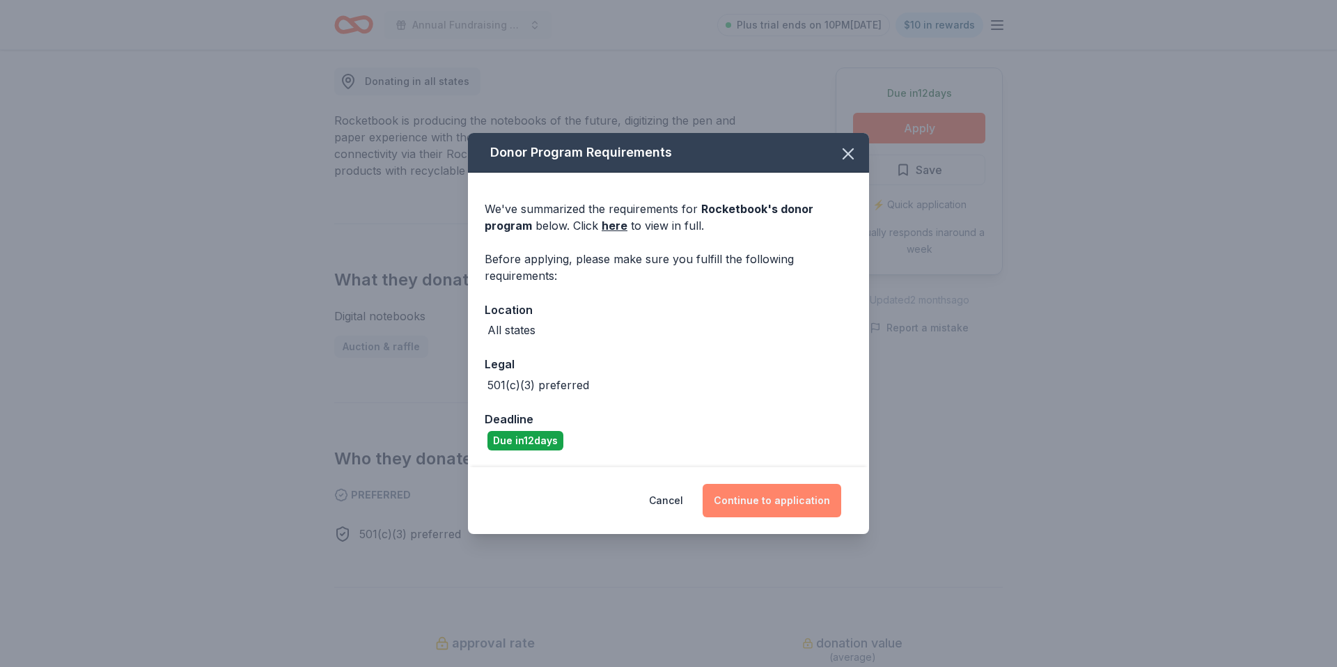
click at [767, 500] on button "Continue to application" at bounding box center [772, 500] width 139 height 33
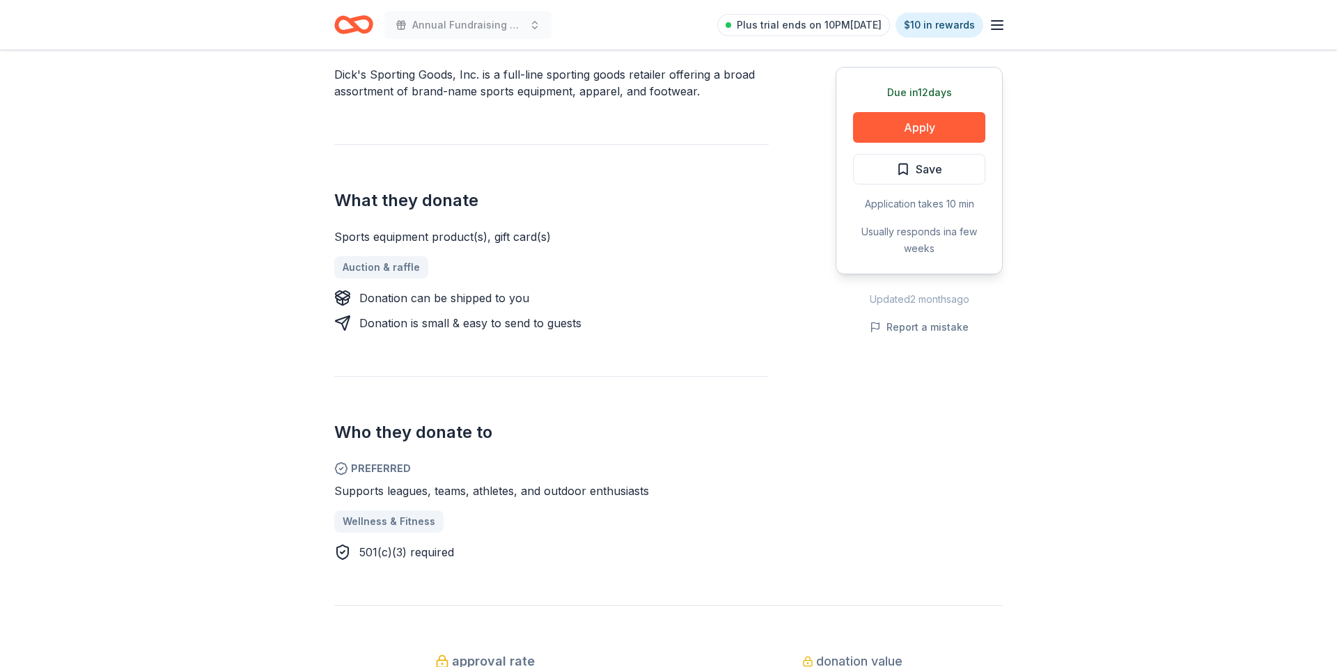
scroll to position [436, 0]
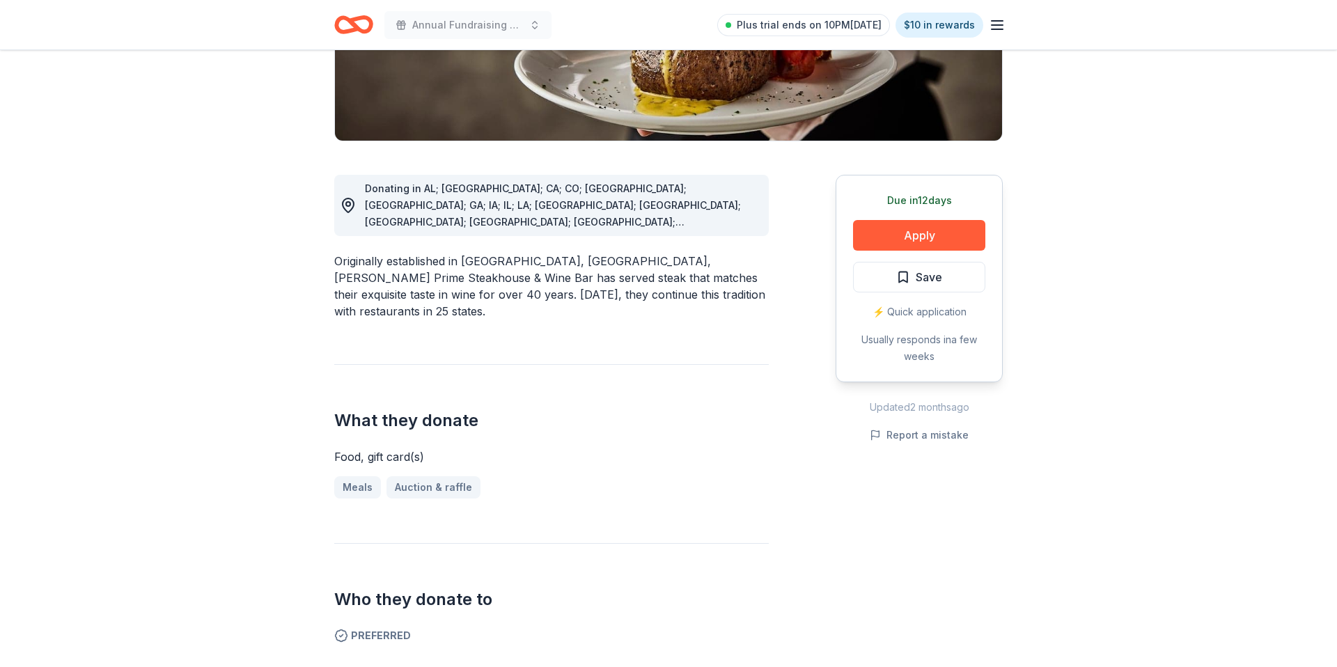
scroll to position [287, 0]
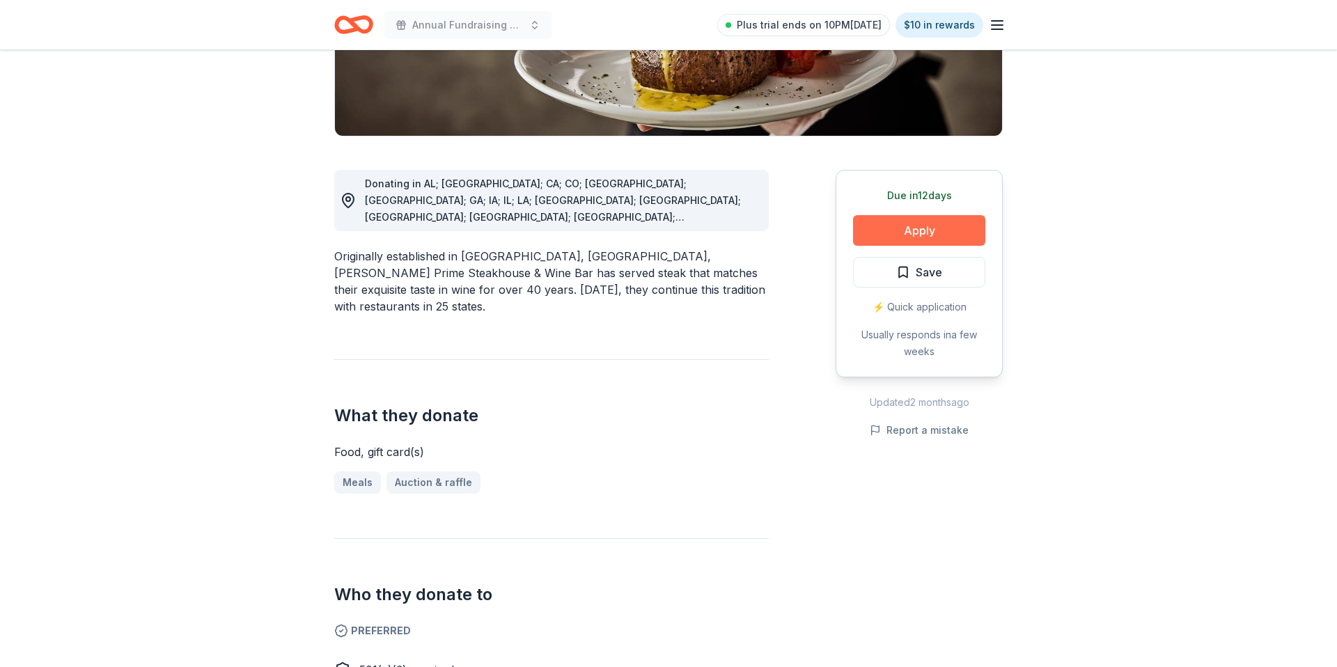
click at [896, 222] on button "Apply" at bounding box center [919, 230] width 132 height 31
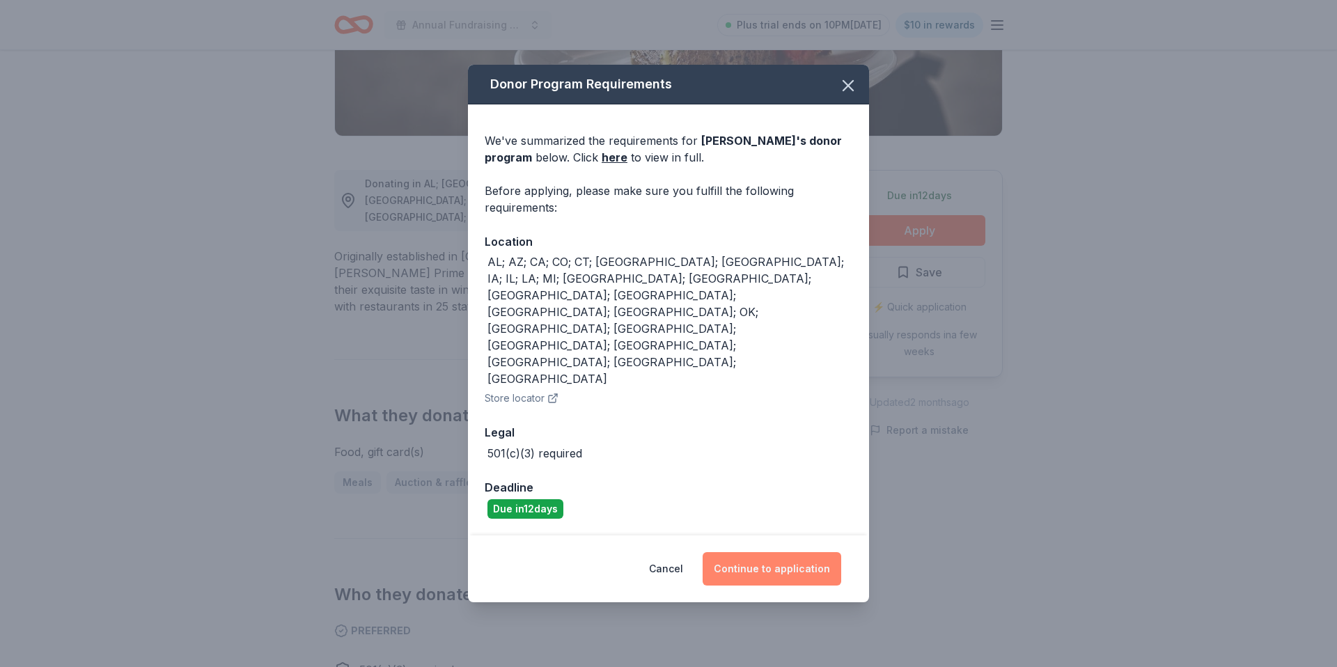
click at [750, 552] on button "Continue to application" at bounding box center [772, 568] width 139 height 33
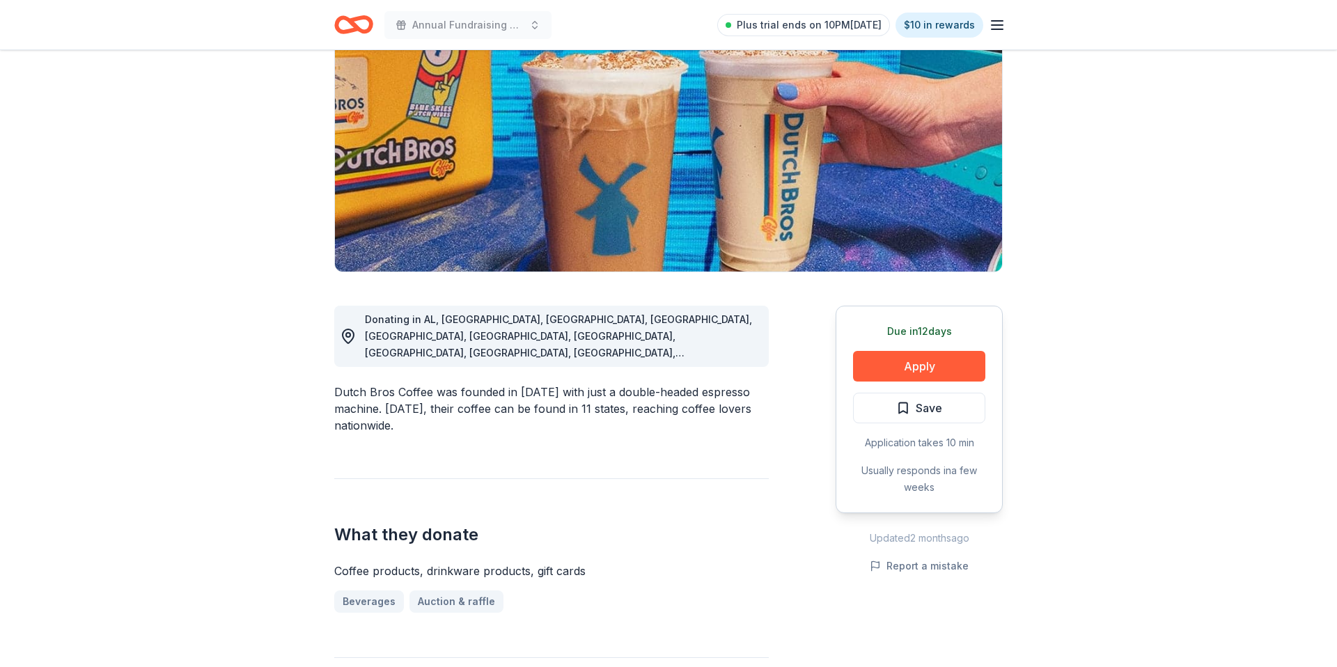
scroll to position [160, 0]
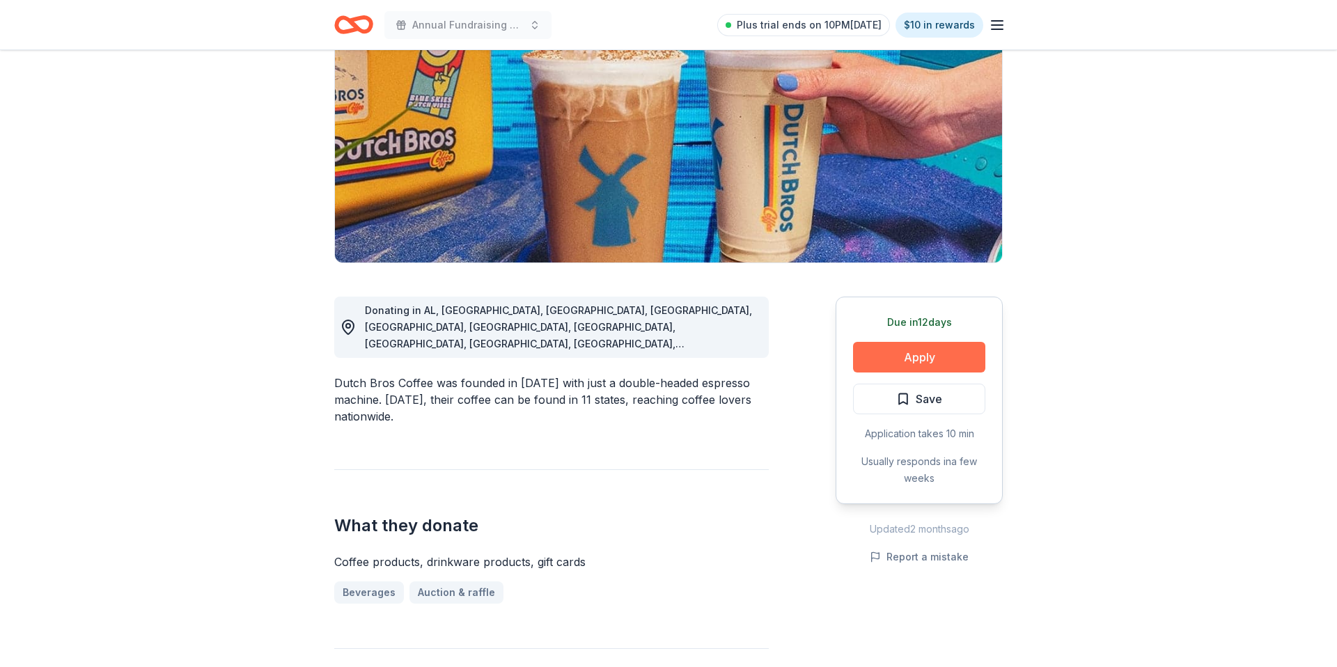
click at [936, 350] on button "Apply" at bounding box center [919, 357] width 132 height 31
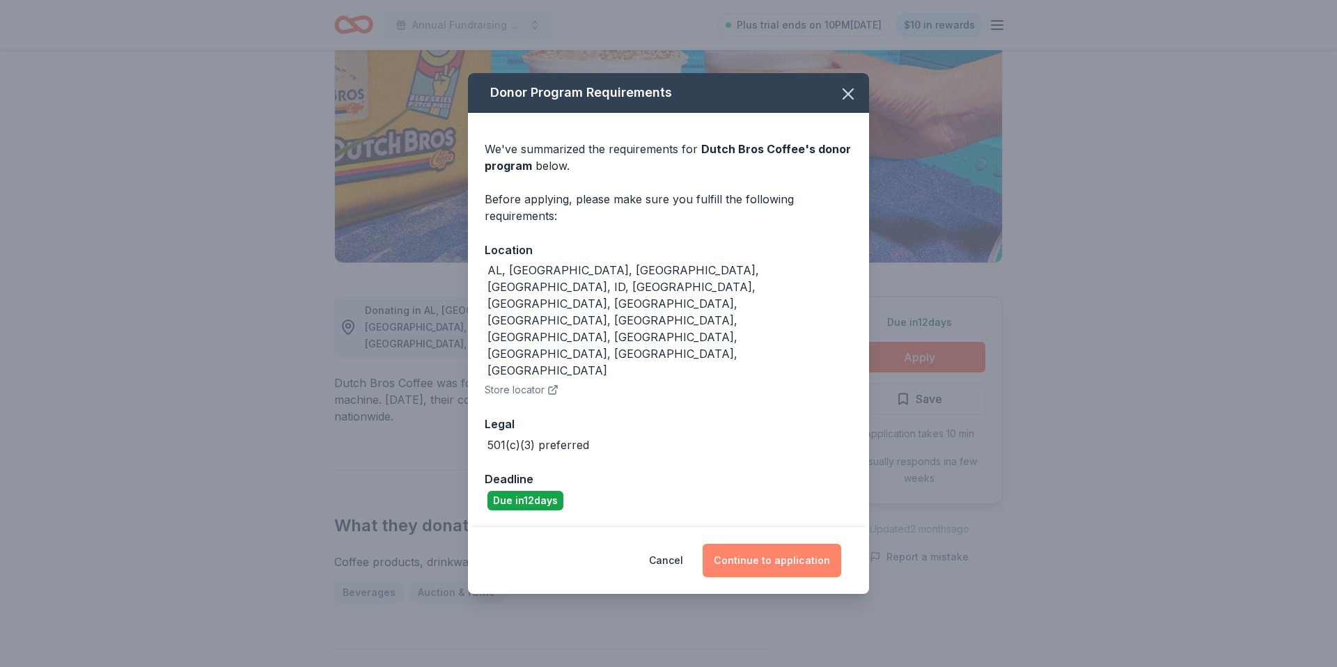
click at [766, 544] on button "Continue to application" at bounding box center [772, 560] width 139 height 33
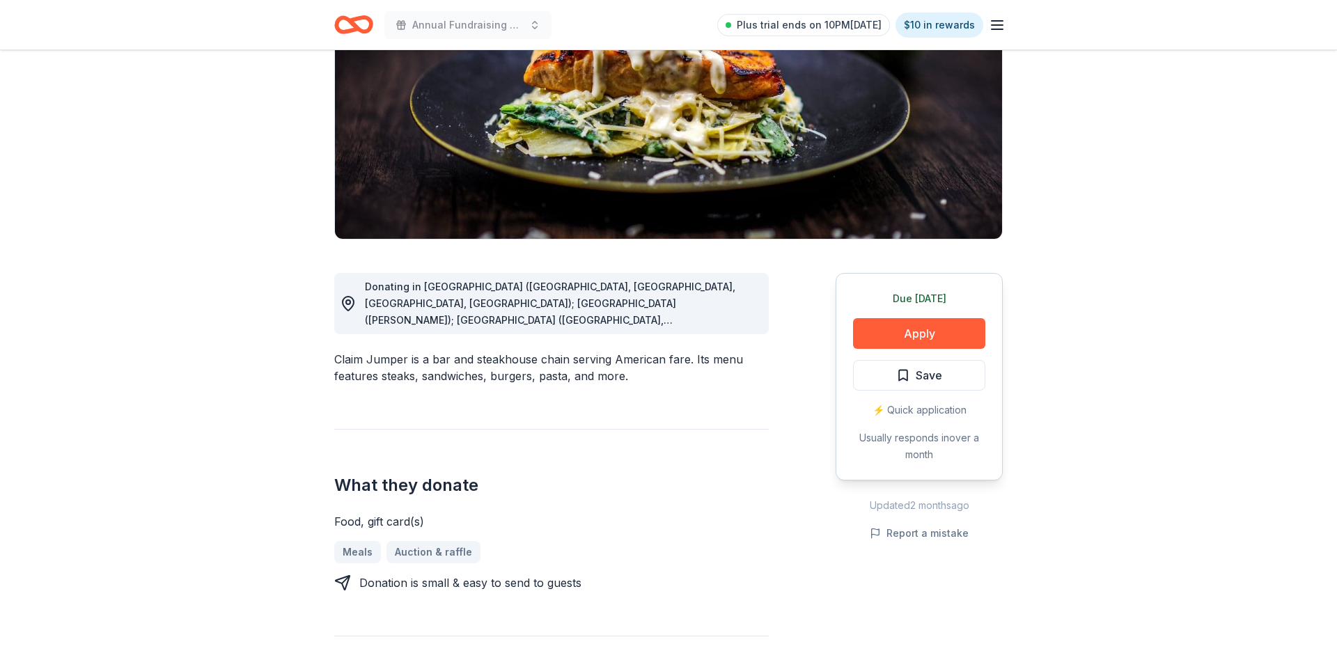
scroll to position [230, 0]
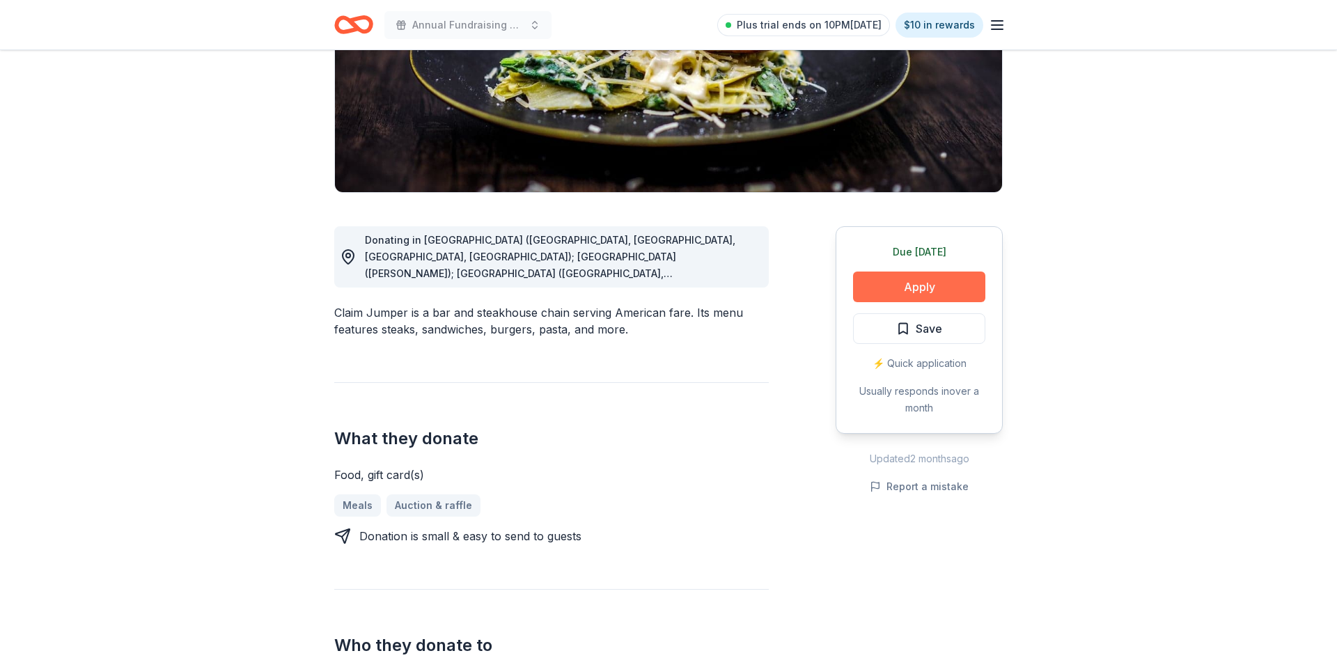
click at [903, 295] on button "Apply" at bounding box center [919, 287] width 132 height 31
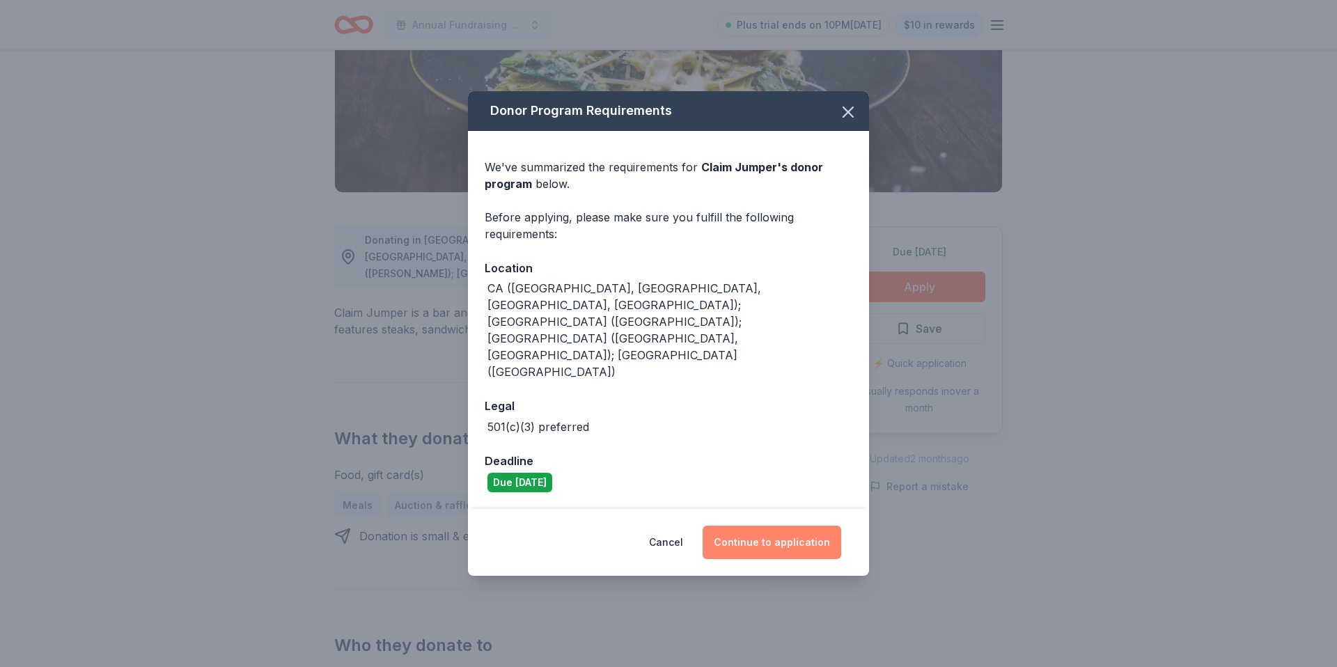
click at [751, 526] on button "Continue to application" at bounding box center [772, 542] width 139 height 33
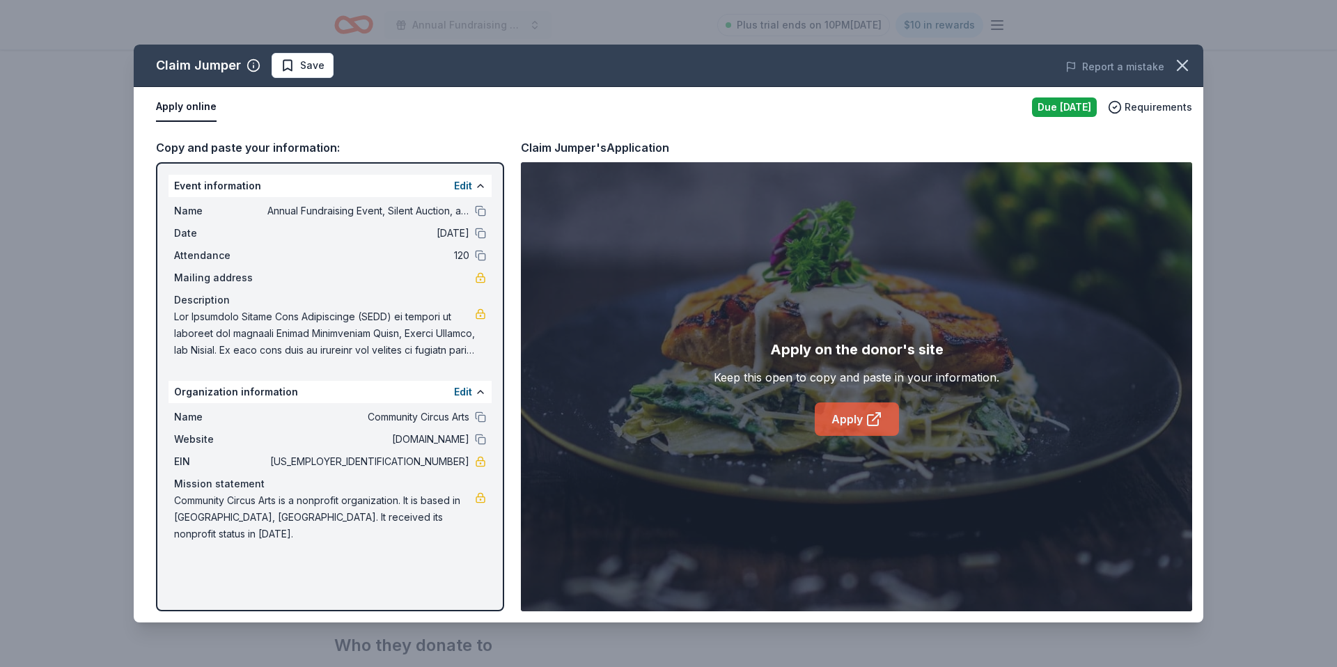
click at [868, 415] on icon at bounding box center [873, 420] width 10 height 10
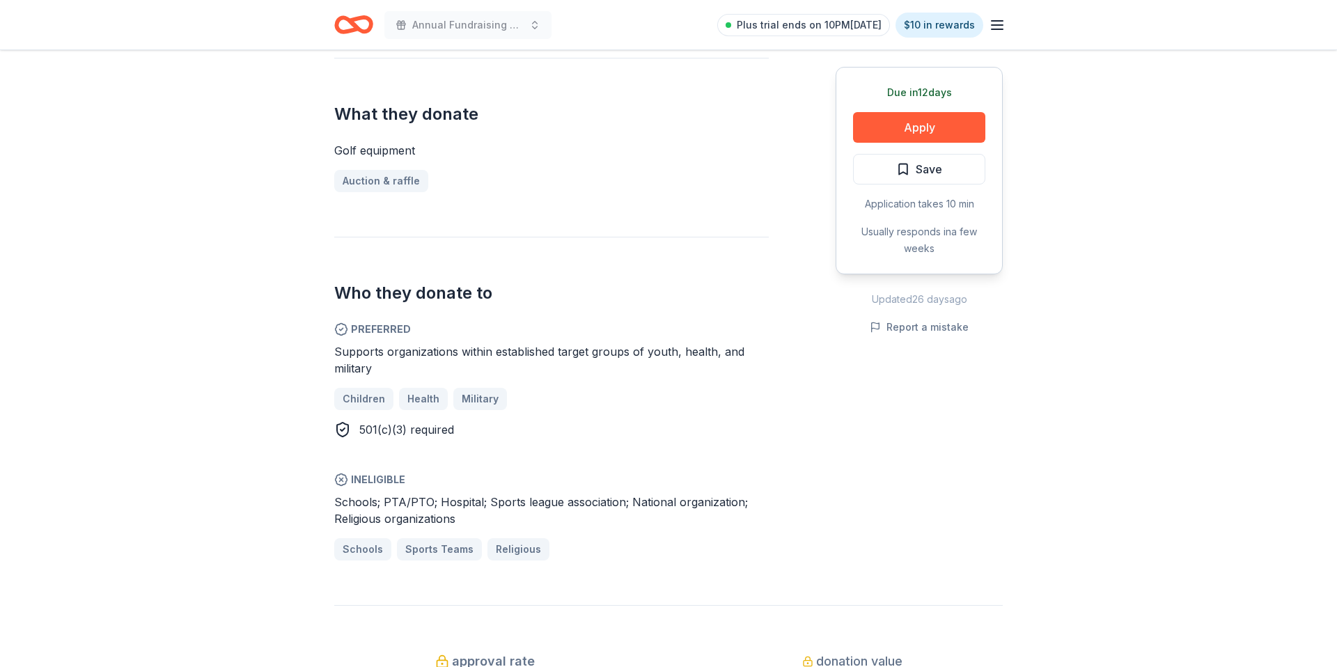
scroll to position [547, 0]
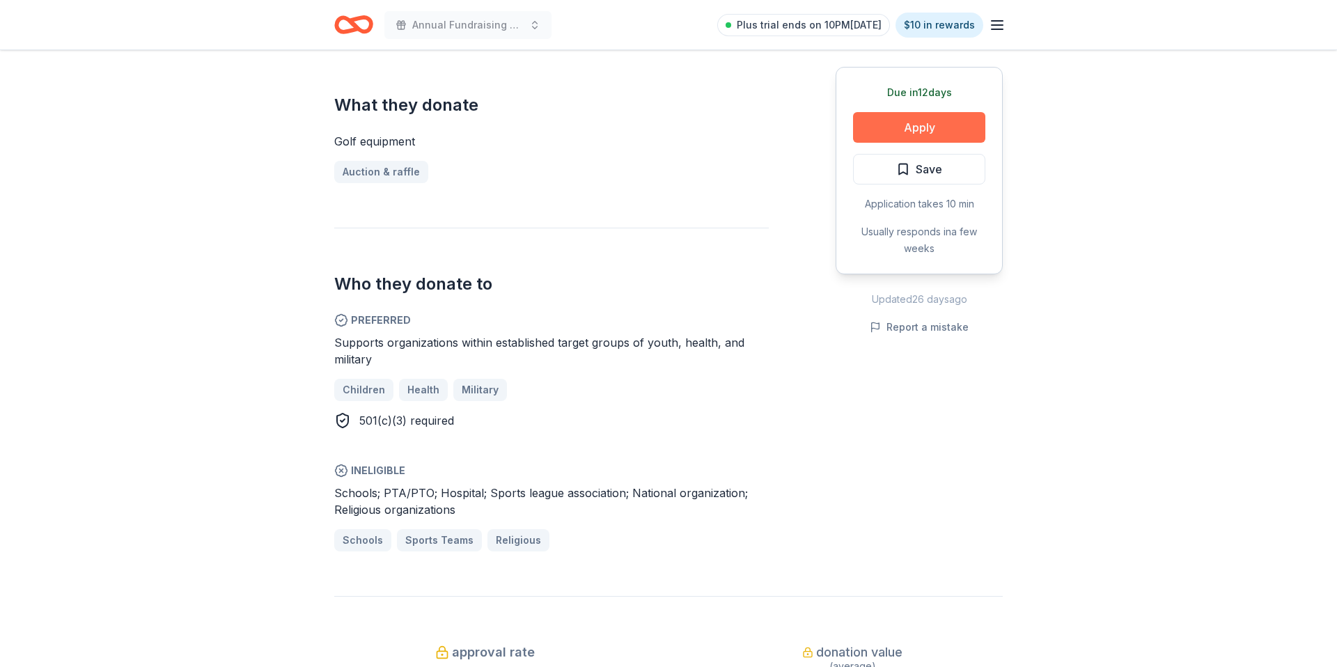
click at [908, 122] on button "Apply" at bounding box center [919, 127] width 132 height 31
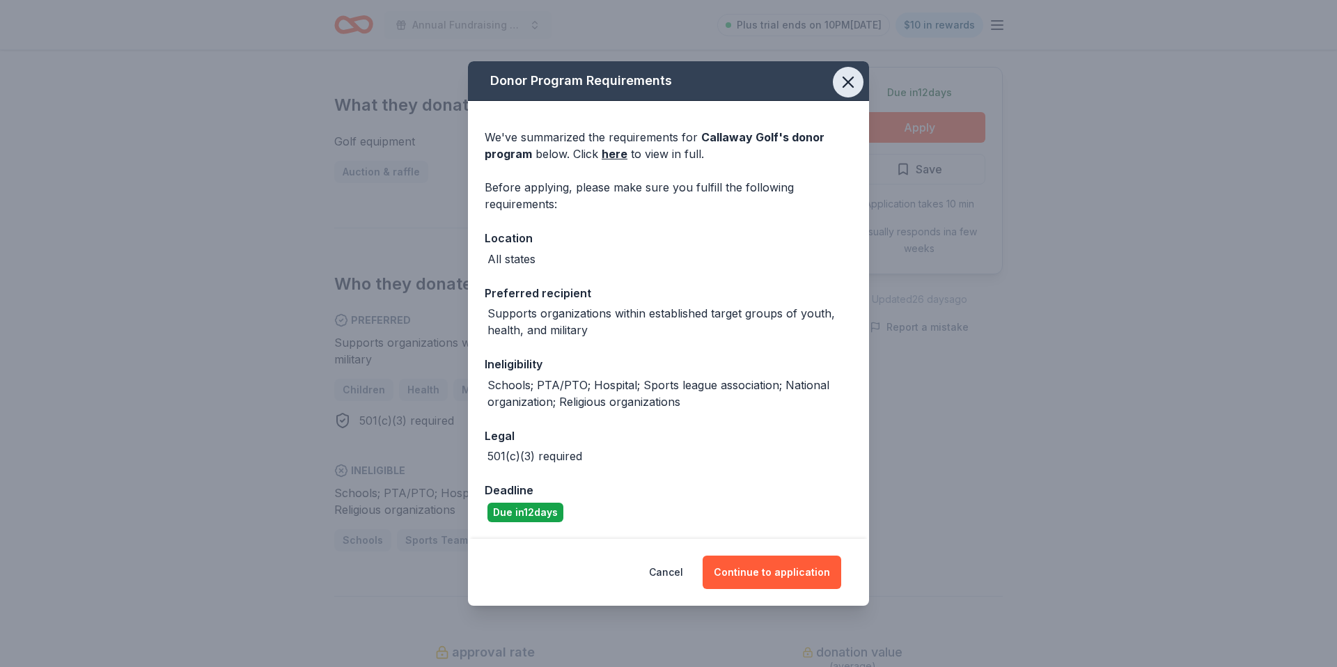
click at [847, 80] on icon "button" at bounding box center [847, 81] width 19 height 19
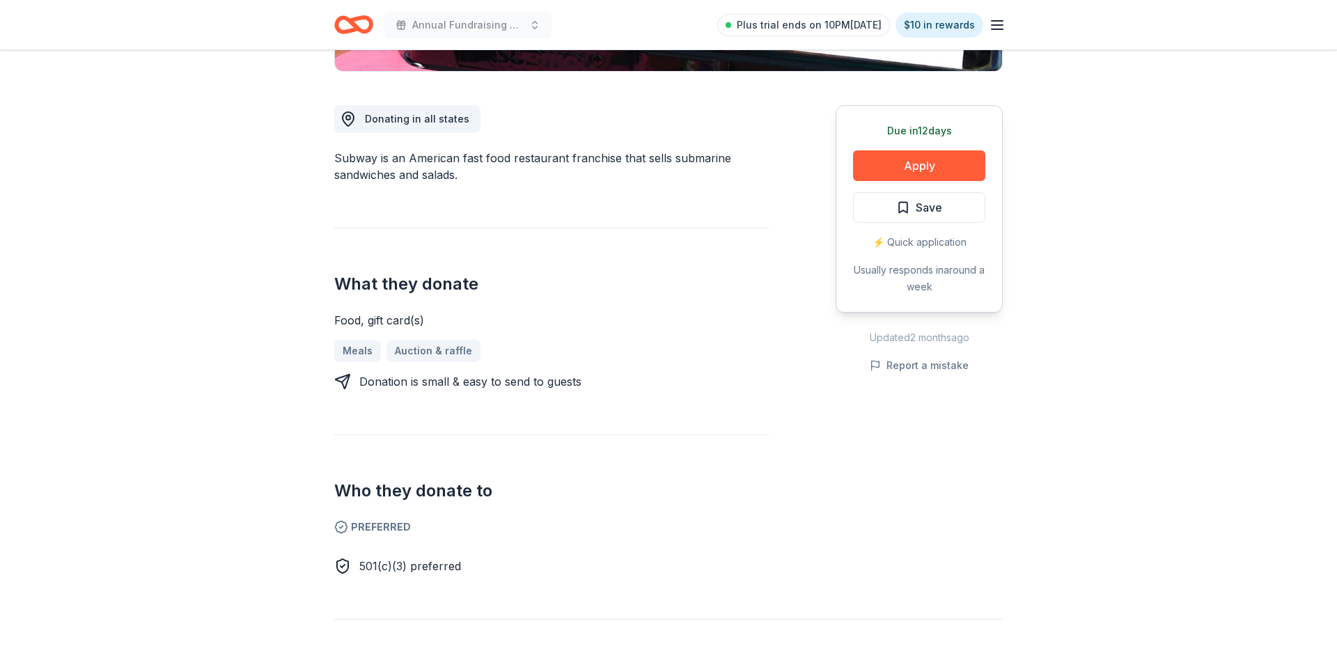
scroll to position [351, 0]
click at [894, 166] on button "Apply" at bounding box center [919, 166] width 132 height 31
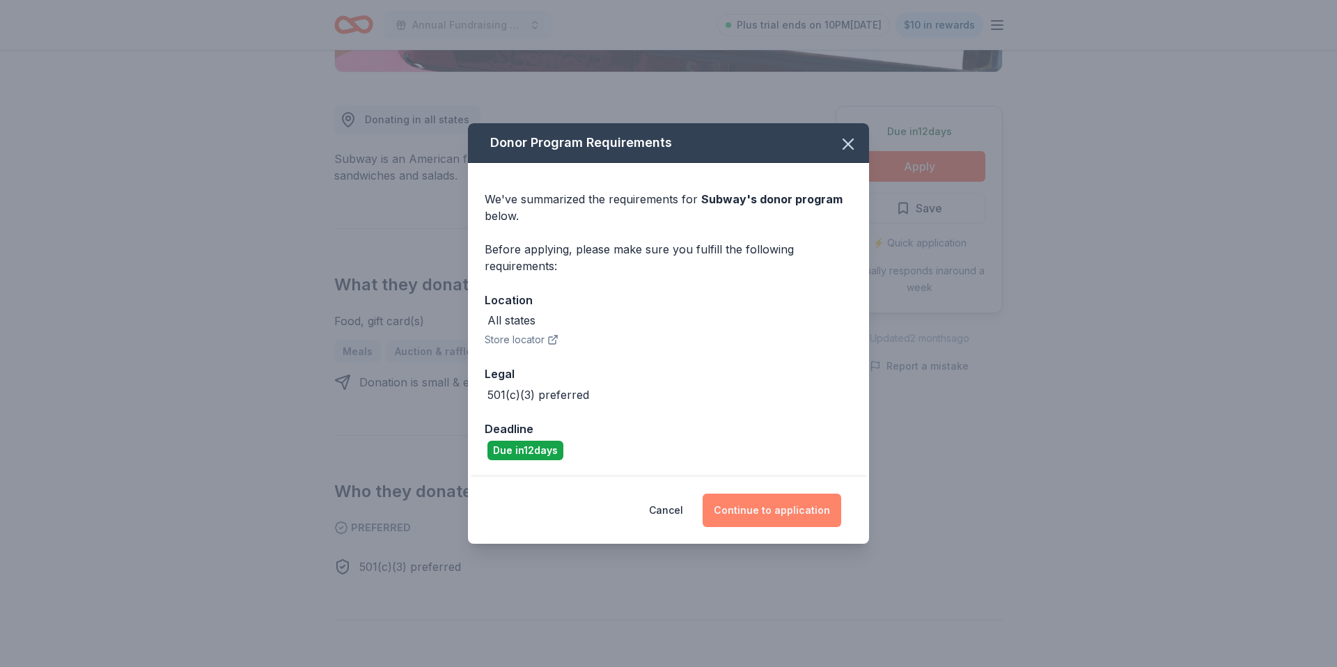
click at [751, 512] on button "Continue to application" at bounding box center [772, 510] width 139 height 33
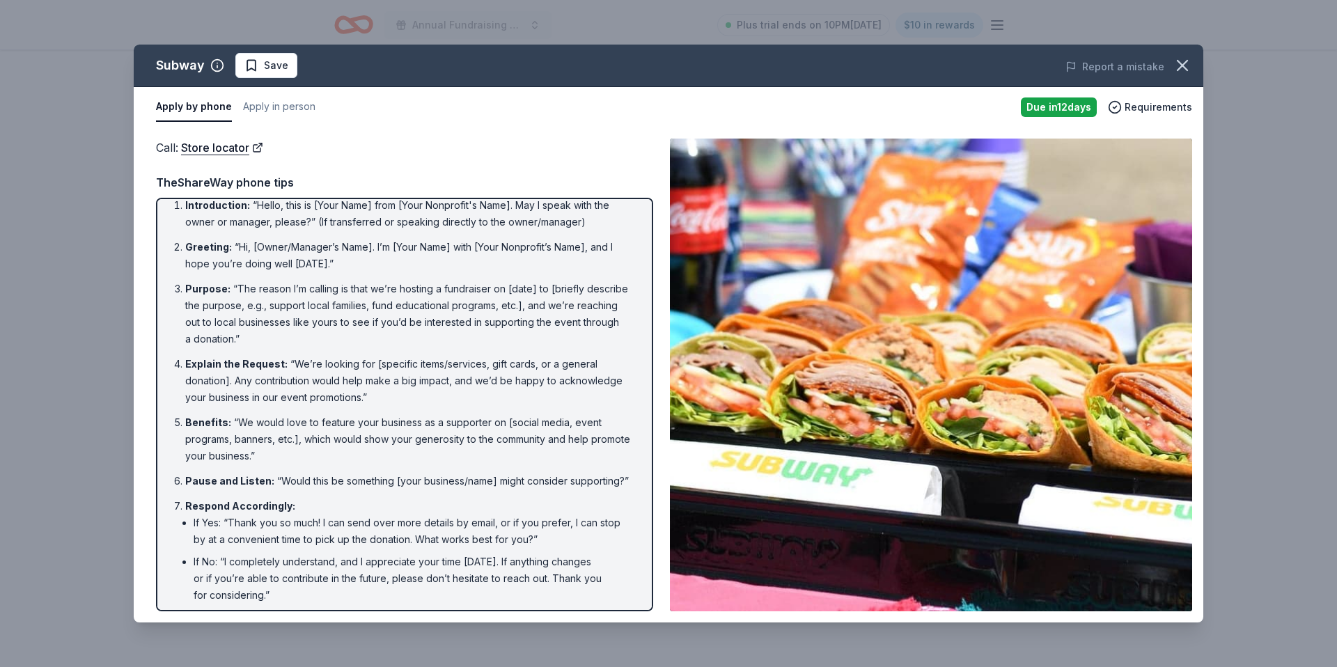
scroll to position [14, 0]
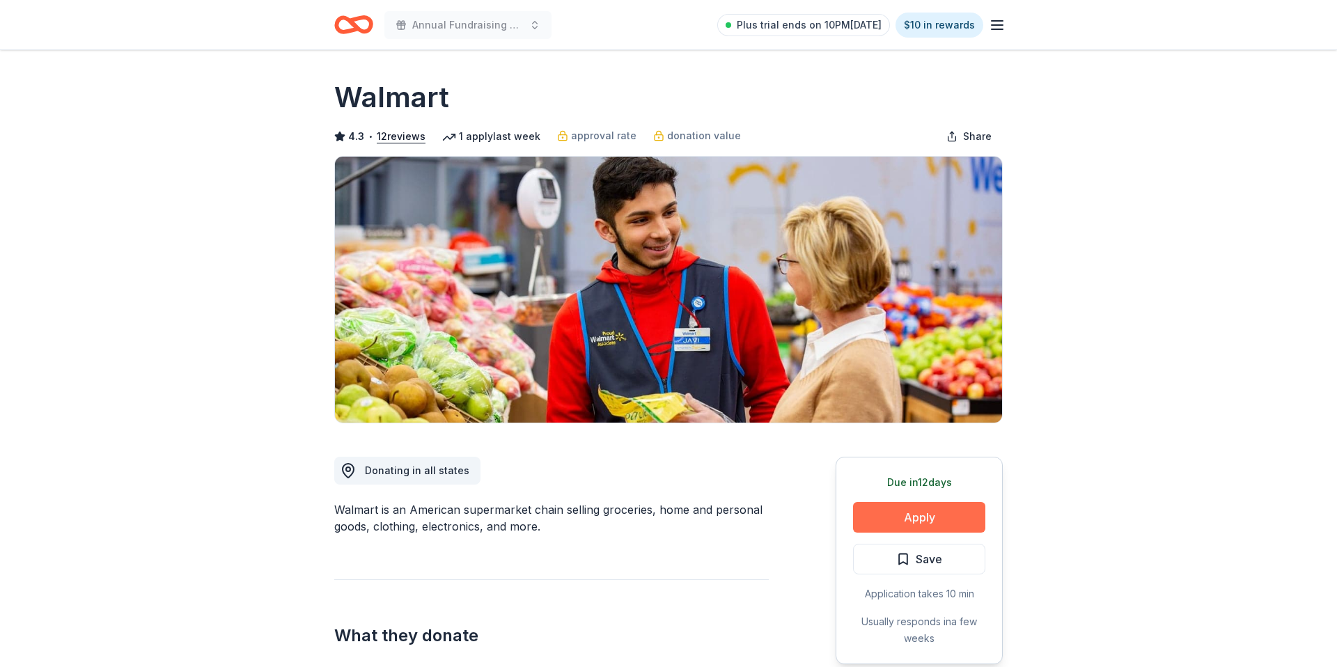
click at [936, 519] on button "Apply" at bounding box center [919, 517] width 132 height 31
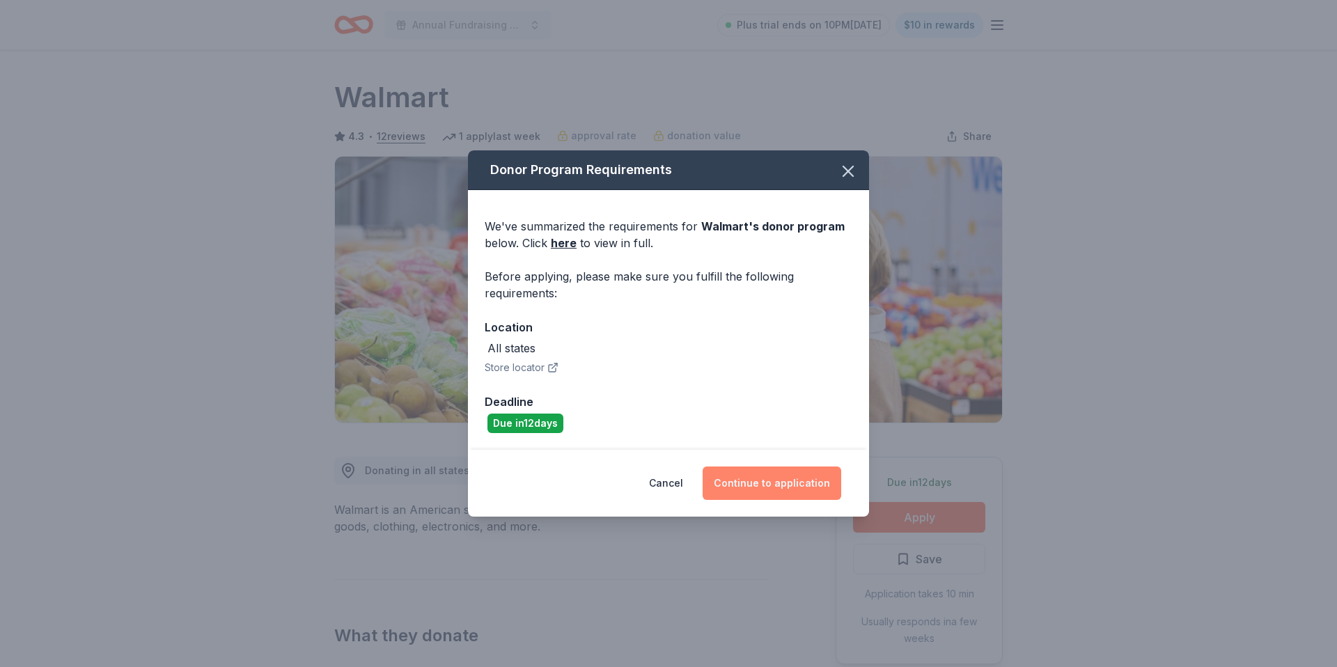
click at [794, 476] on button "Continue to application" at bounding box center [772, 483] width 139 height 33
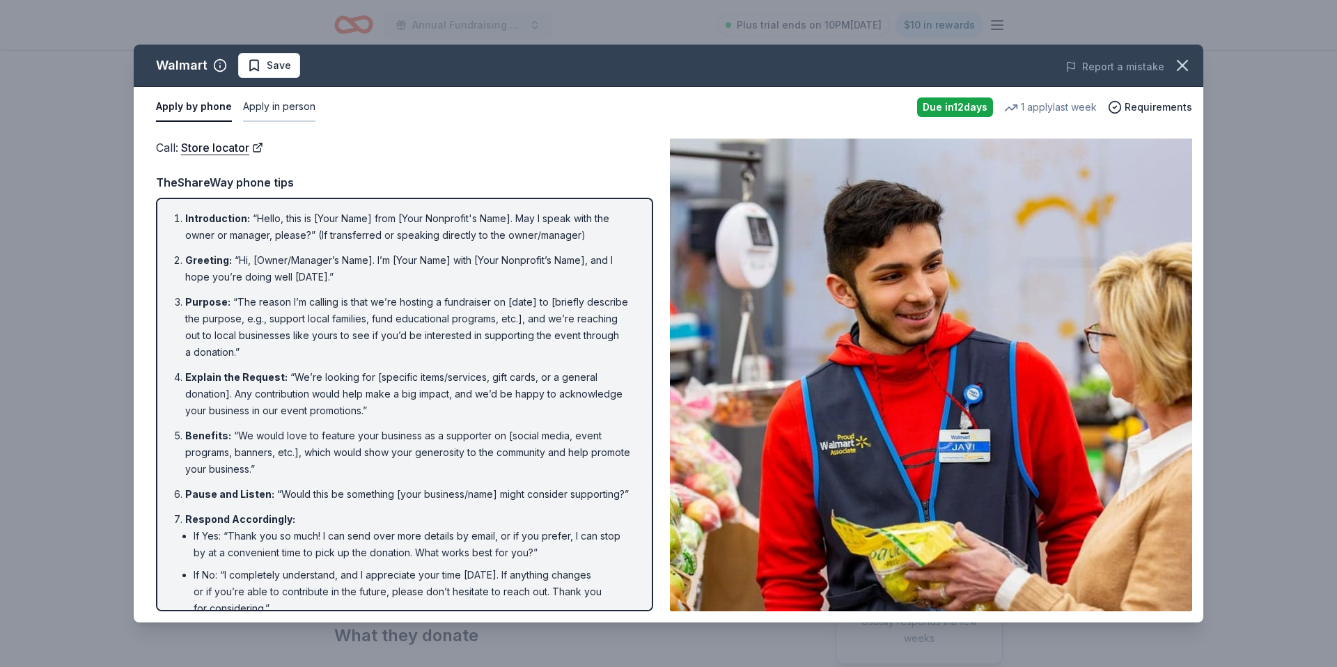
click at [281, 108] on button "Apply in person" at bounding box center [279, 107] width 72 height 29
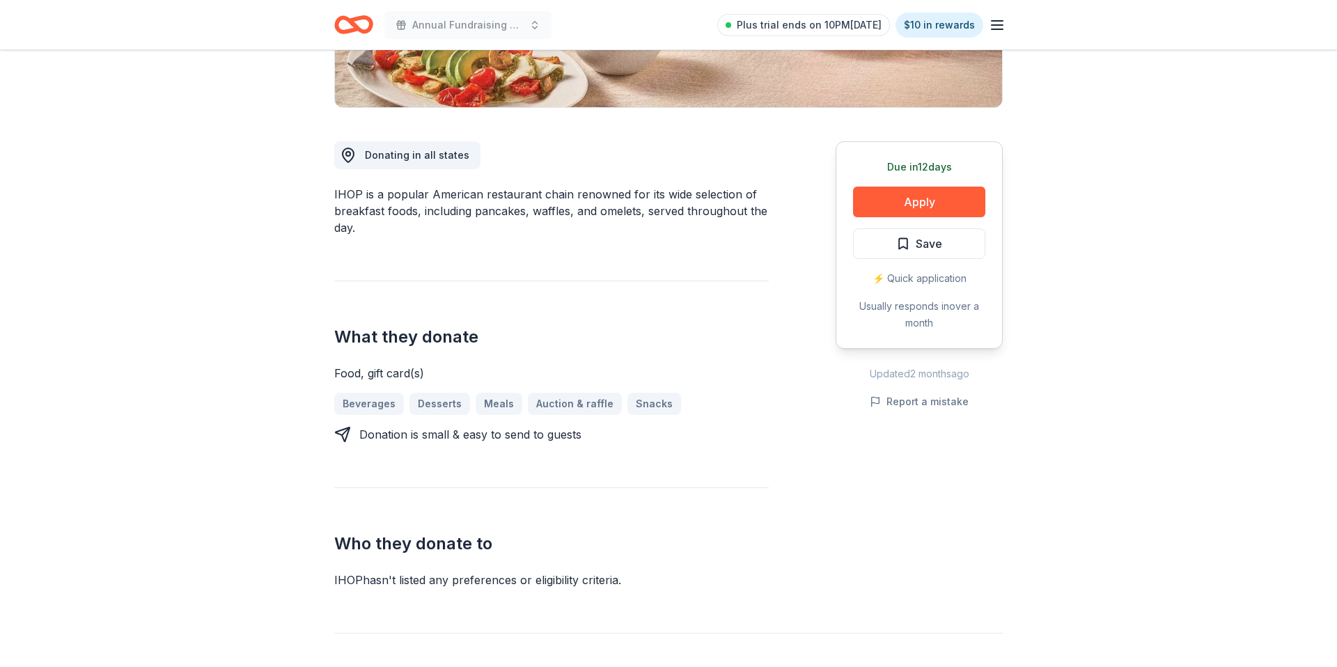
scroll to position [320, 0]
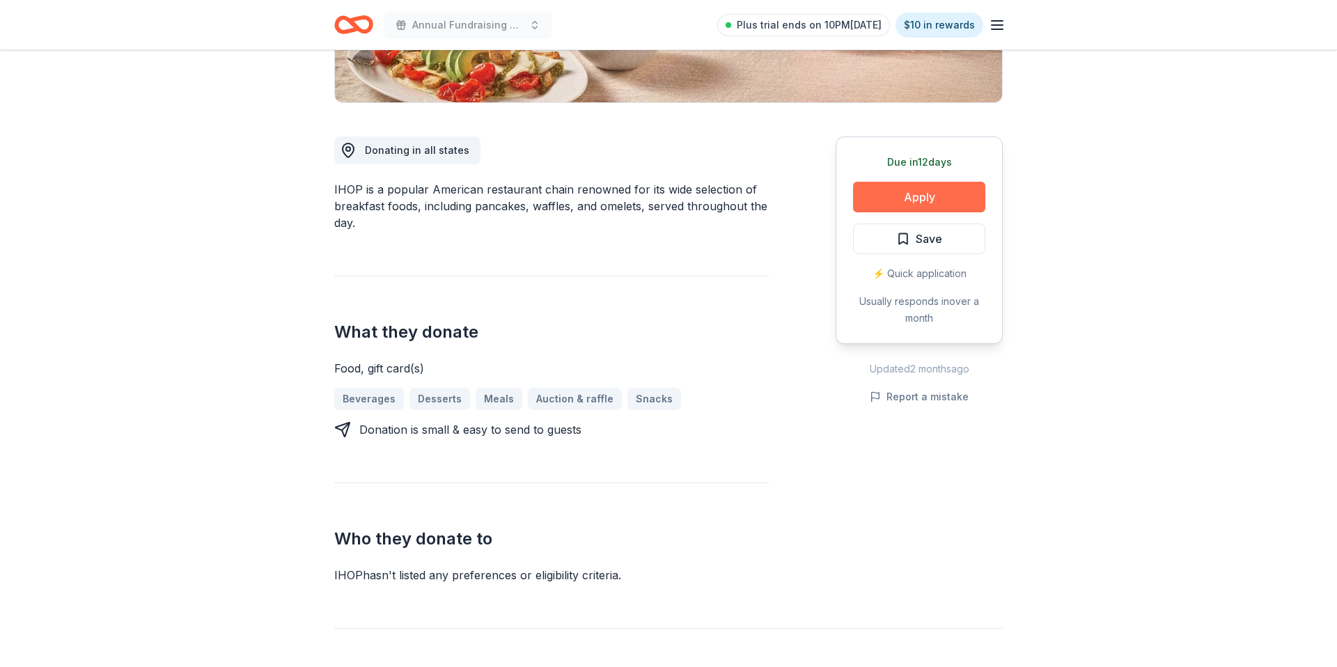
click at [891, 204] on button "Apply" at bounding box center [919, 197] width 132 height 31
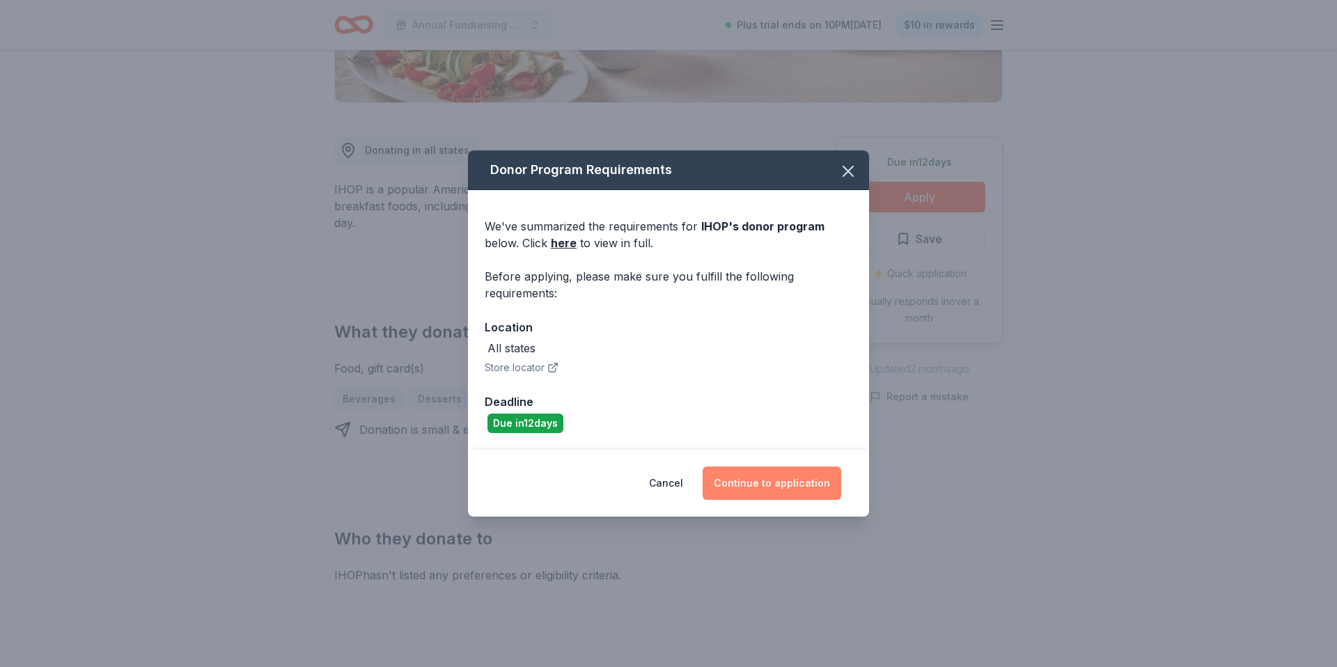
click at [807, 477] on button "Continue to application" at bounding box center [772, 483] width 139 height 33
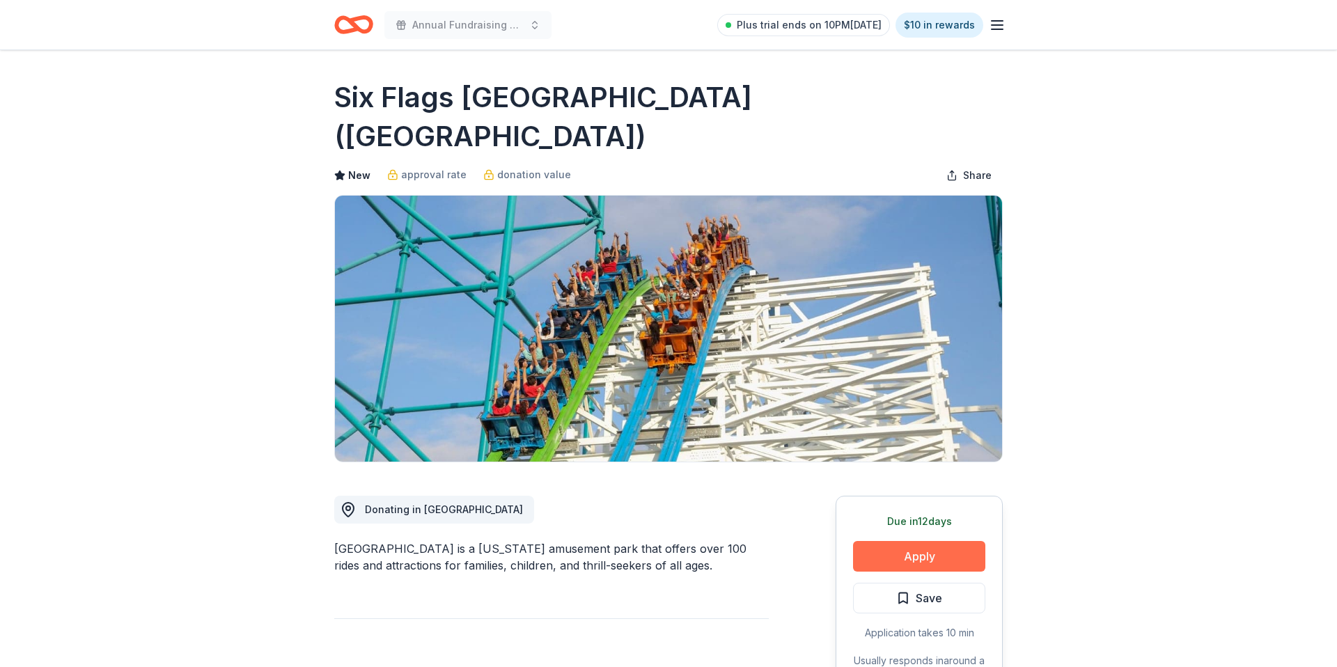
click at [904, 541] on button "Apply" at bounding box center [919, 556] width 132 height 31
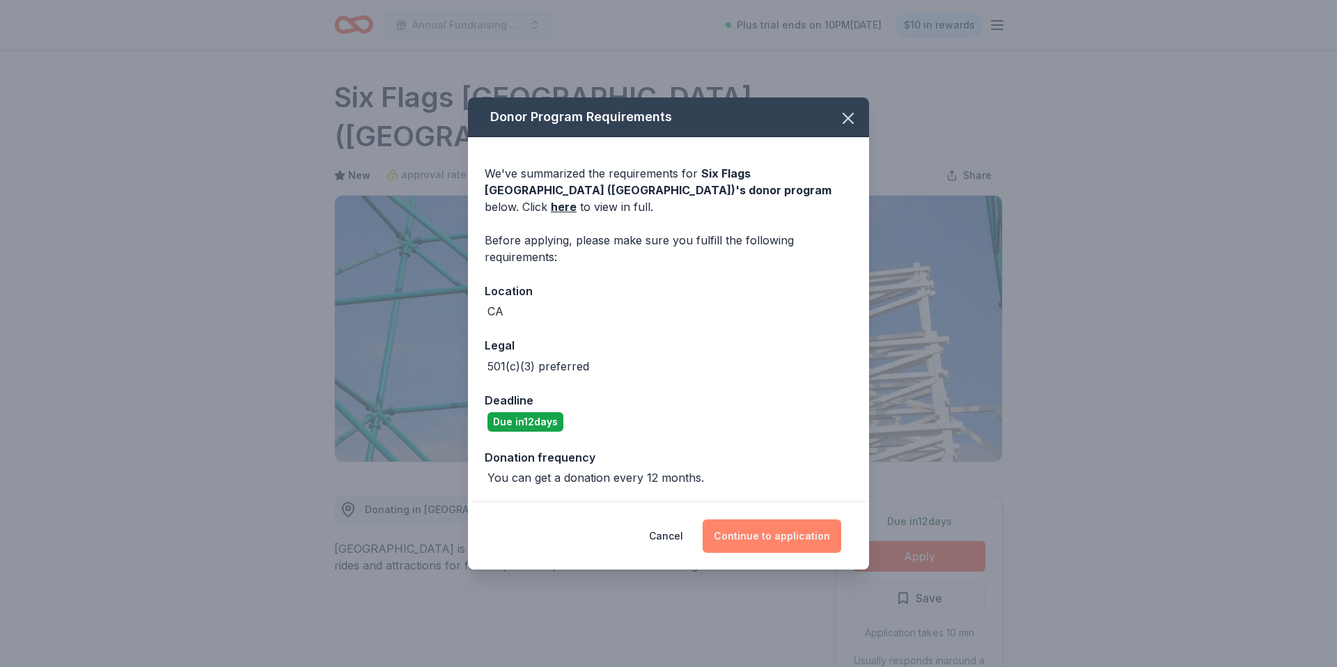
click at [751, 523] on button "Continue to application" at bounding box center [772, 535] width 139 height 33
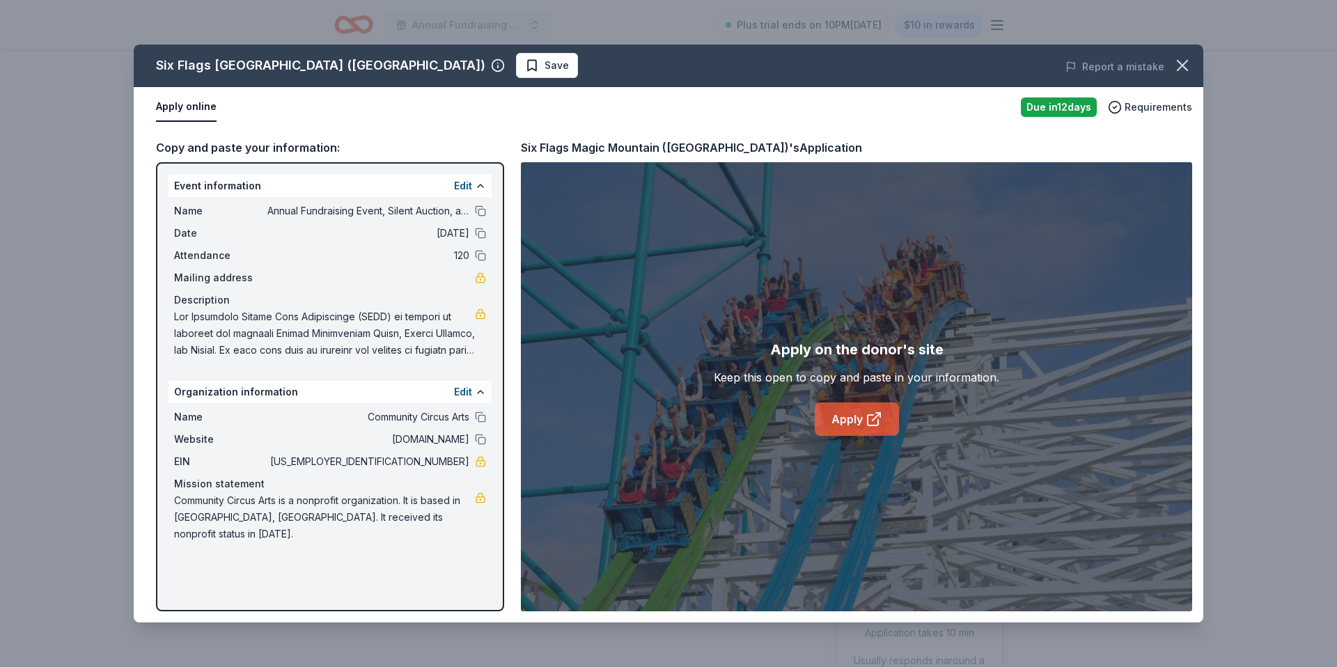
click at [868, 423] on icon at bounding box center [874, 419] width 17 height 17
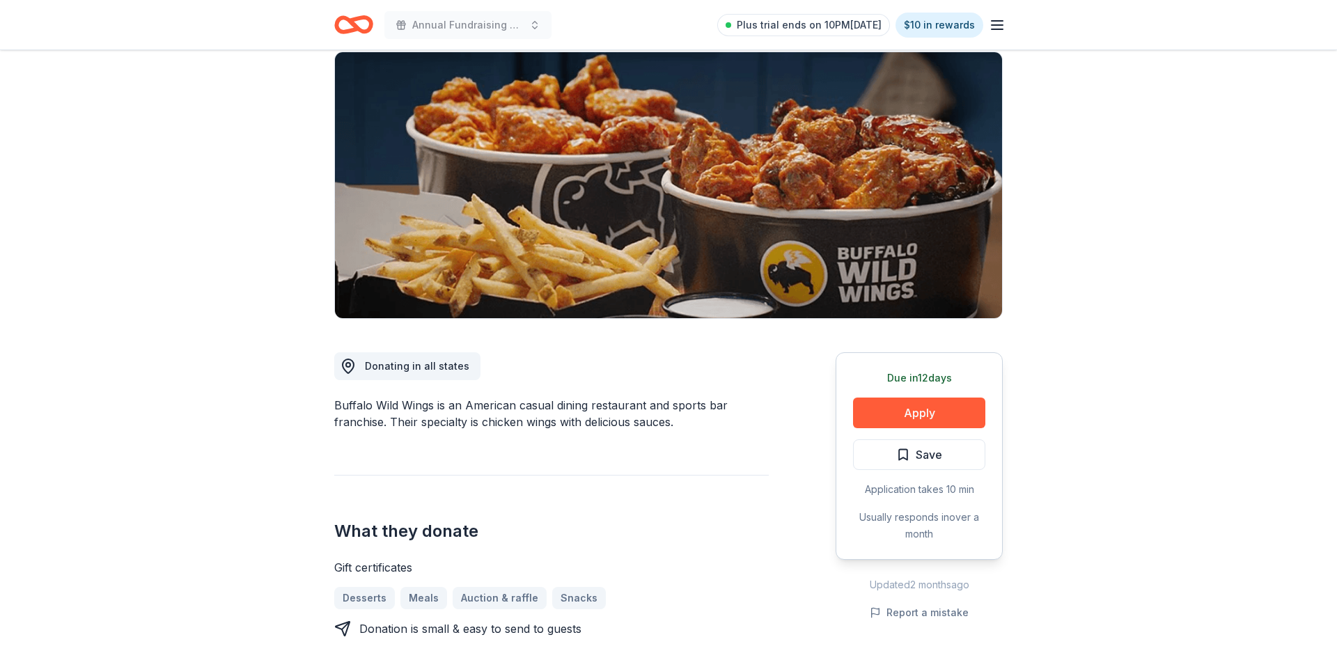
scroll to position [109, 0]
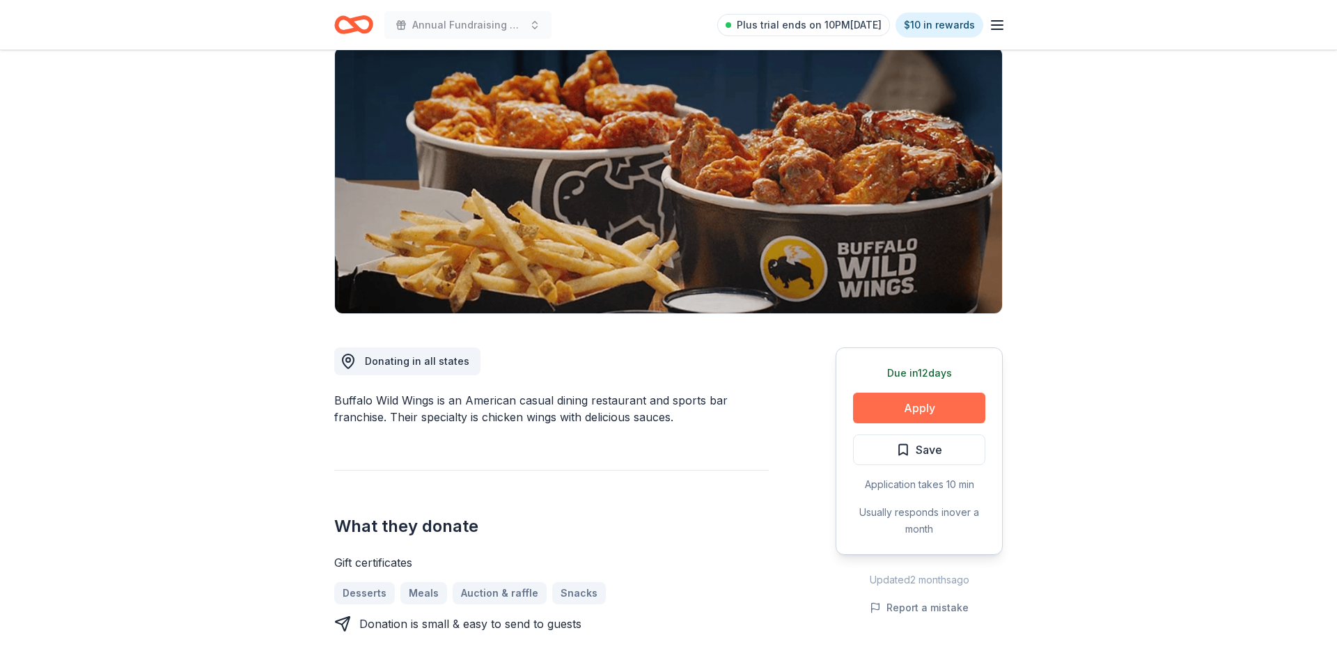
click at [924, 396] on button "Apply" at bounding box center [919, 408] width 132 height 31
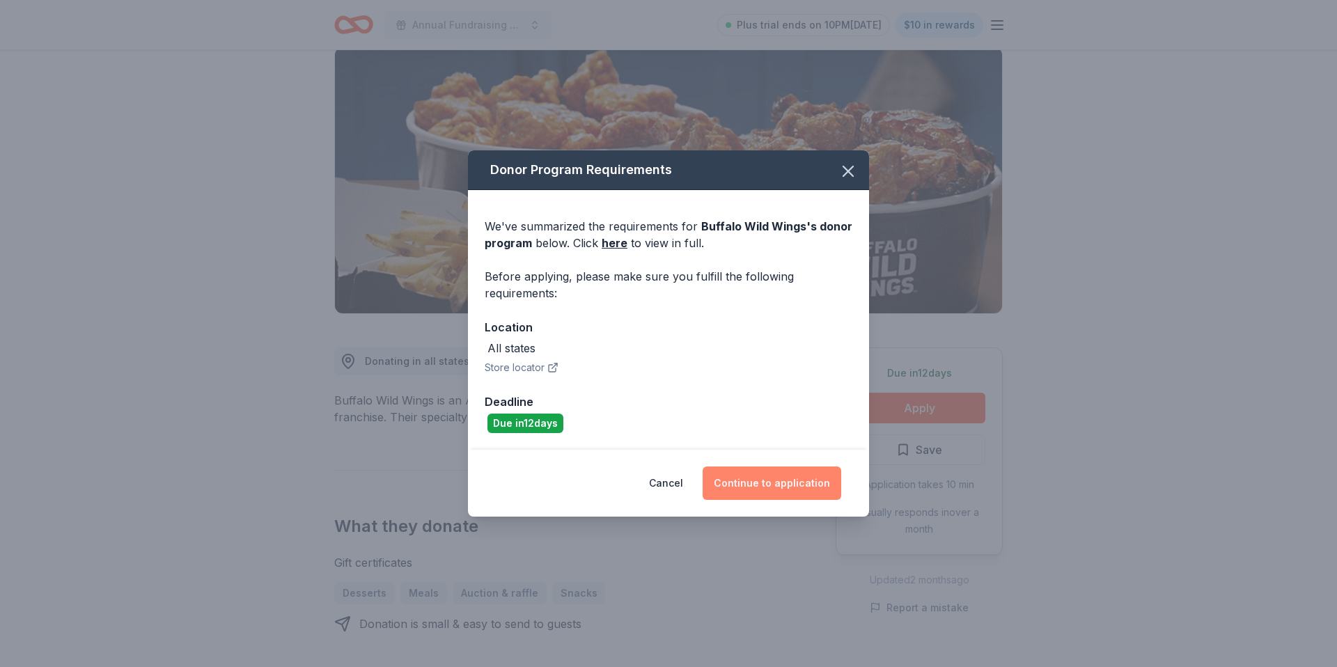
click at [780, 483] on button "Continue to application" at bounding box center [772, 483] width 139 height 33
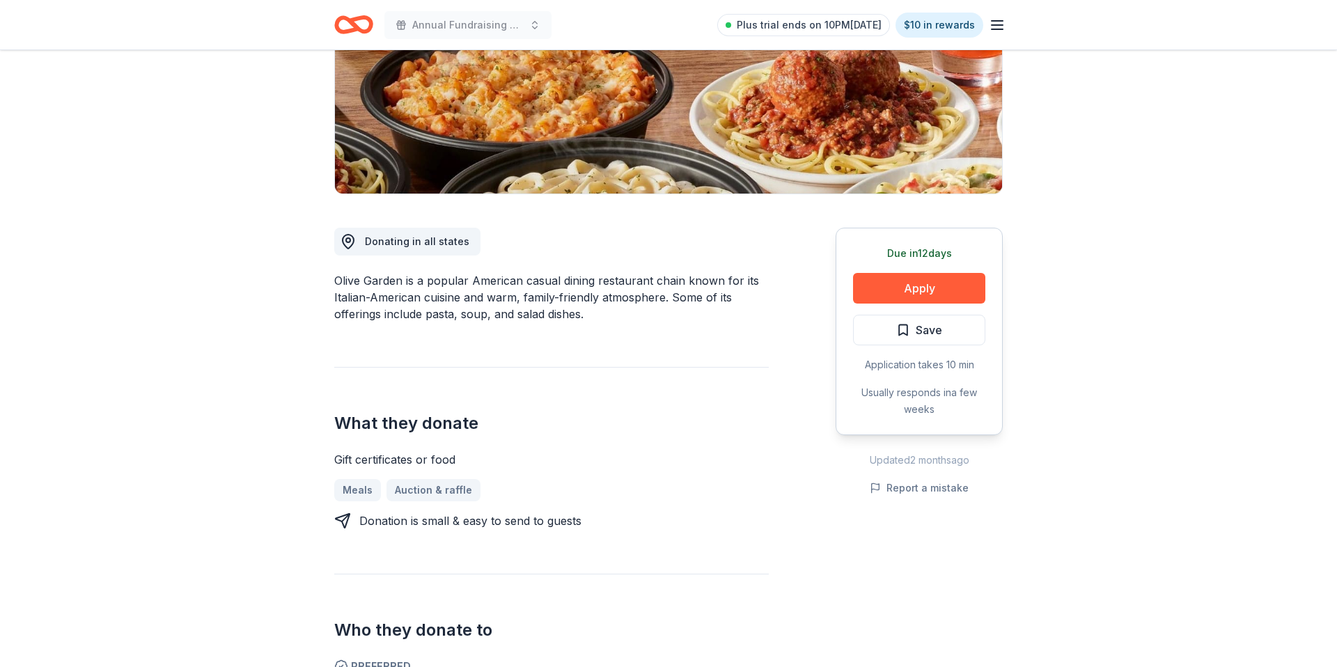
scroll to position [231, 0]
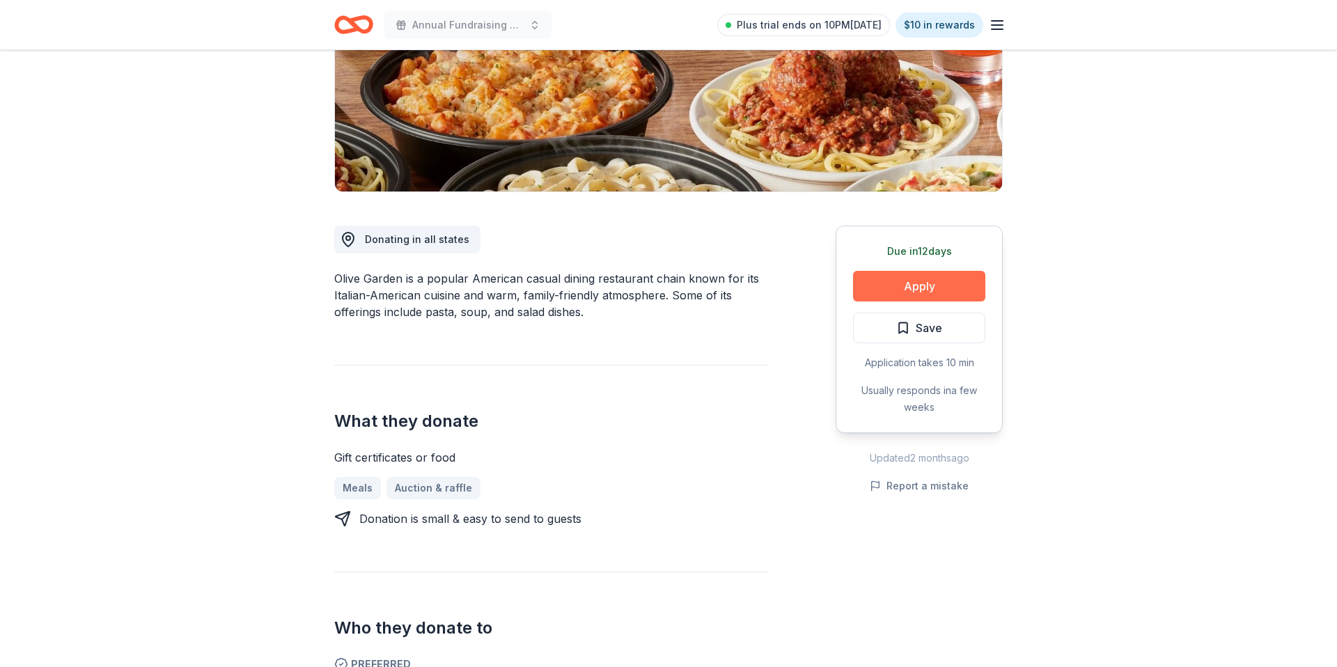
click at [911, 279] on button "Apply" at bounding box center [919, 286] width 132 height 31
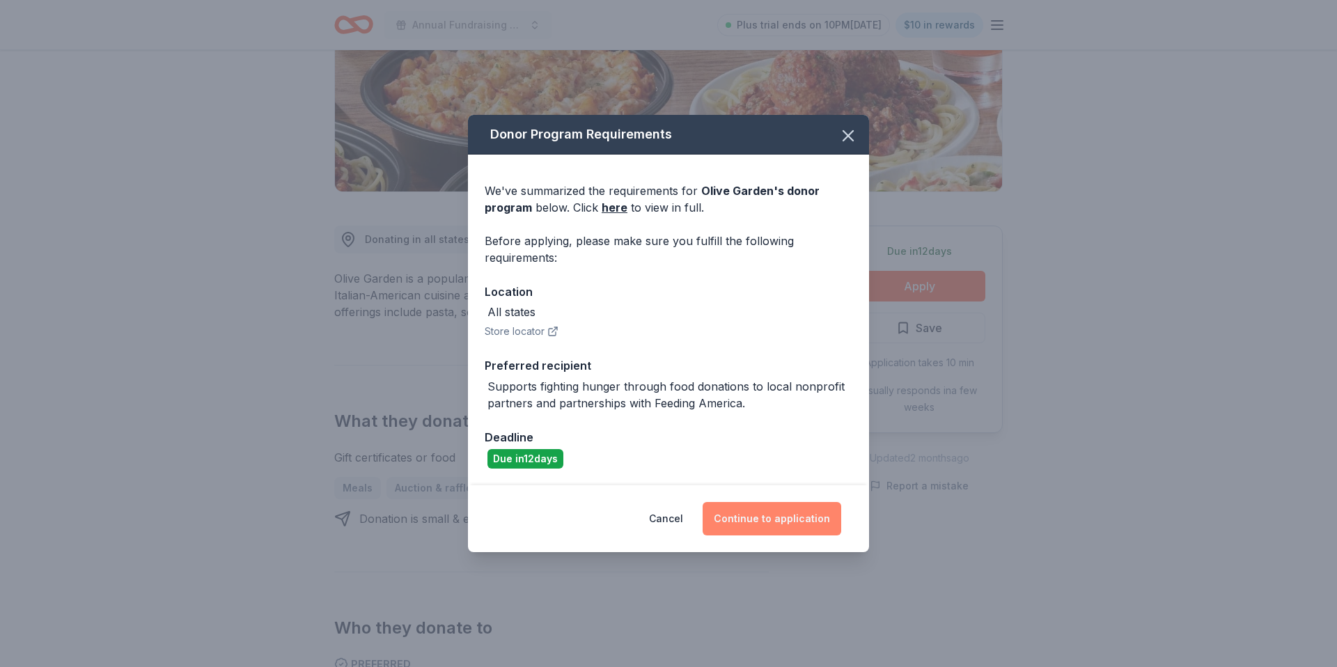
click at [763, 511] on button "Continue to application" at bounding box center [772, 518] width 139 height 33
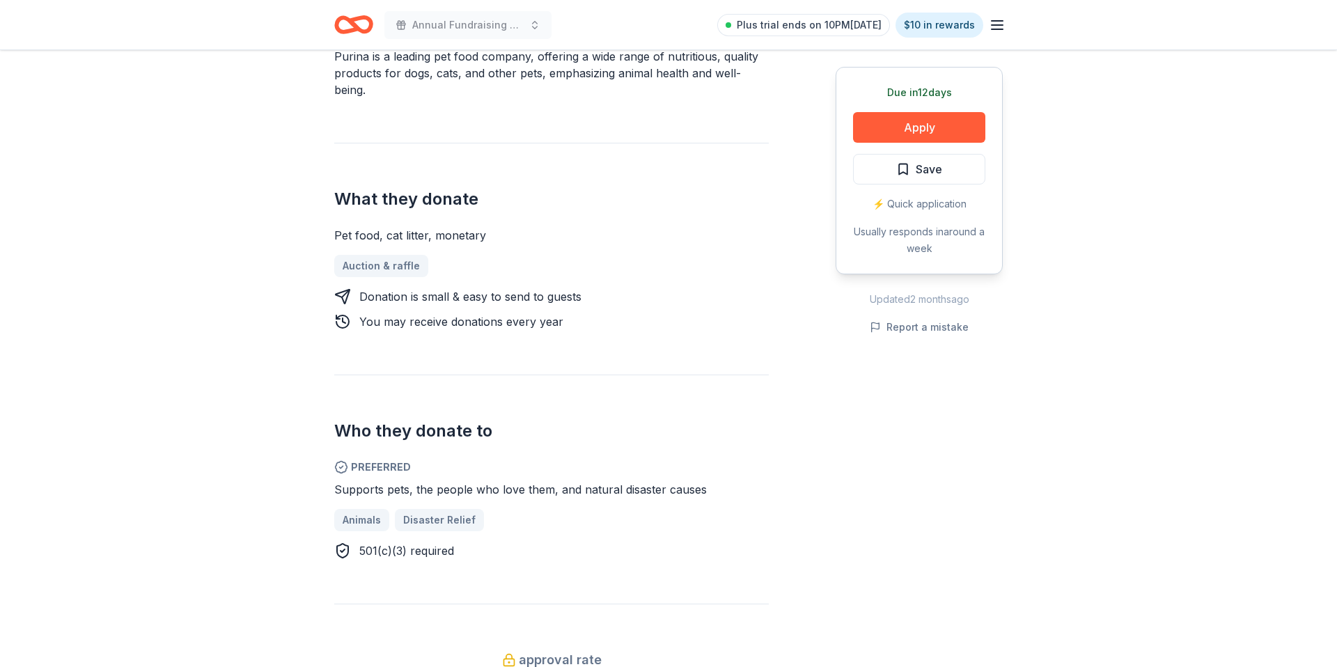
scroll to position [457, 0]
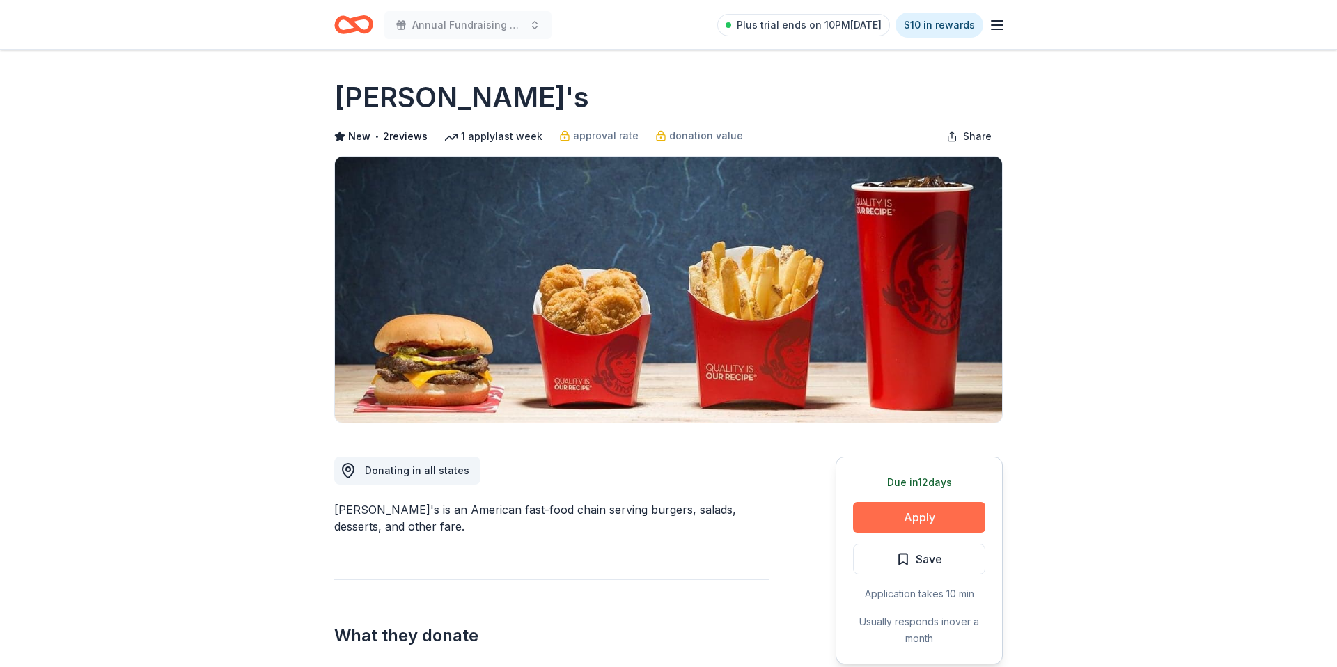
click at [880, 521] on button "Apply" at bounding box center [919, 517] width 132 height 31
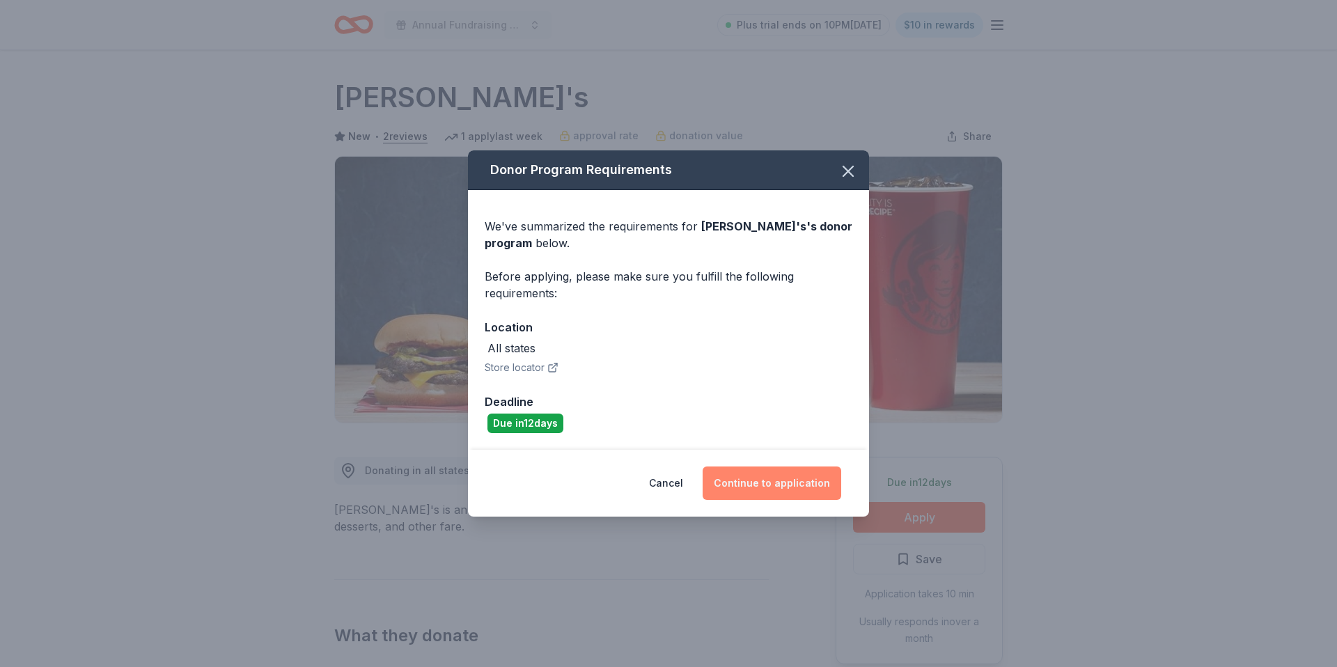
click at [782, 486] on button "Continue to application" at bounding box center [772, 483] width 139 height 33
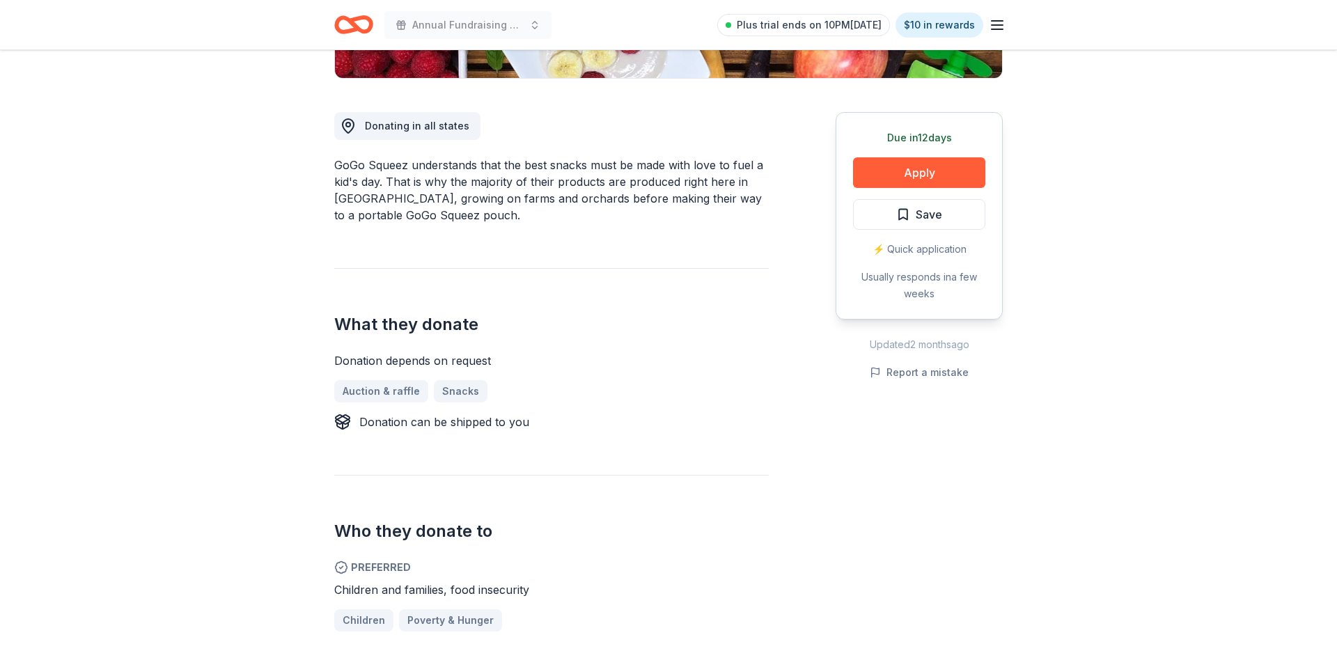
scroll to position [335, 0]
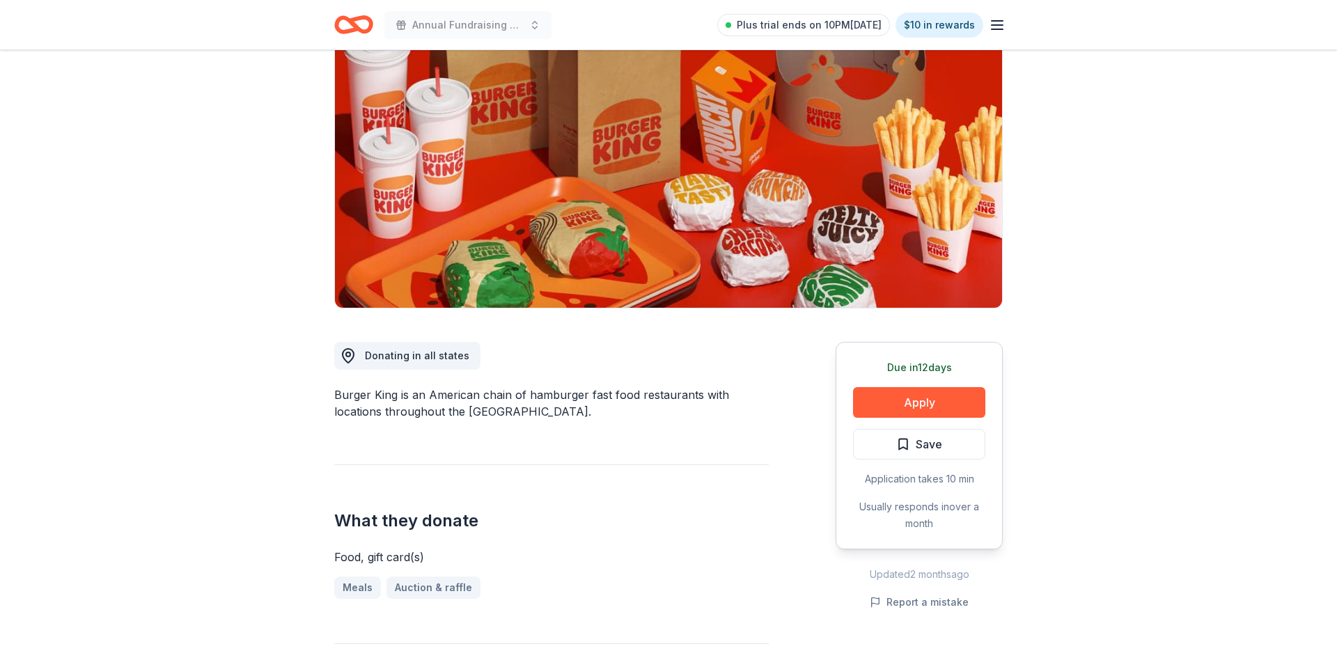
scroll to position [118, 0]
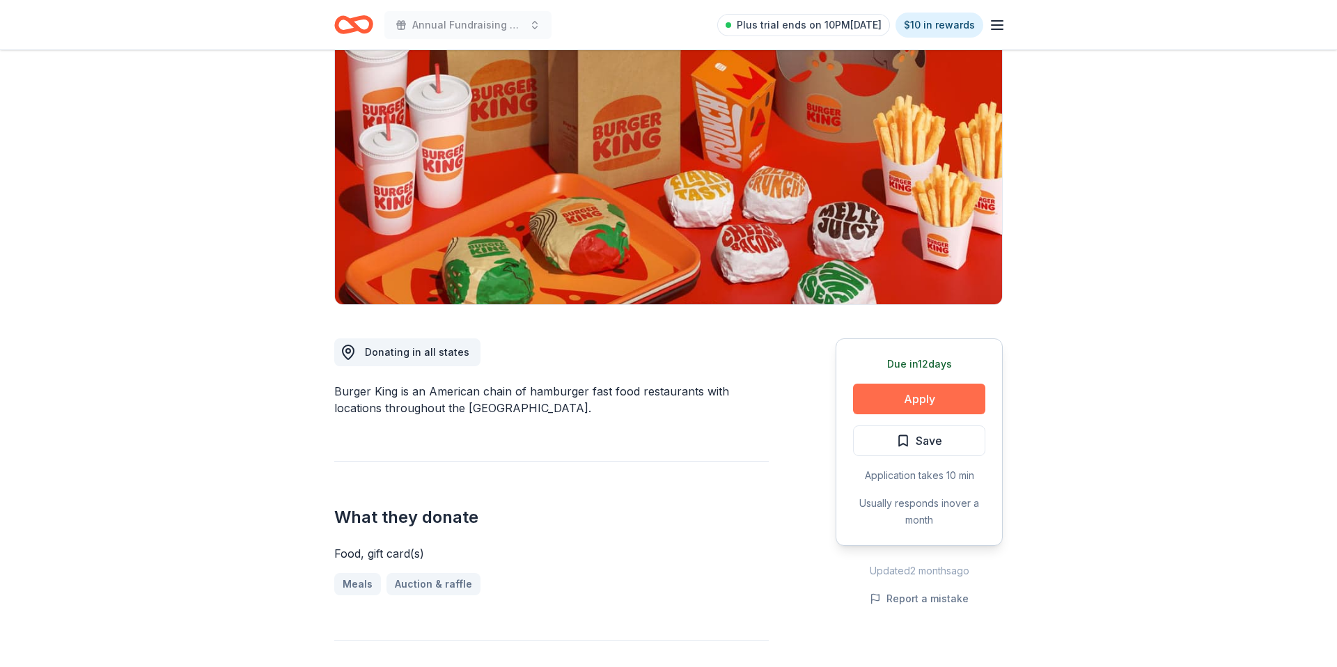
click at [891, 397] on button "Apply" at bounding box center [919, 399] width 132 height 31
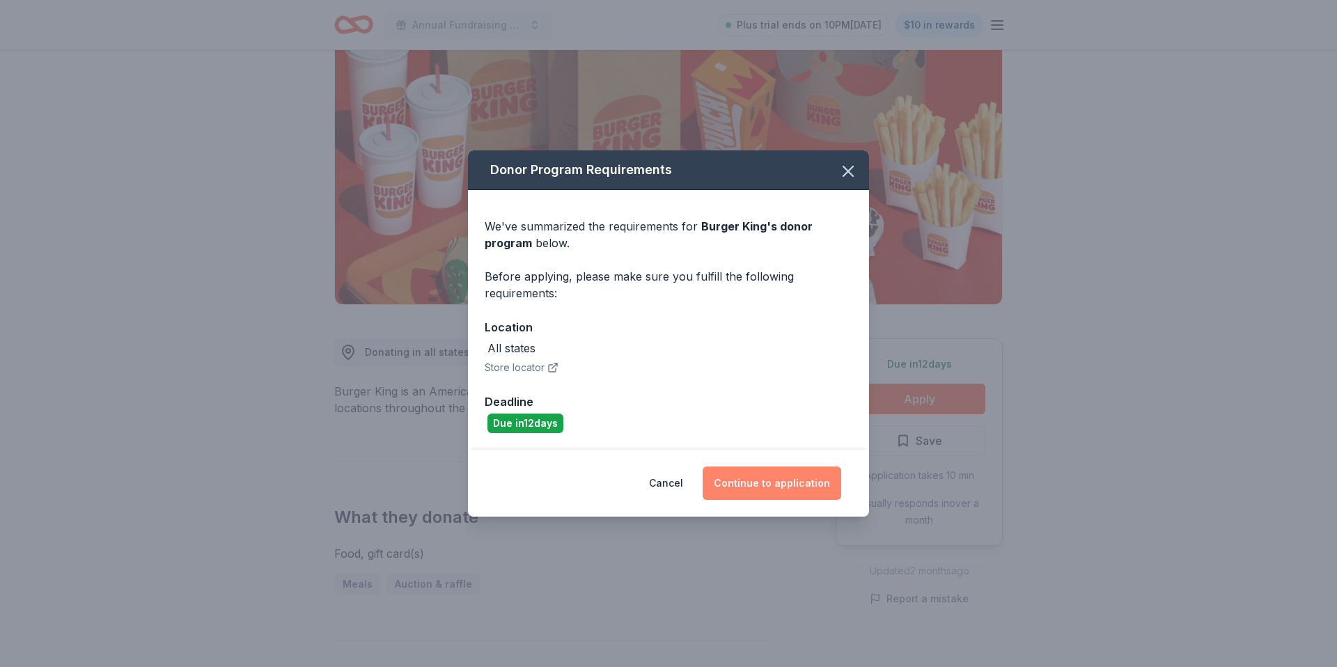
click at [751, 485] on button "Continue to application" at bounding box center [772, 483] width 139 height 33
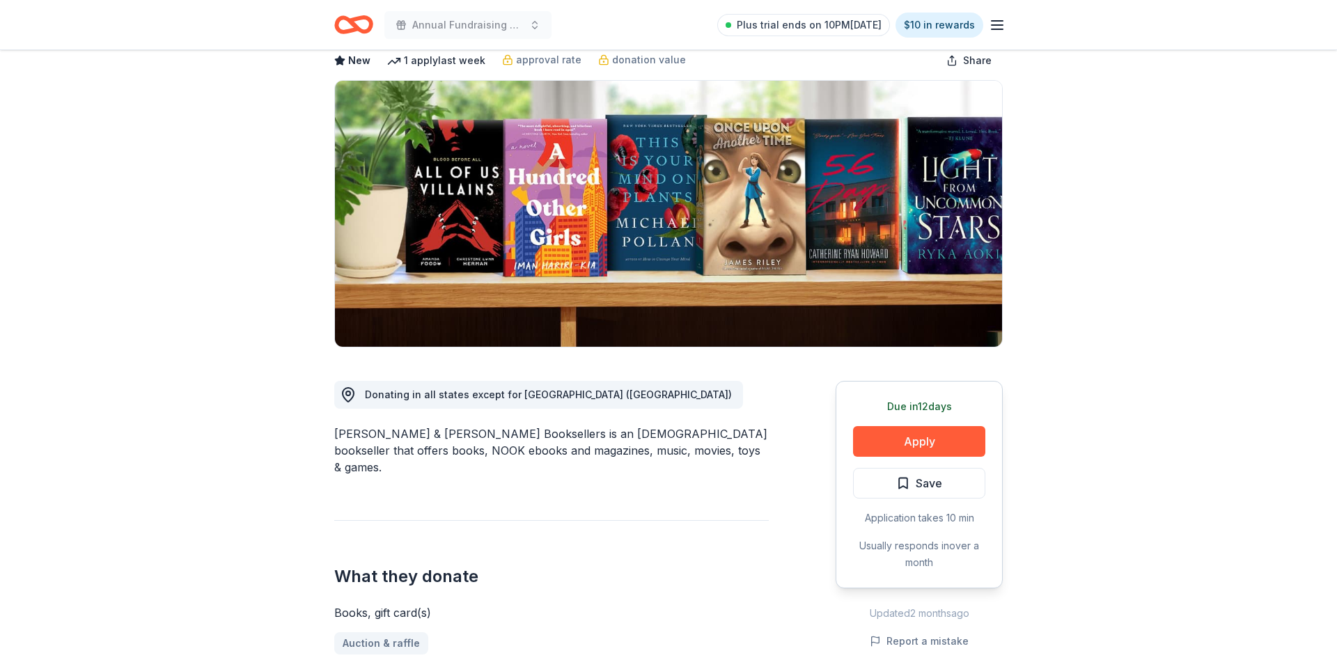
scroll to position [102, 0]
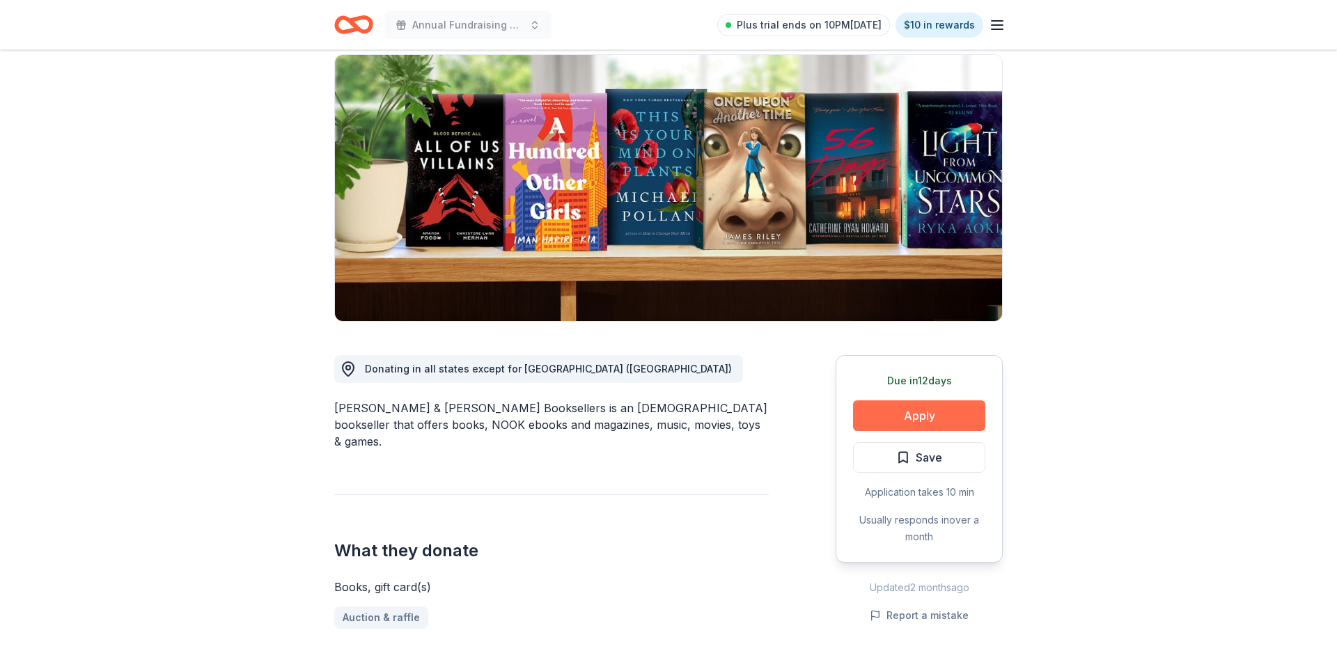
click at [906, 409] on button "Apply" at bounding box center [919, 415] width 132 height 31
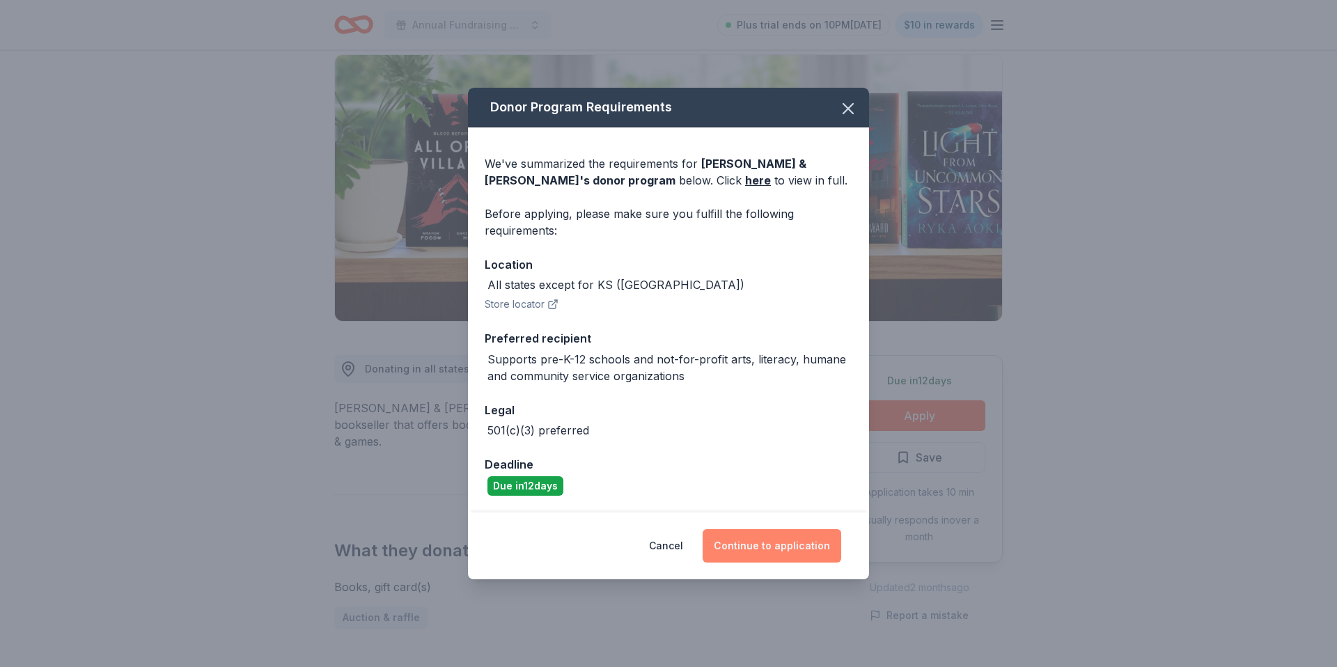
click at [776, 538] on button "Continue to application" at bounding box center [772, 545] width 139 height 33
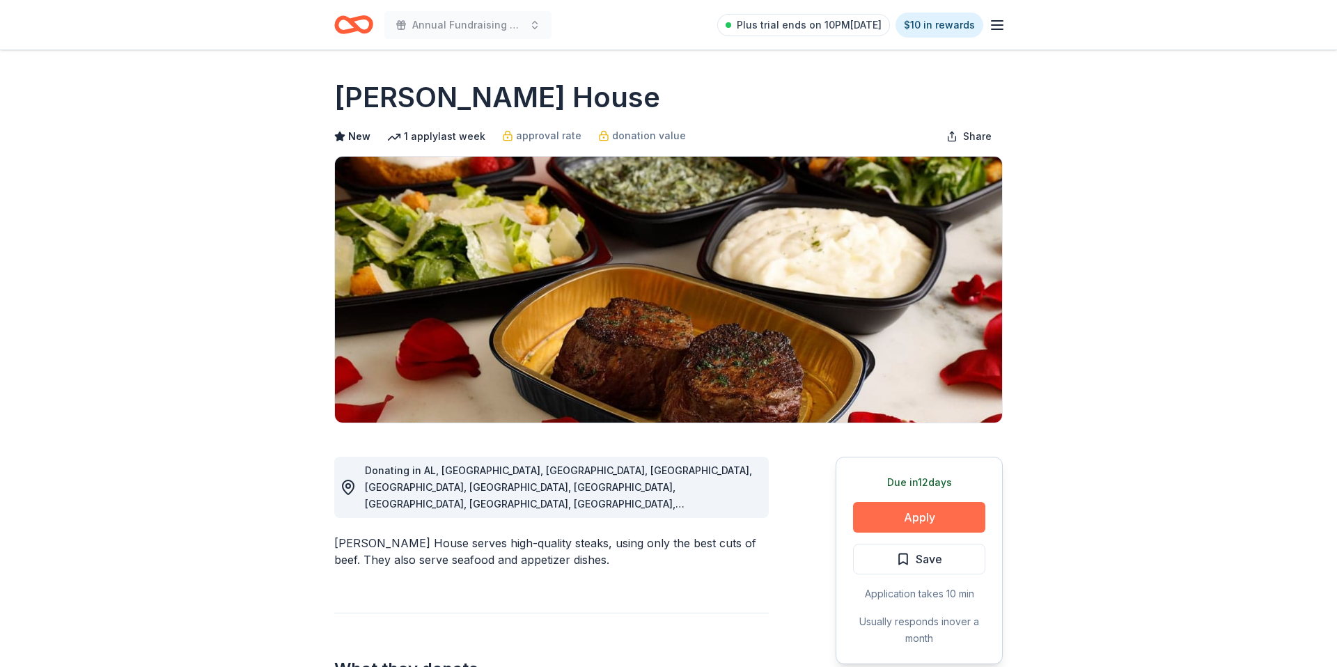
click at [898, 515] on button "Apply" at bounding box center [919, 517] width 132 height 31
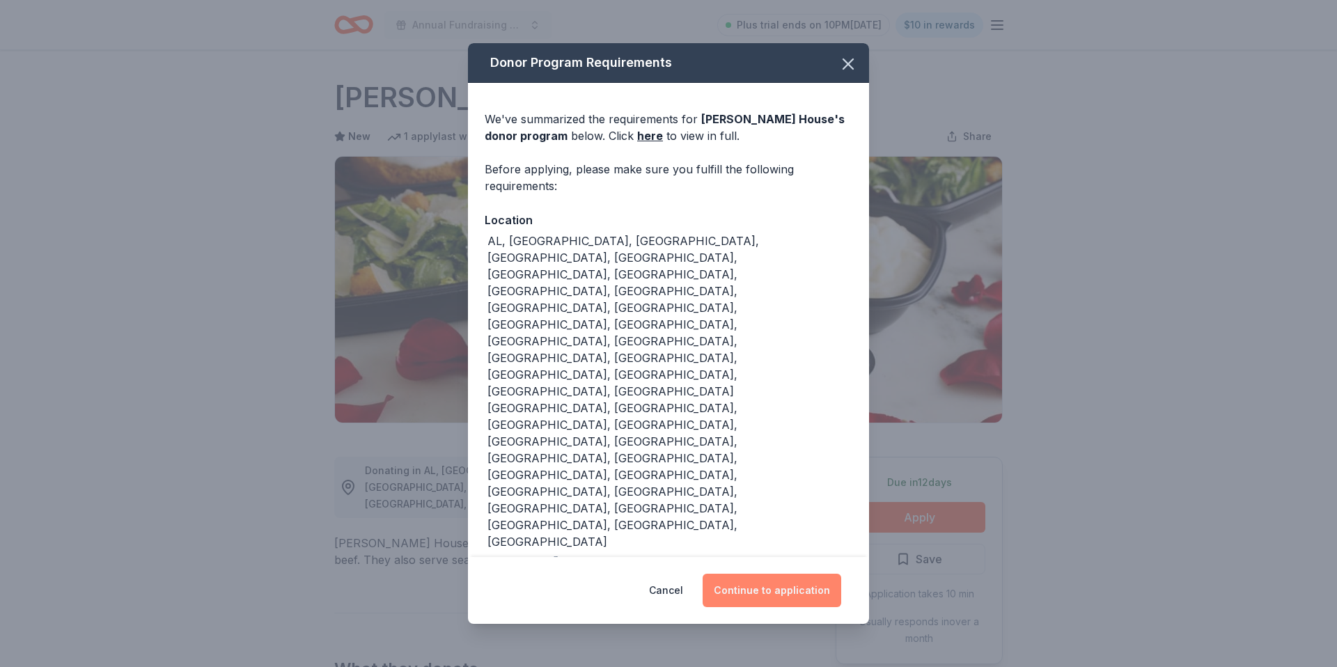
click at [764, 574] on button "Continue to application" at bounding box center [772, 590] width 139 height 33
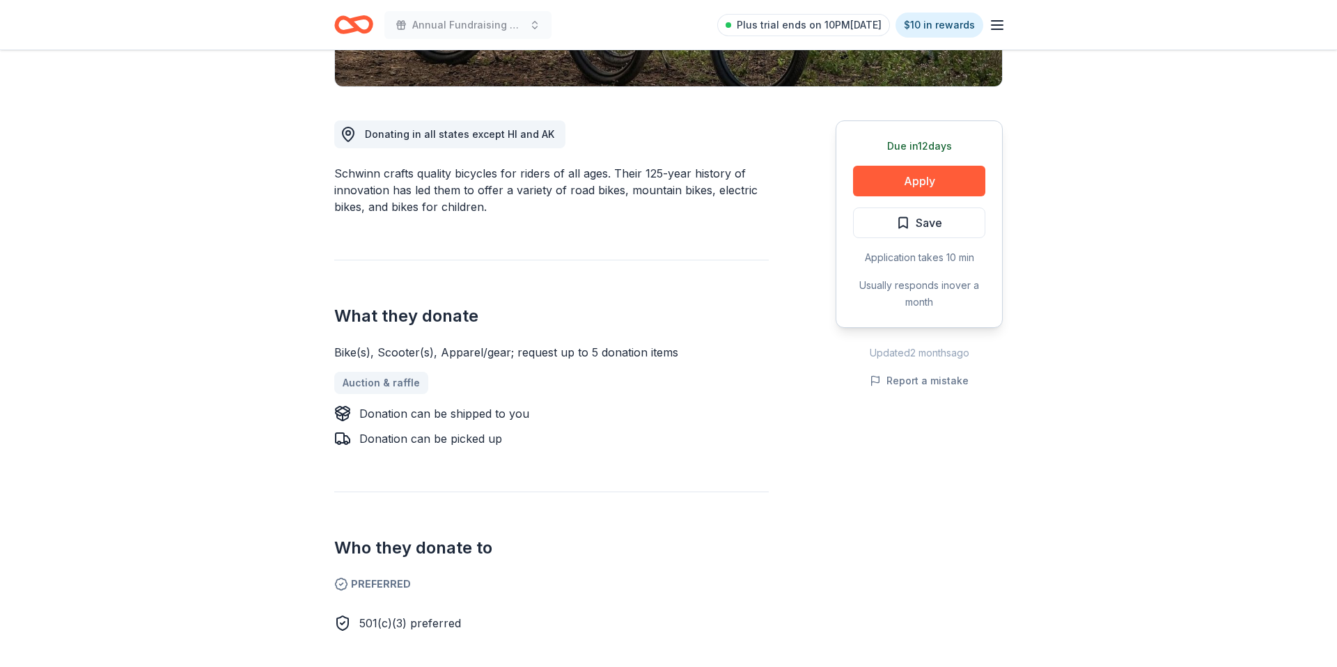
scroll to position [329, 0]
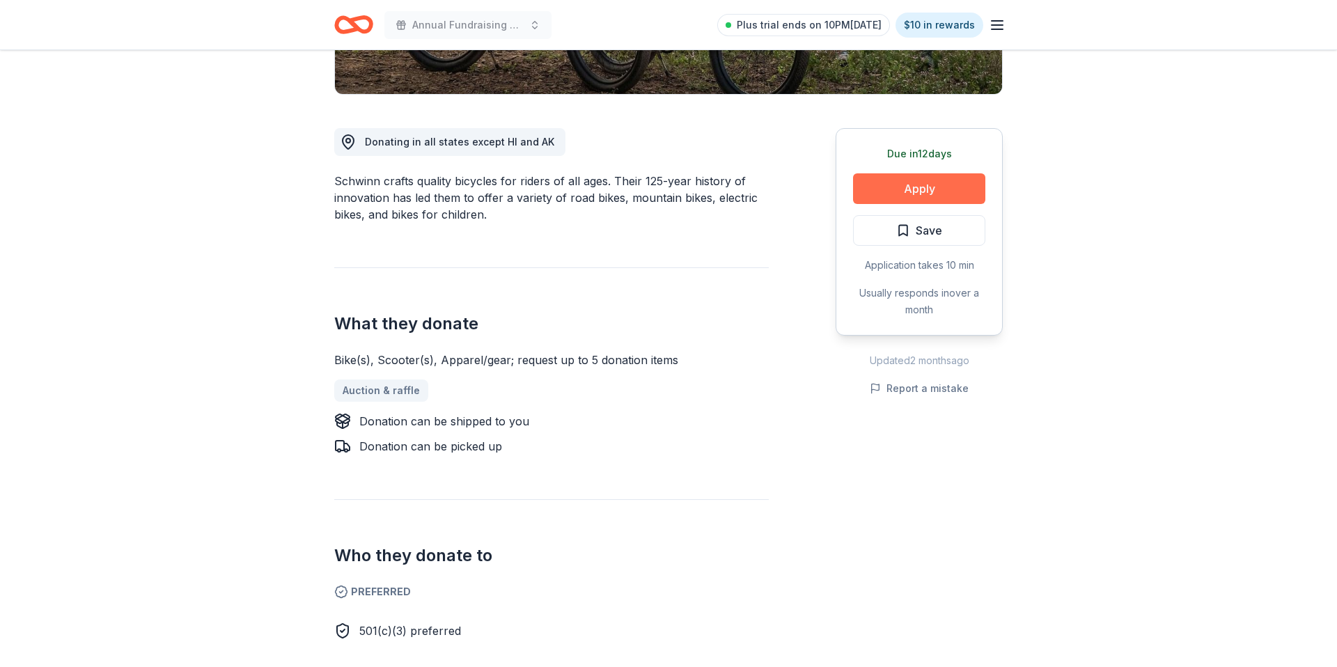
click at [902, 189] on button "Apply" at bounding box center [919, 188] width 132 height 31
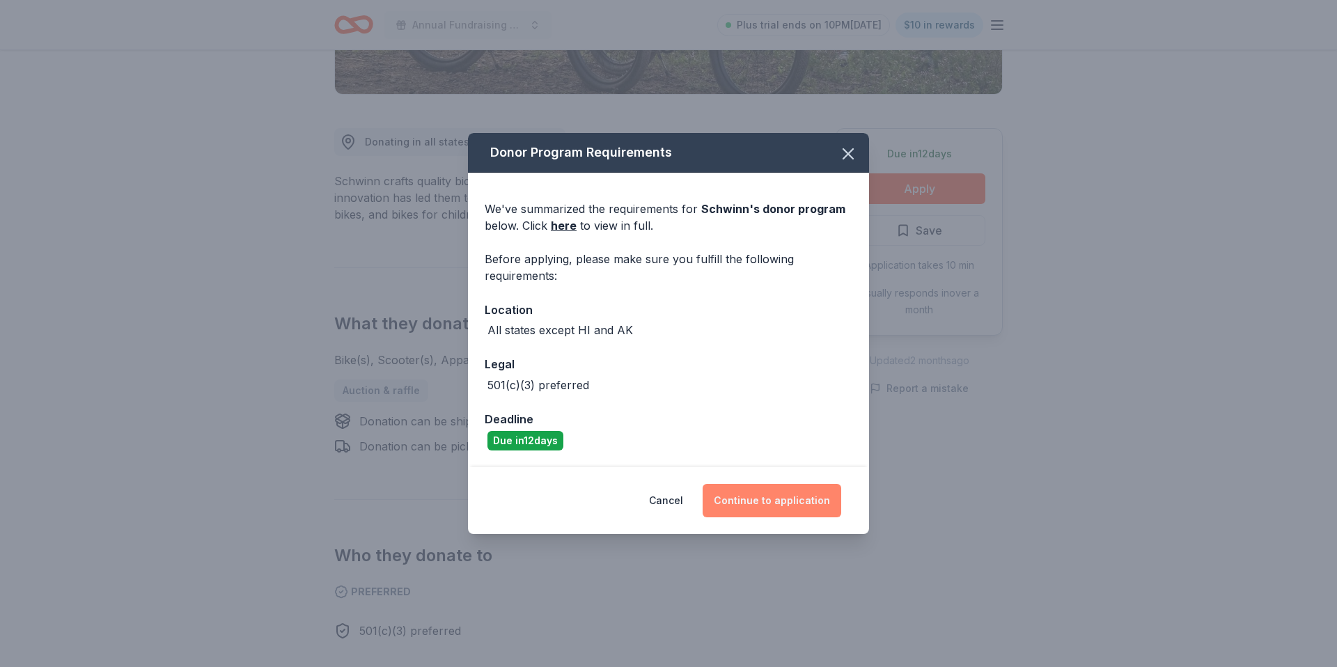
click at [753, 500] on button "Continue to application" at bounding box center [772, 500] width 139 height 33
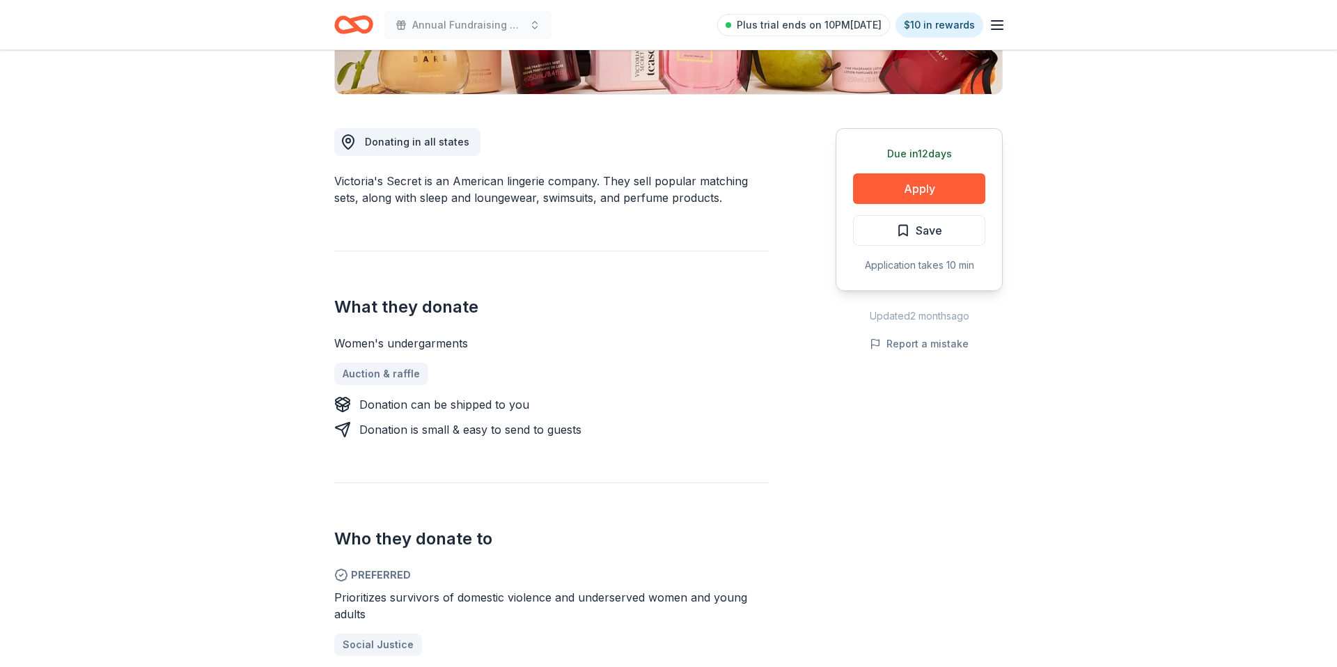
scroll to position [332, 0]
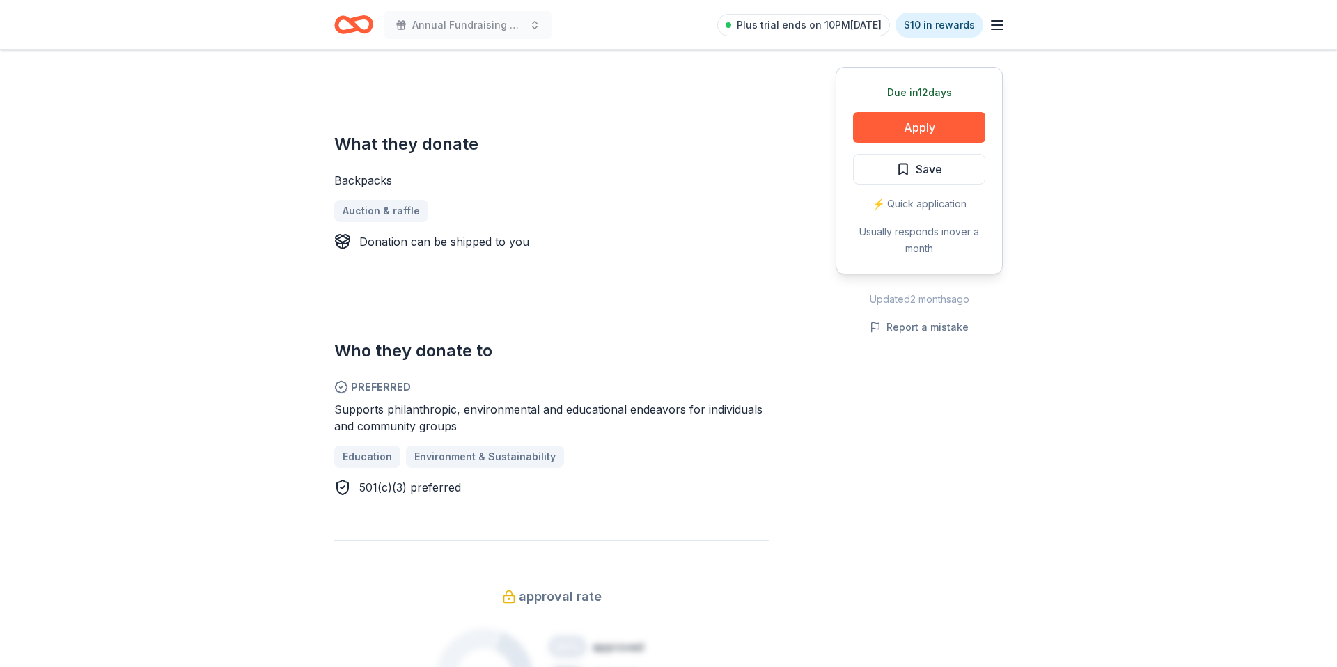
scroll to position [492, 0]
drag, startPoint x: 881, startPoint y: 128, endPoint x: 670, endPoint y: 255, distance: 246.1
click at [671, 256] on div "Donating in all states JanSport is a manufacturer of backpacks and bags. Their …" at bounding box center [668, 370] width 668 height 878
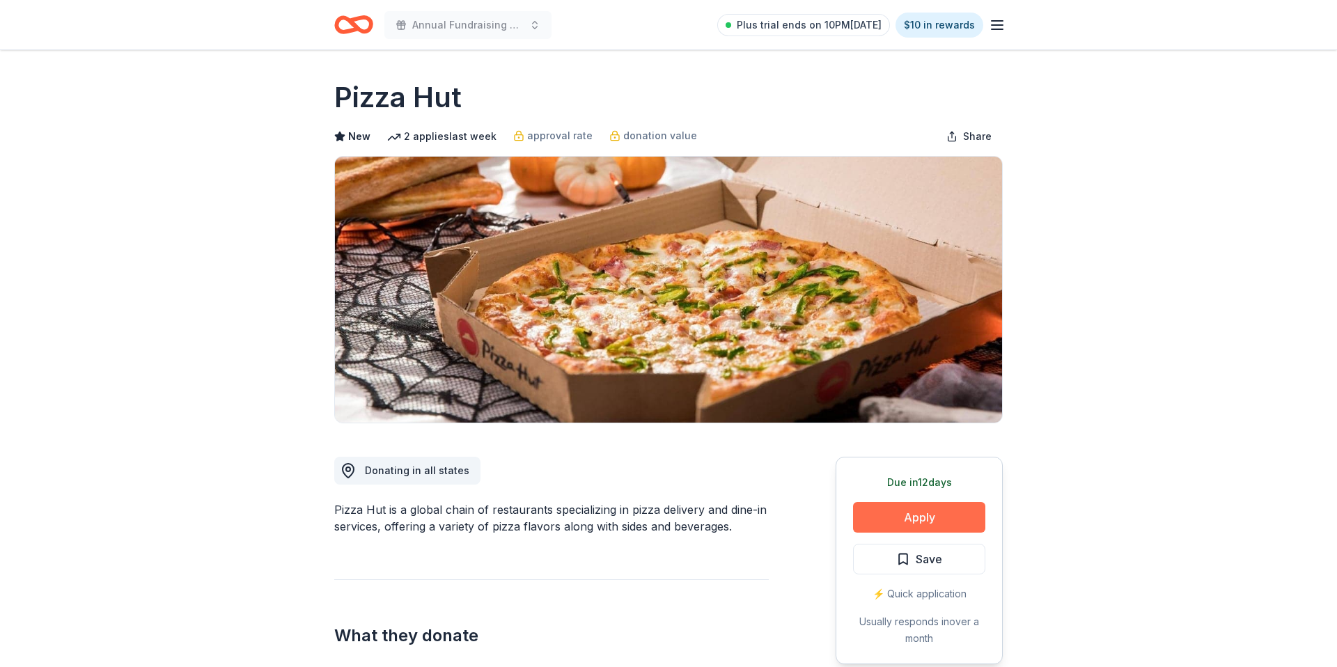
click at [865, 519] on button "Apply" at bounding box center [919, 517] width 132 height 31
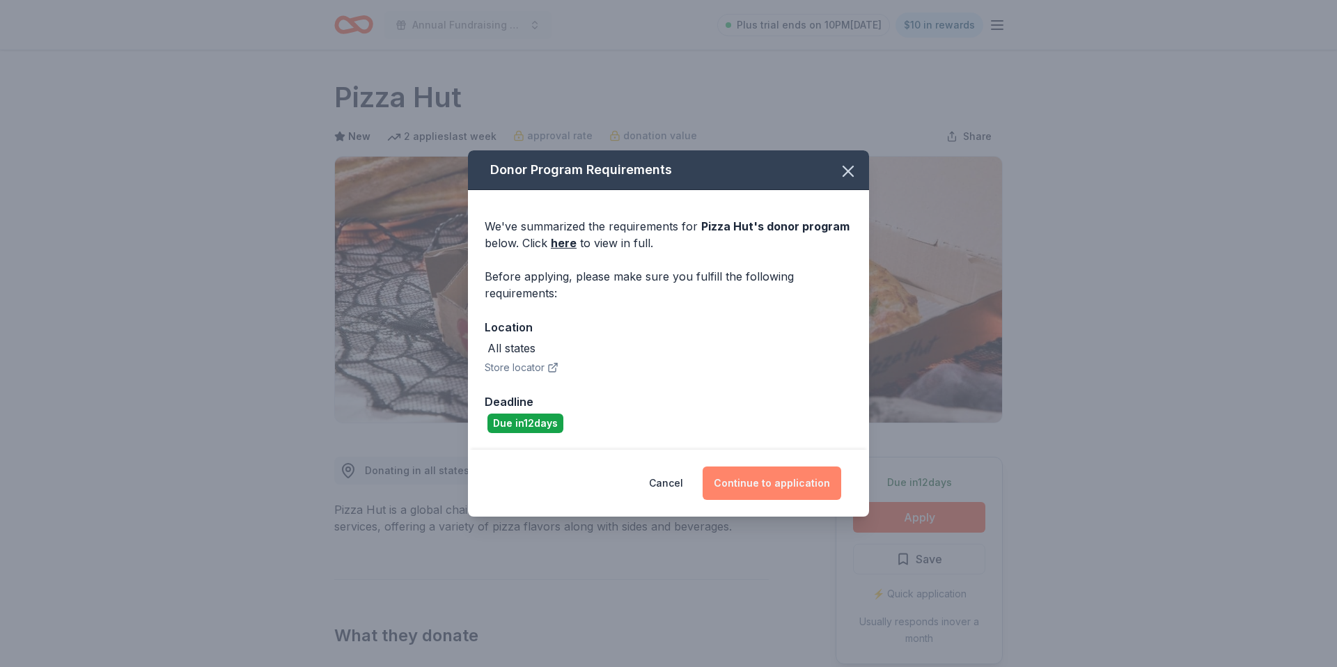
click at [768, 472] on button "Continue to application" at bounding box center [772, 483] width 139 height 33
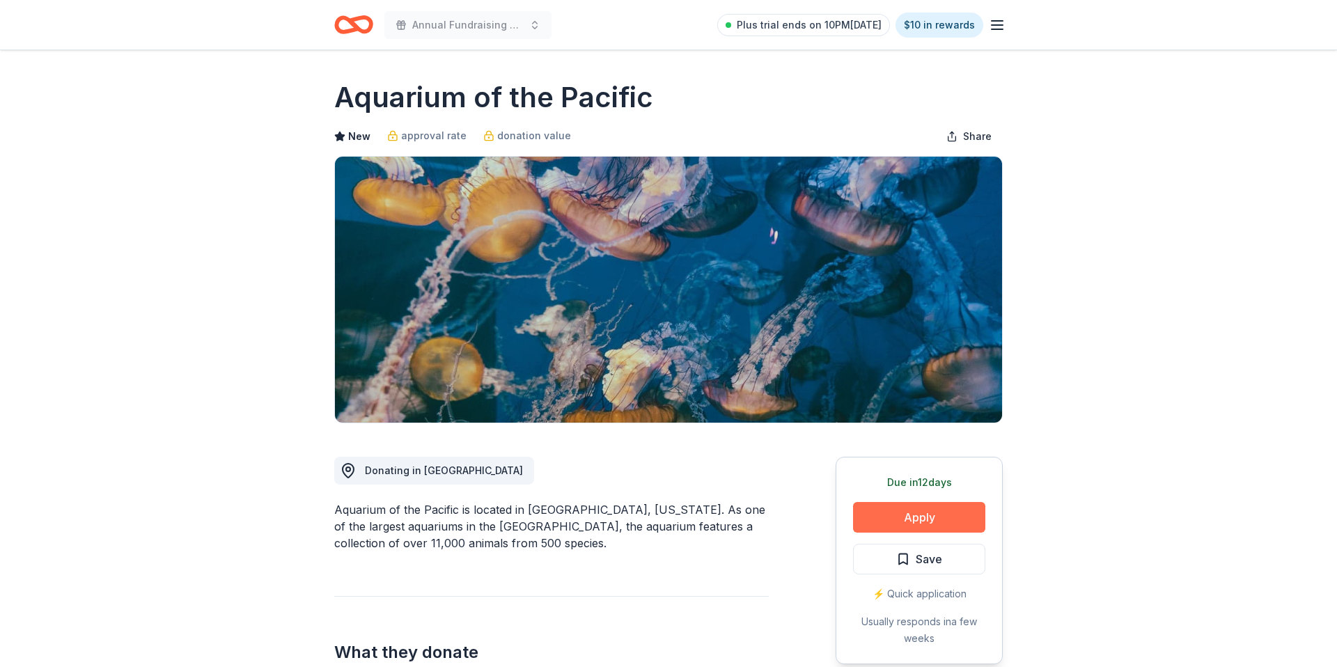
click at [964, 520] on button "Apply" at bounding box center [919, 517] width 132 height 31
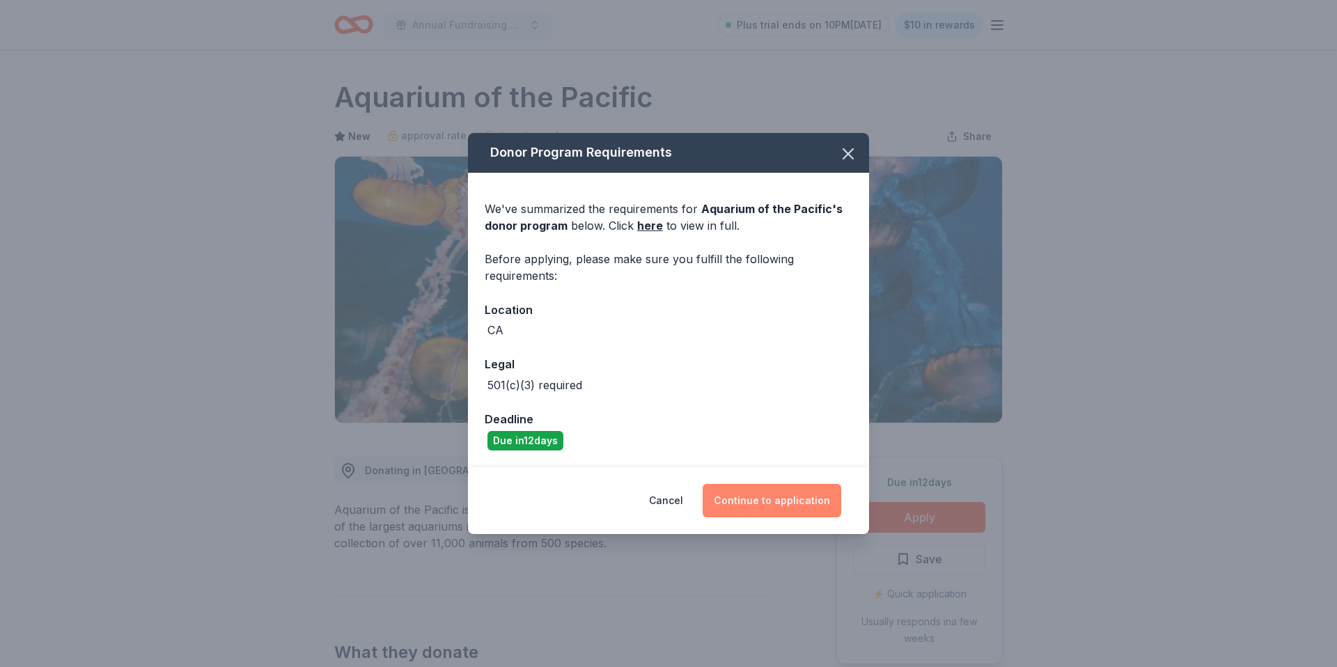
click at [744, 491] on button "Continue to application" at bounding box center [772, 500] width 139 height 33
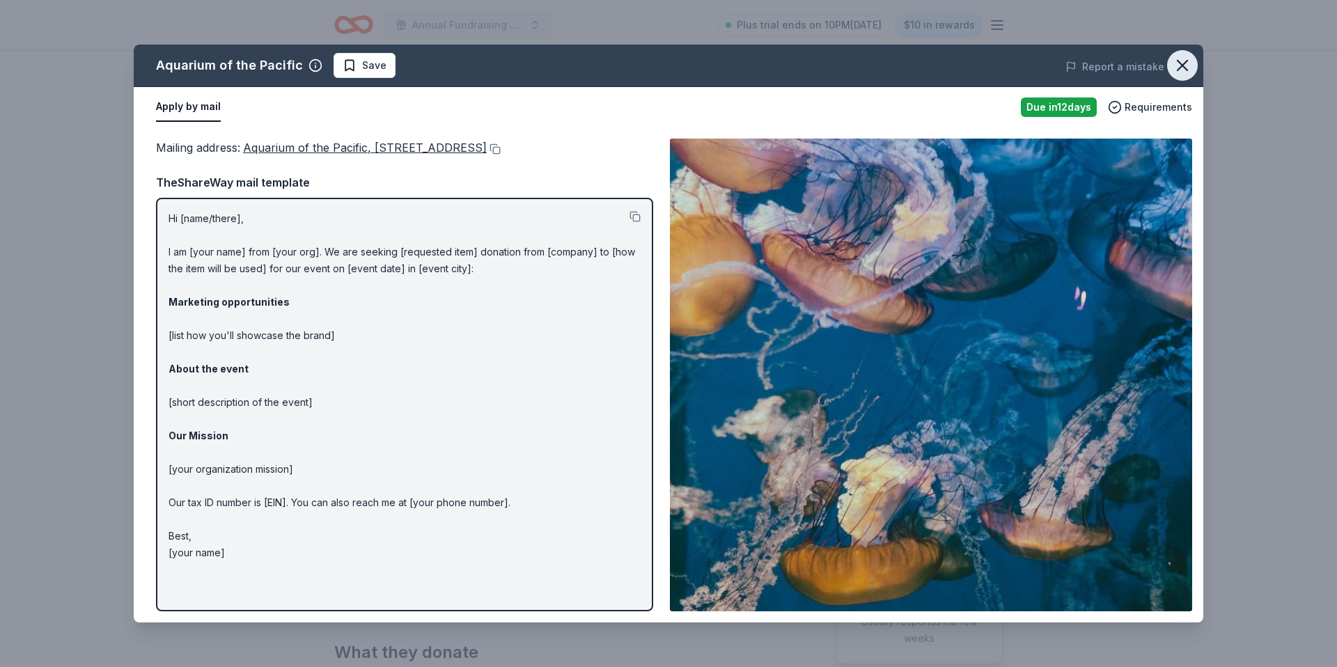
click at [1181, 58] on icon "button" at bounding box center [1182, 65] width 19 height 19
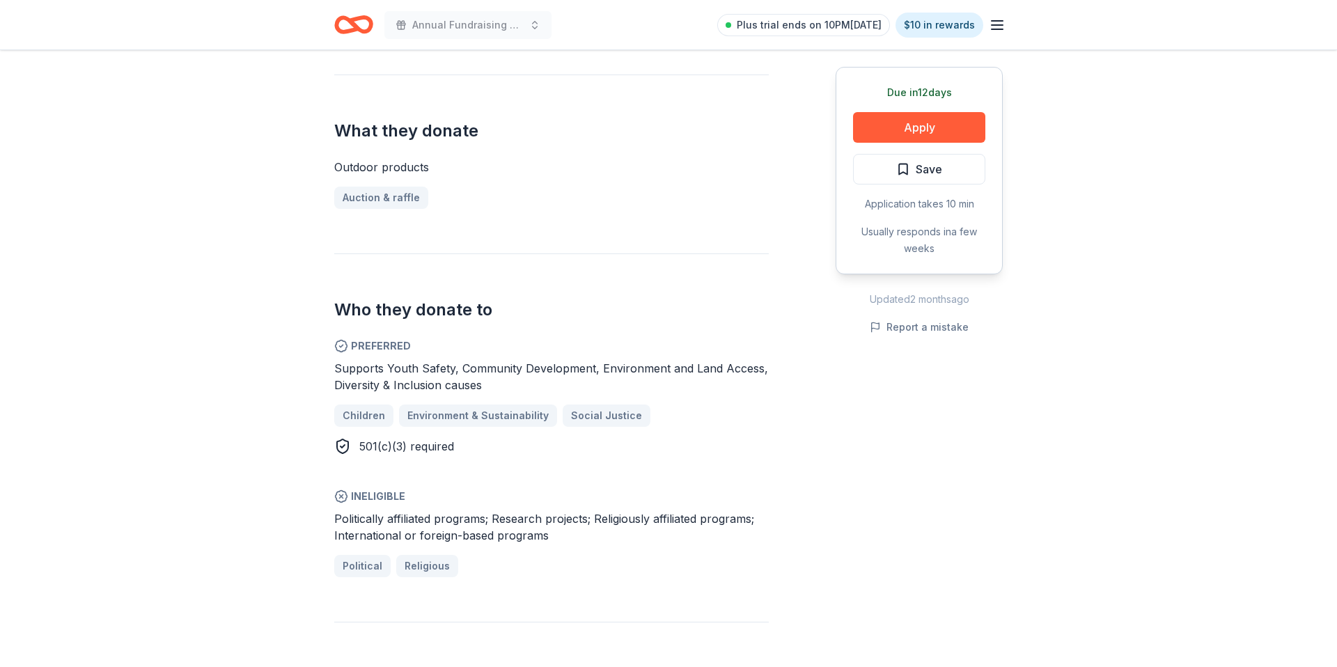
scroll to position [508, 0]
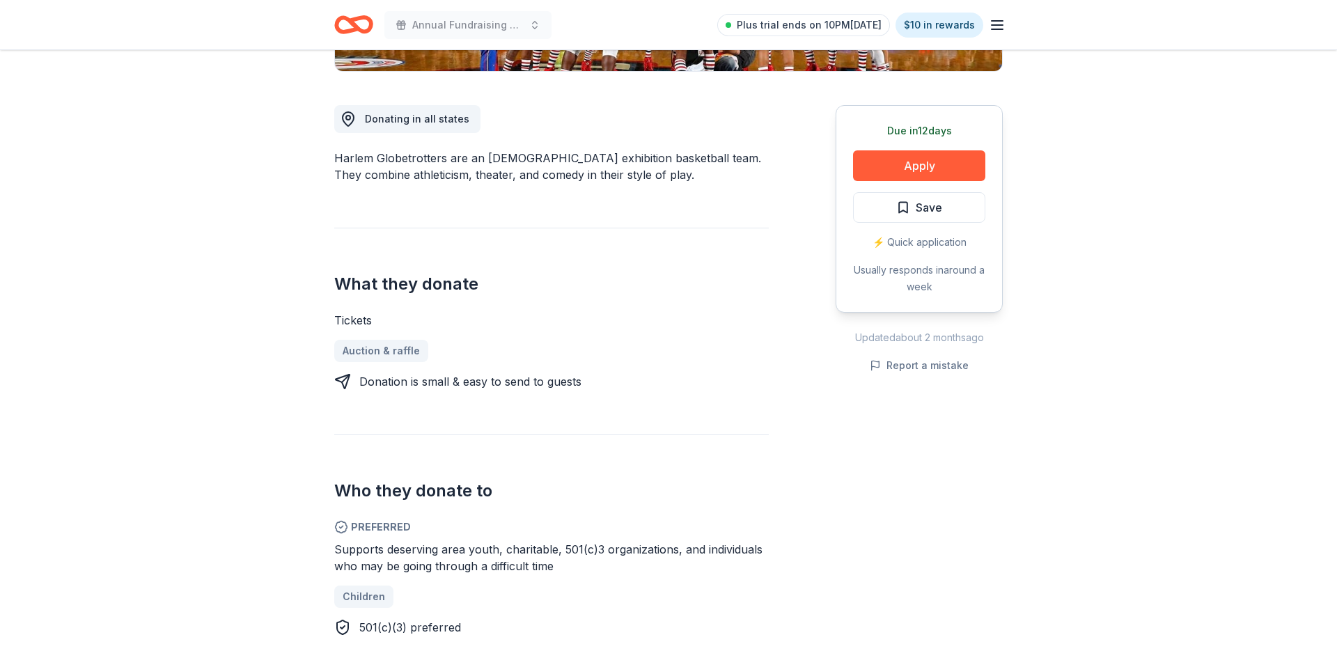
scroll to position [345, 0]
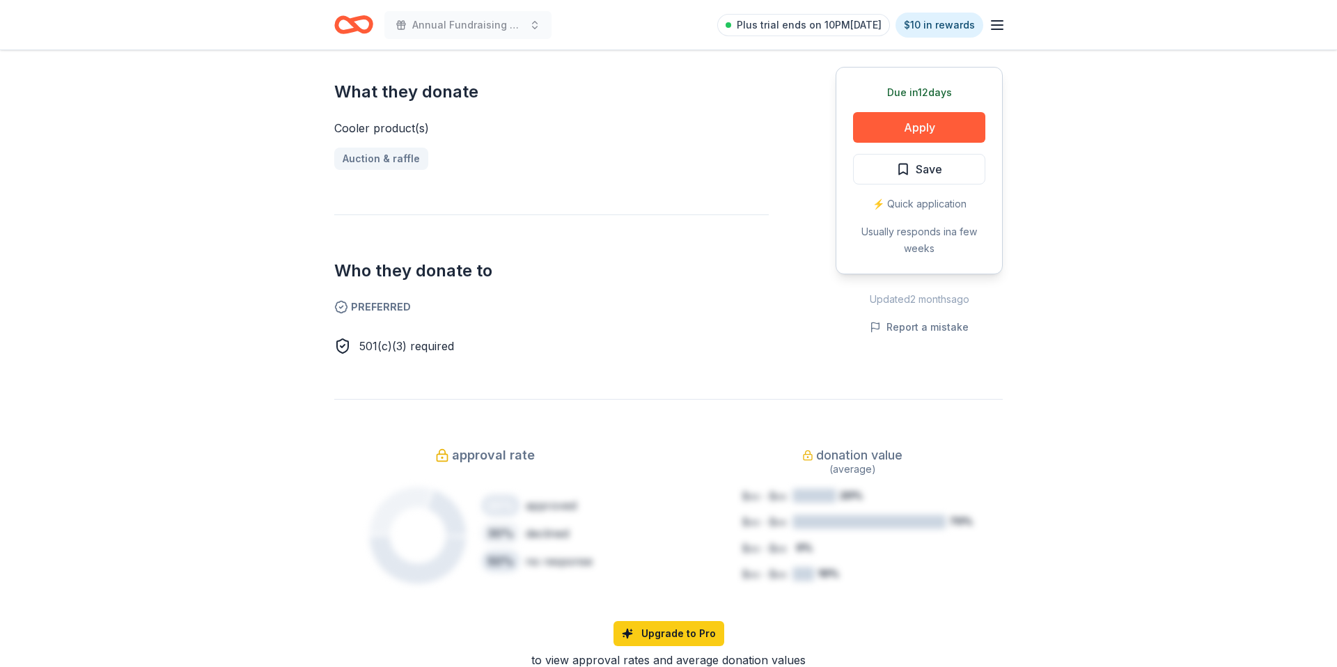
scroll to position [545, 0]
click at [920, 127] on button "Apply" at bounding box center [919, 127] width 132 height 31
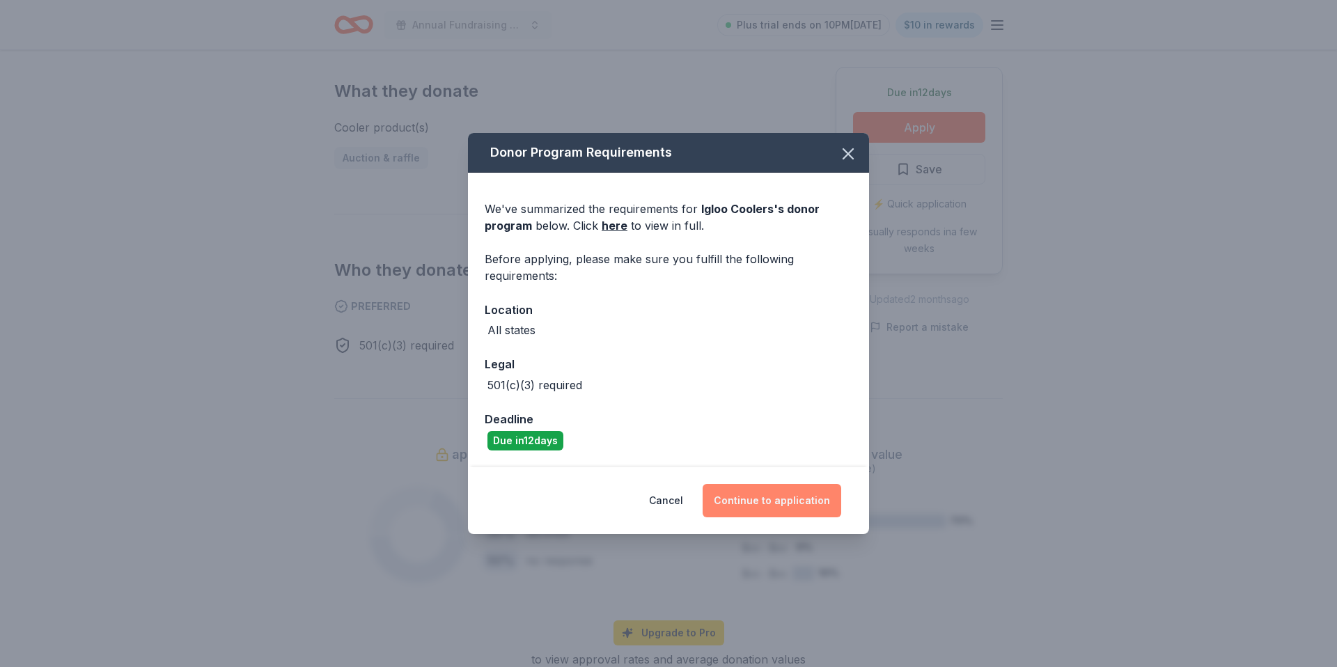
click at [753, 490] on button "Continue to application" at bounding box center [772, 500] width 139 height 33
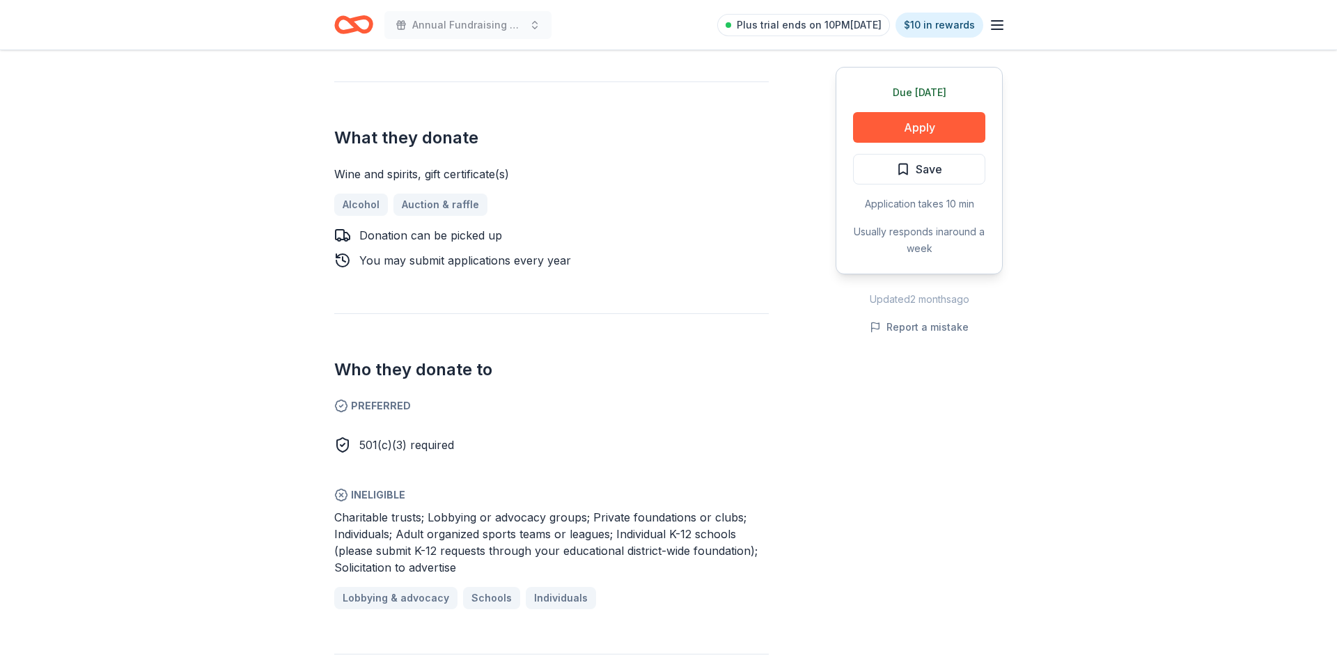
scroll to position [532, 0]
click at [900, 132] on button "Apply" at bounding box center [919, 127] width 132 height 31
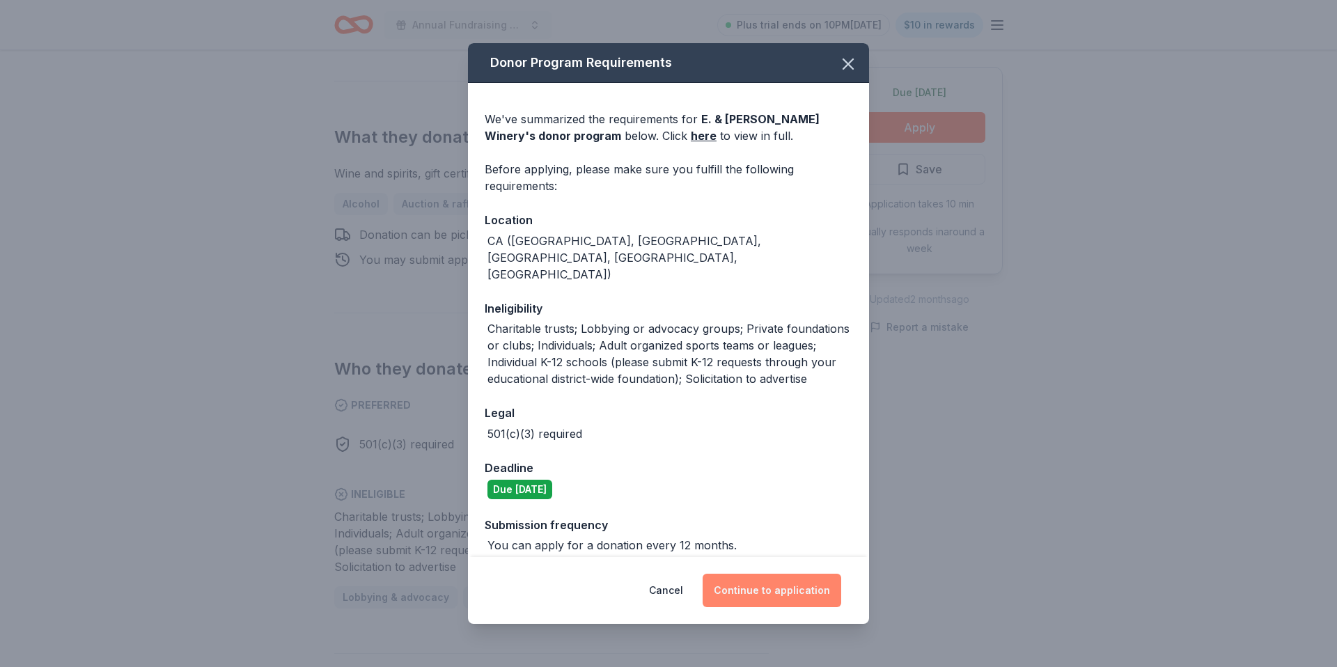
click at [743, 588] on button "Continue to application" at bounding box center [772, 590] width 139 height 33
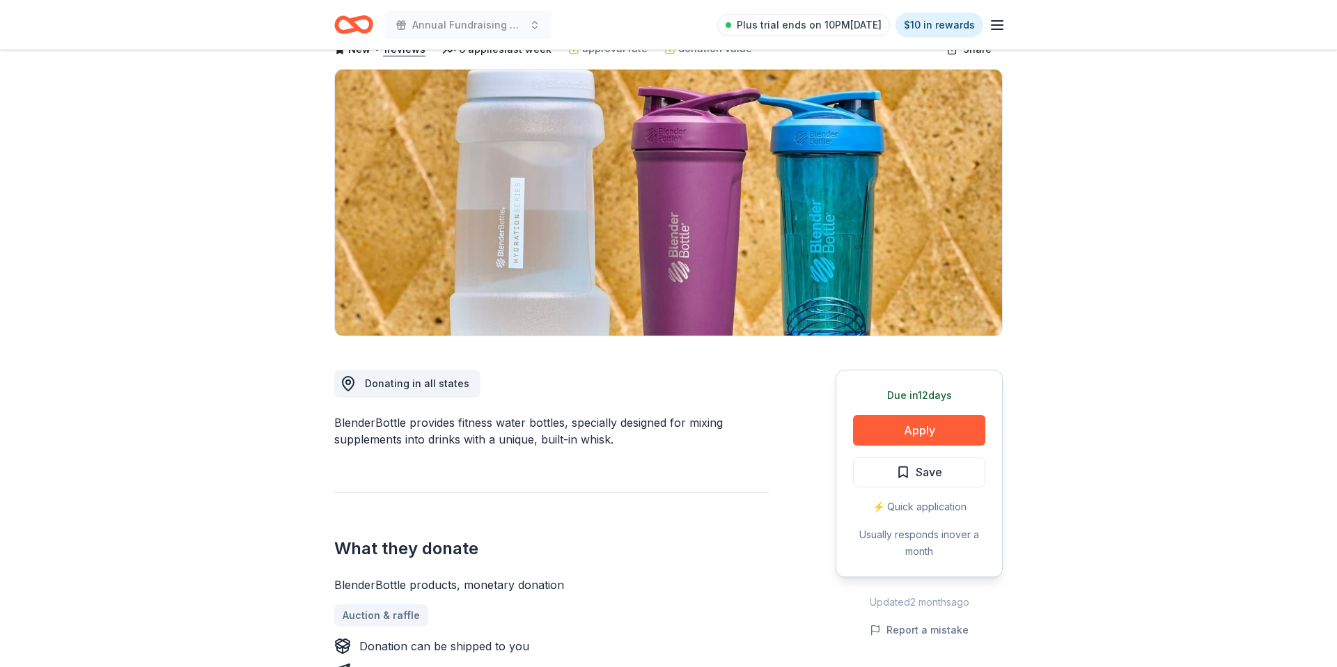
scroll to position [86, 0]
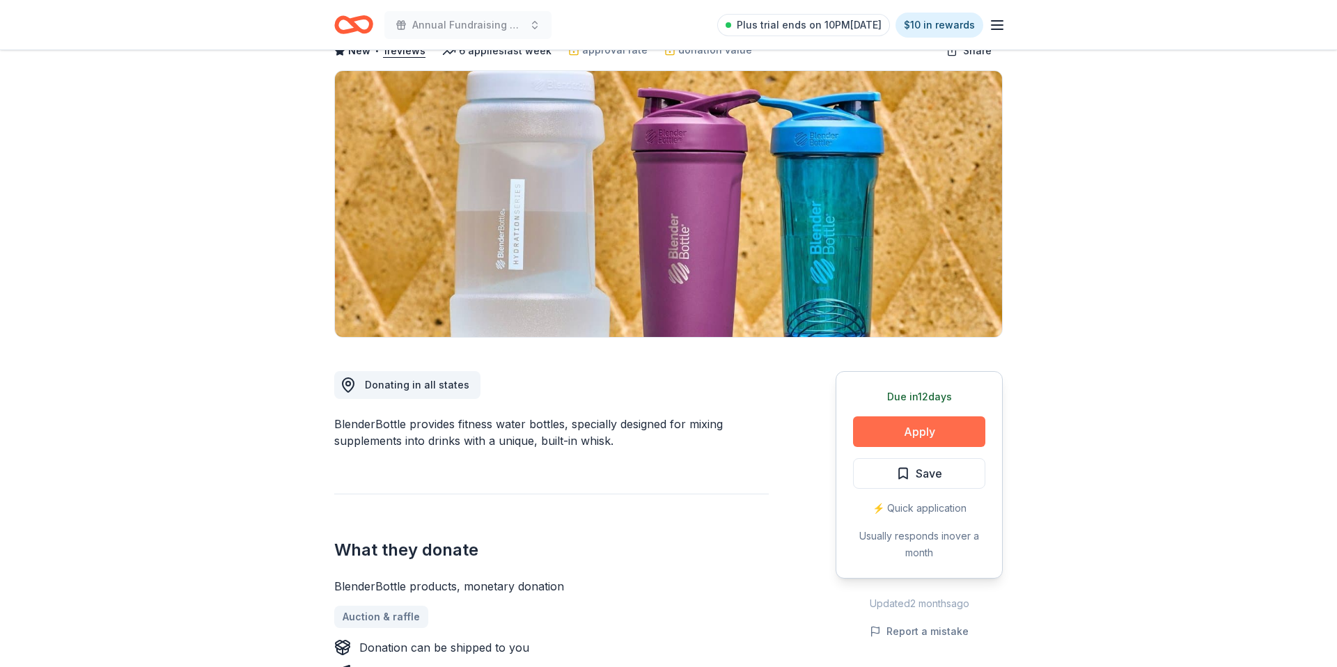
click at [927, 433] on button "Apply" at bounding box center [919, 431] width 132 height 31
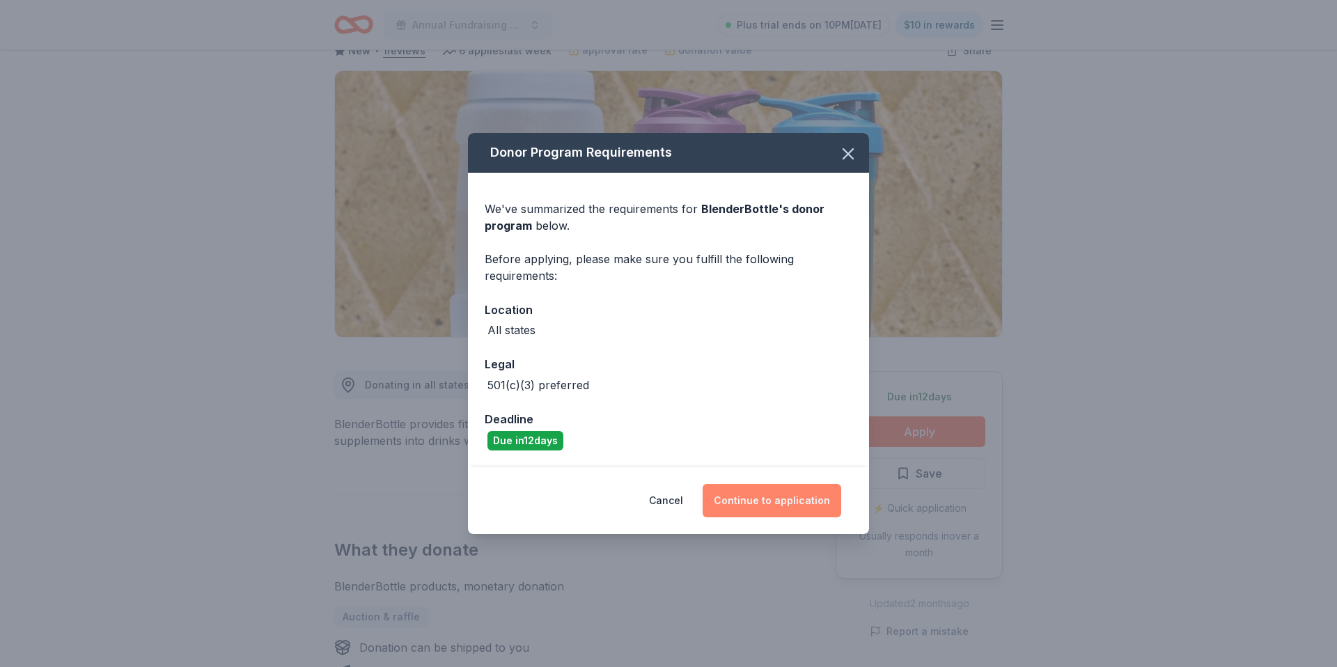
click at [756, 501] on button "Continue to application" at bounding box center [772, 500] width 139 height 33
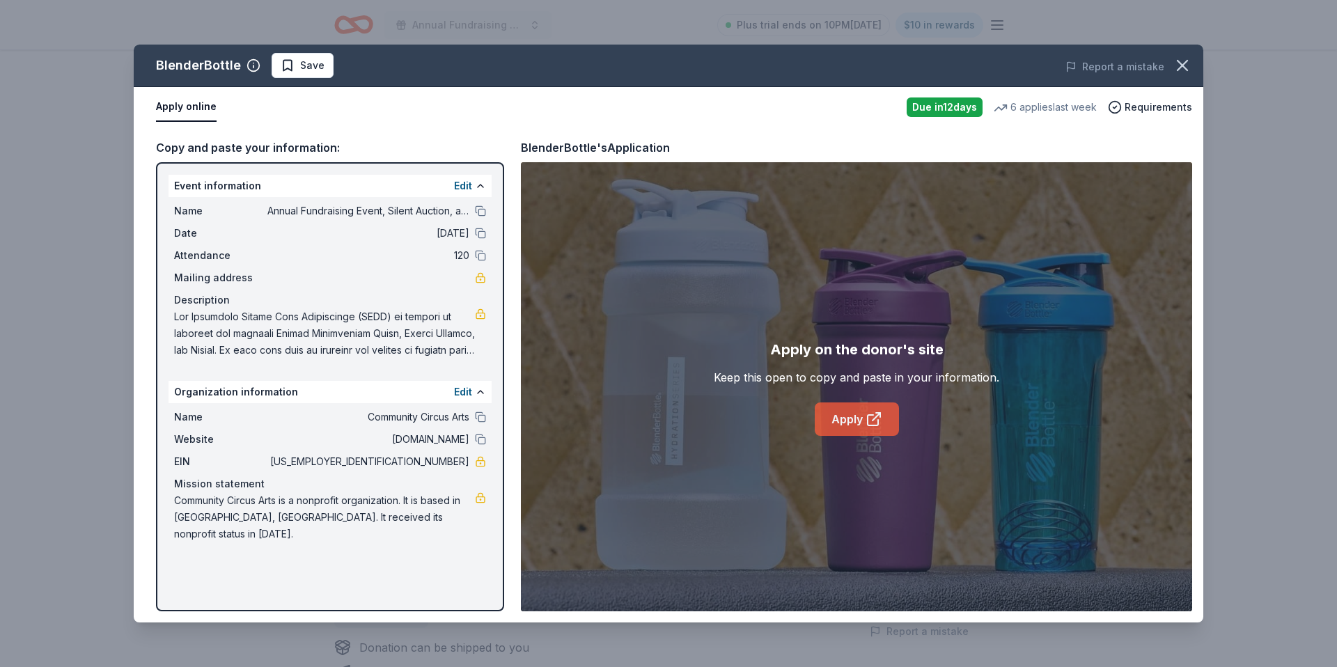
click at [863, 417] on link "Apply" at bounding box center [857, 418] width 84 height 33
